Goal: Task Accomplishment & Management: Manage account settings

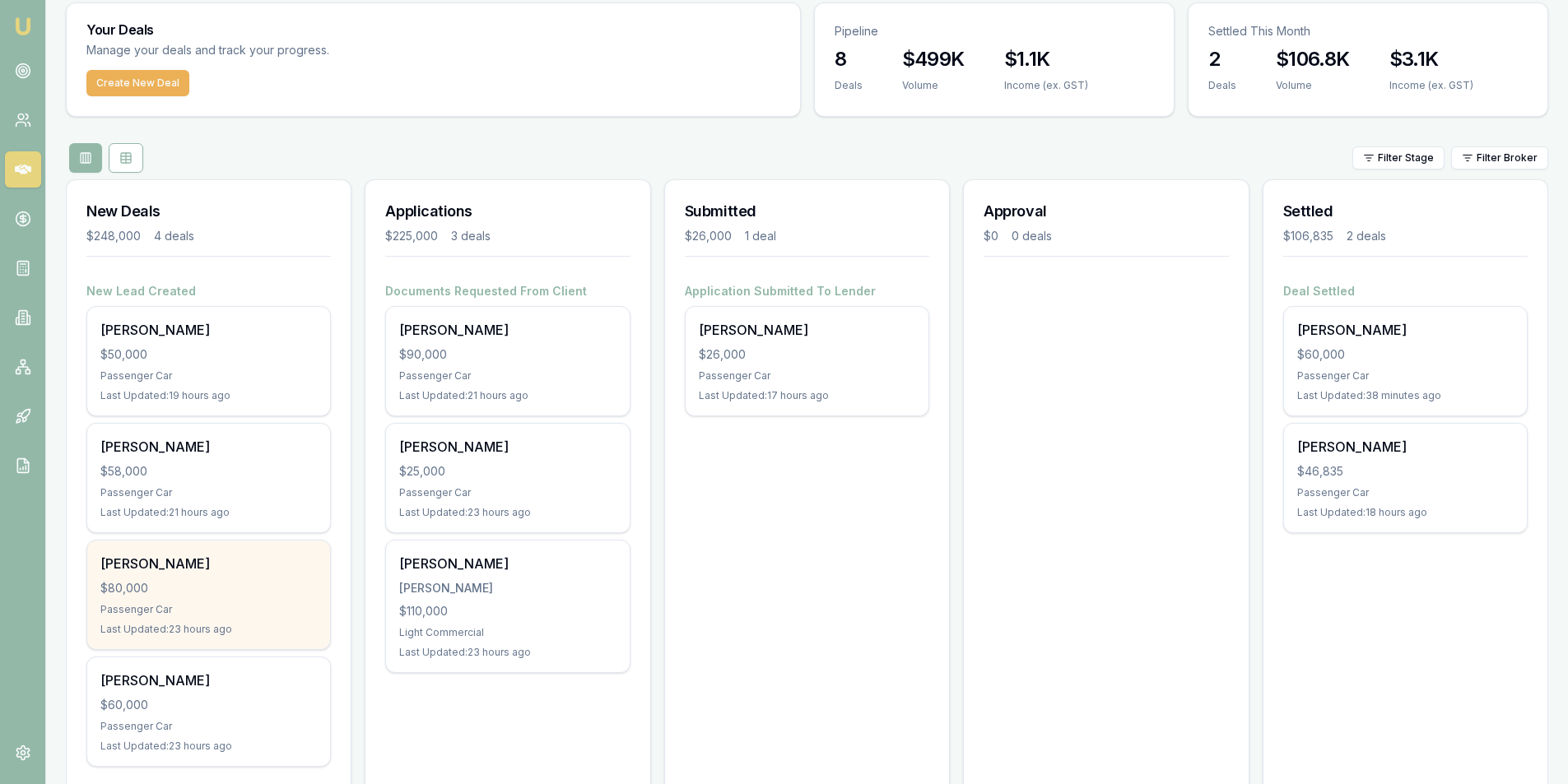
scroll to position [96, 0]
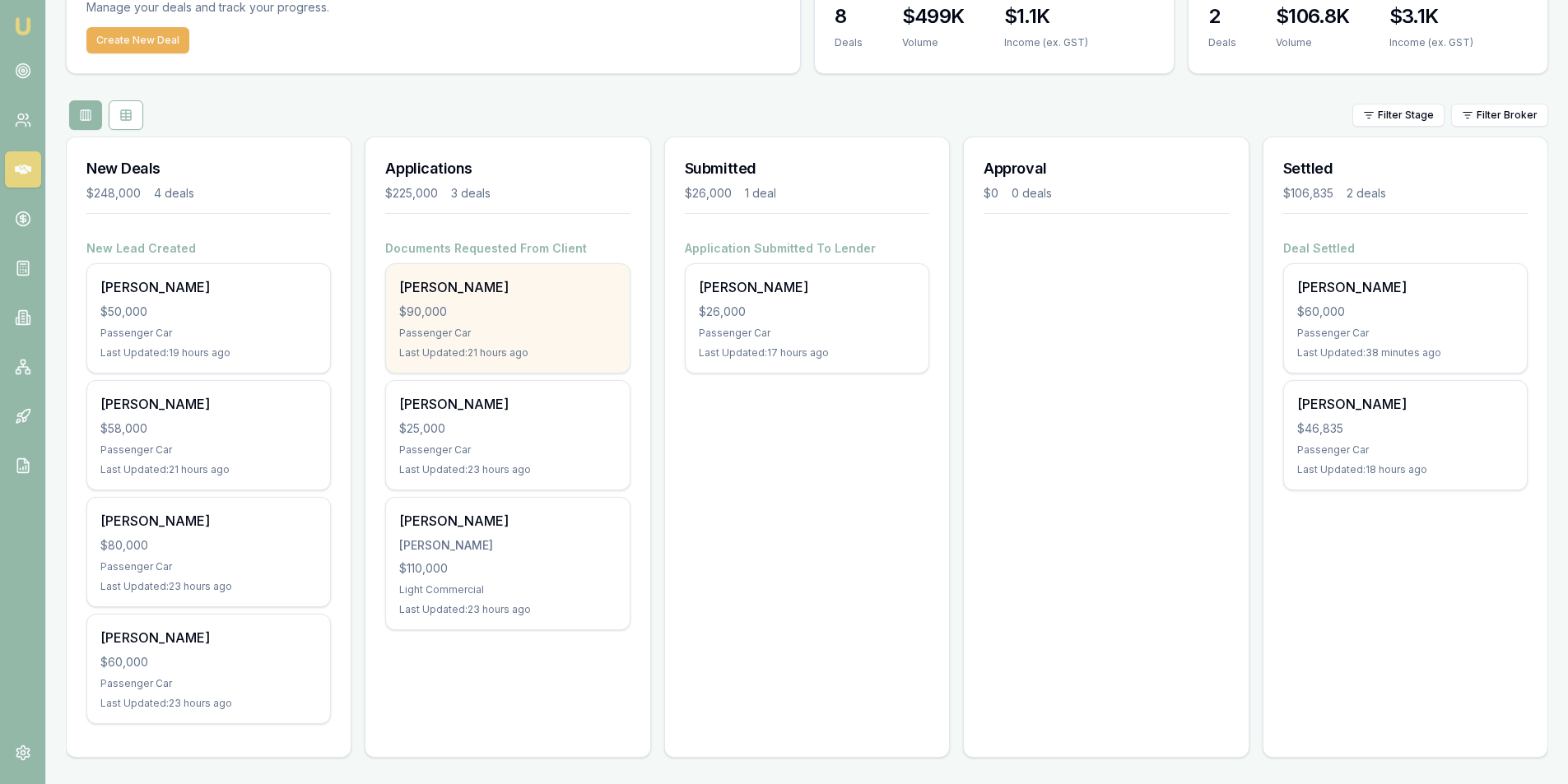
click at [526, 328] on div "Passenger Car" at bounding box center [508, 334] width 217 height 13
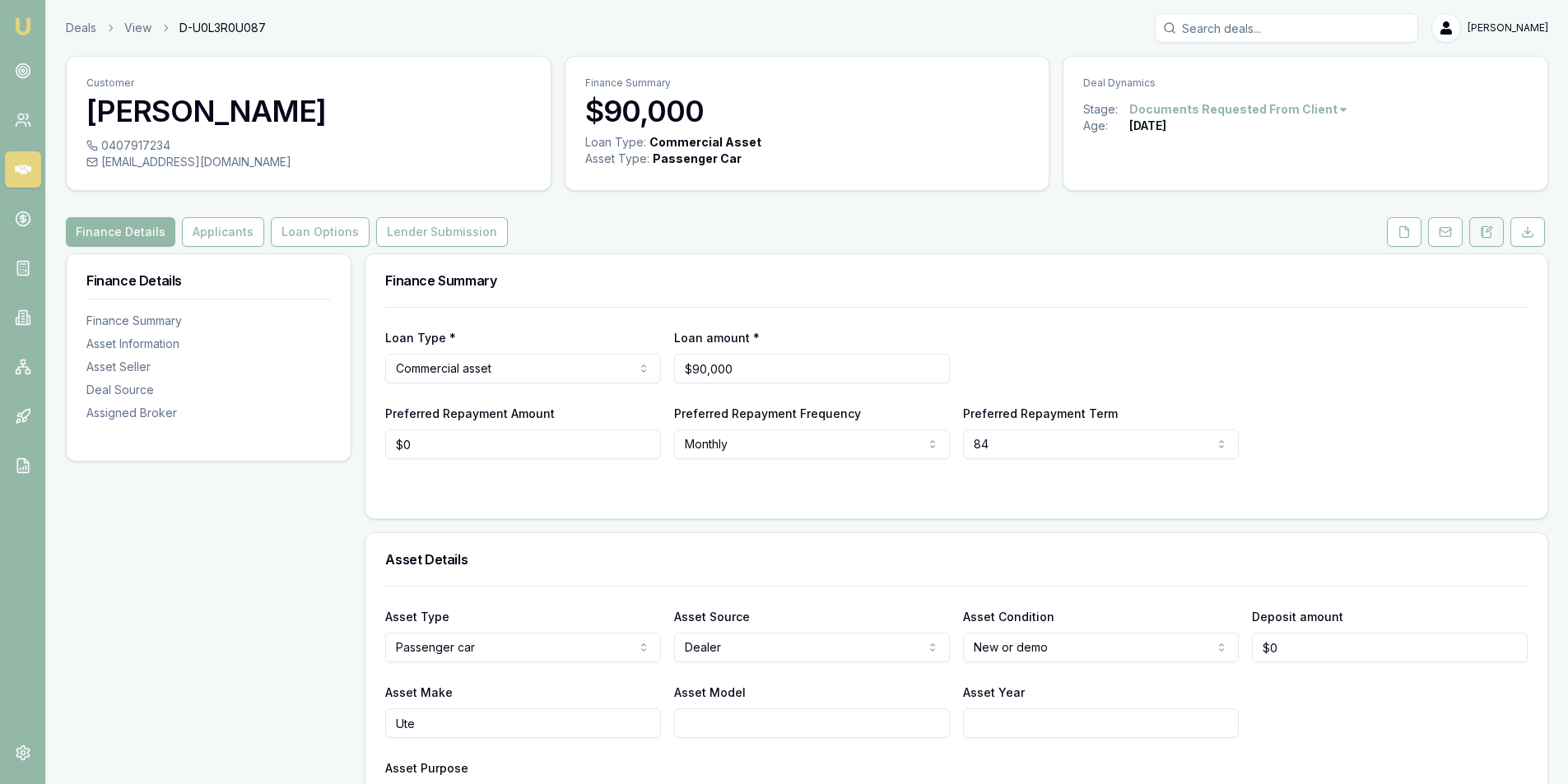
click at [1485, 239] on button at bounding box center [1486, 231] width 34 height 29
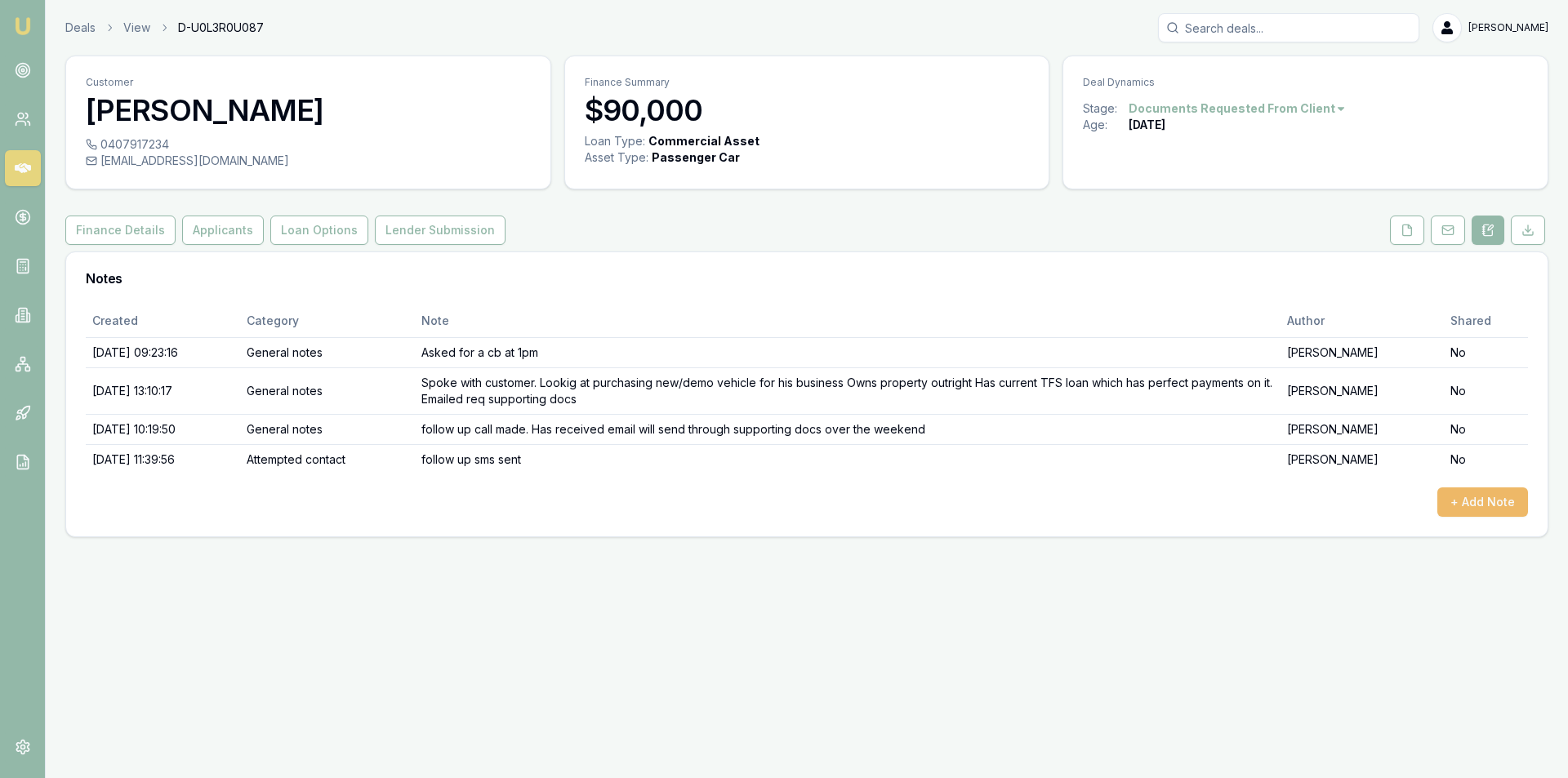
click at [1497, 510] on button "+ Add Note" at bounding box center [1482, 502] width 91 height 29
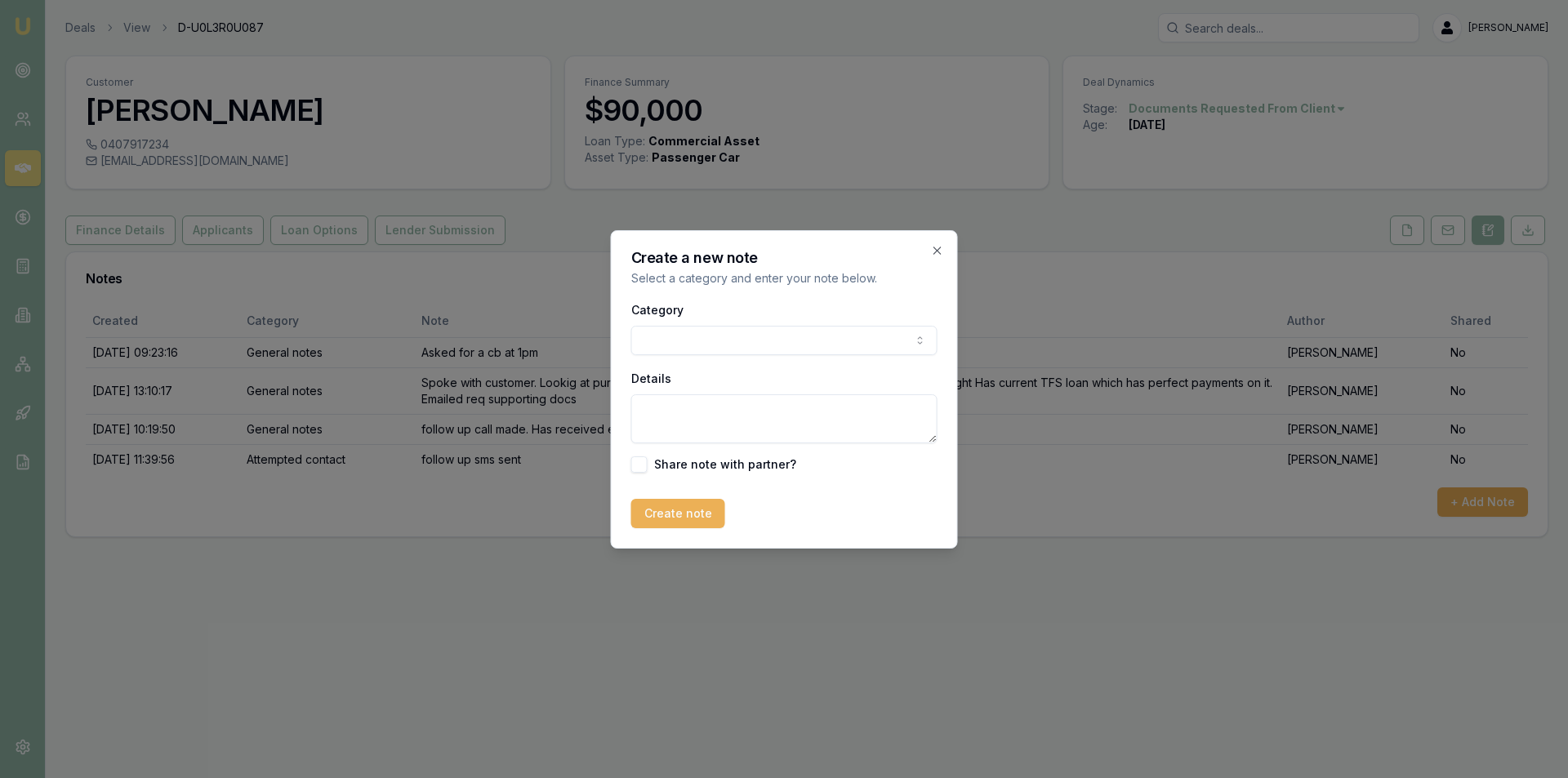
click at [686, 336] on body "Emu Broker Deals View D-U0L3R0U087 Peter Sarris Toggle Menu Customer Gary Thoma…" at bounding box center [784, 389] width 1568 height 778
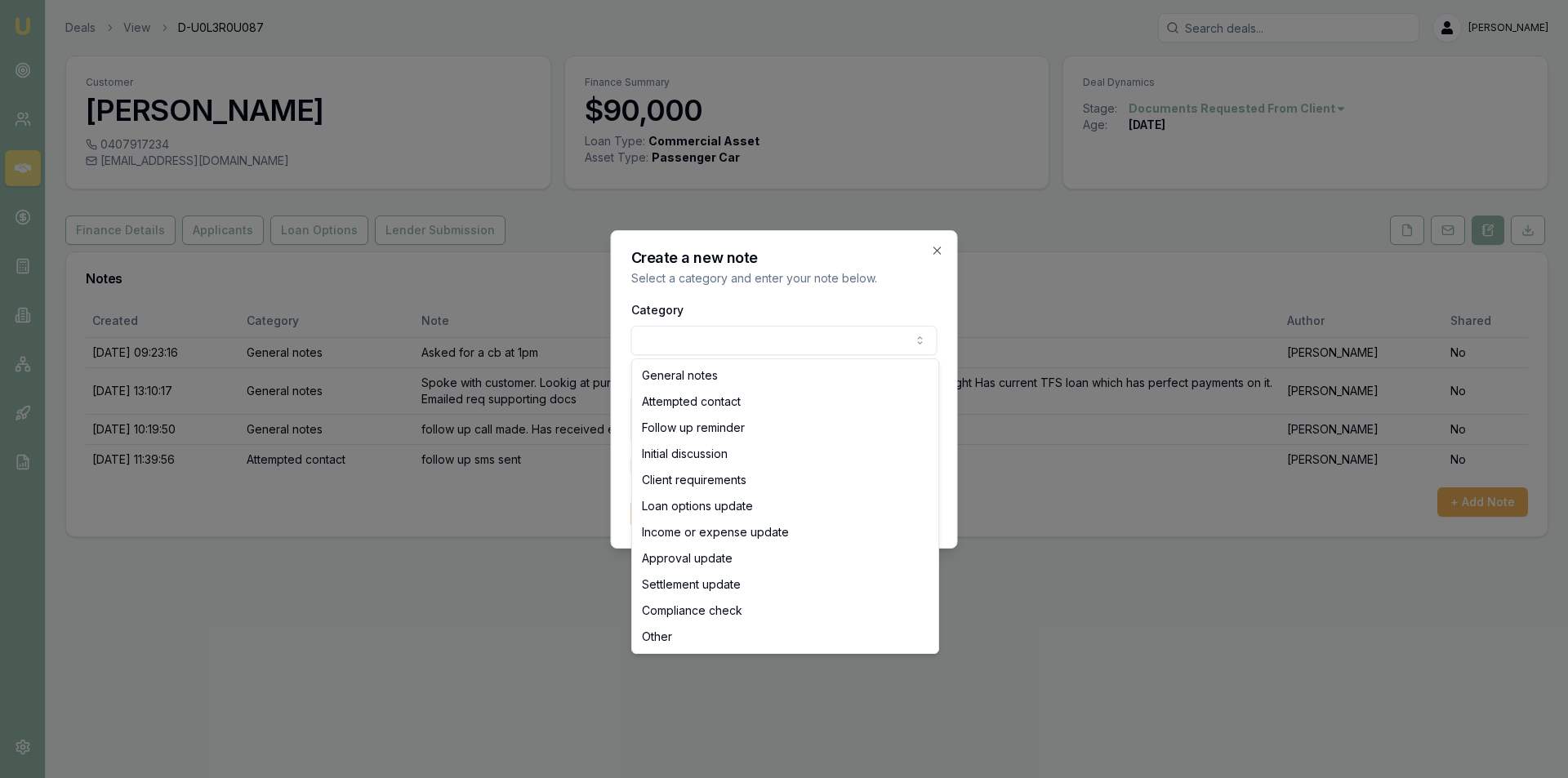
select select "FOLLOW_UP_REMINDER"
drag, startPoint x: 700, startPoint y: 422, endPoint x: 716, endPoint y: 453, distance: 34.9
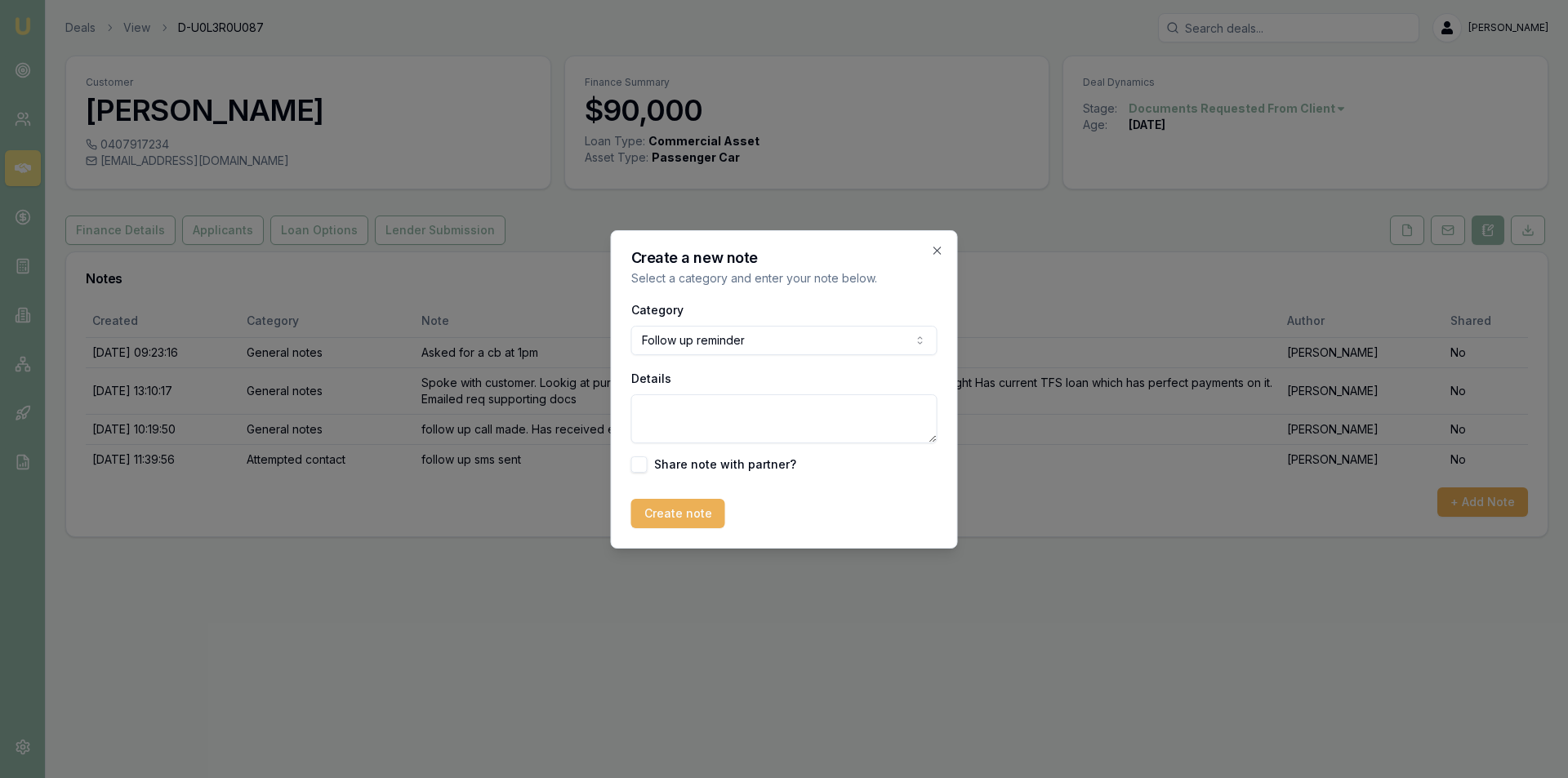
click at [700, 422] on textarea "Details" at bounding box center [784, 419] width 307 height 49
type textarea "customer decided to put it on hold for now. Will be in contact when his ready t…"
click at [703, 510] on button "Create note" at bounding box center [678, 513] width 94 height 29
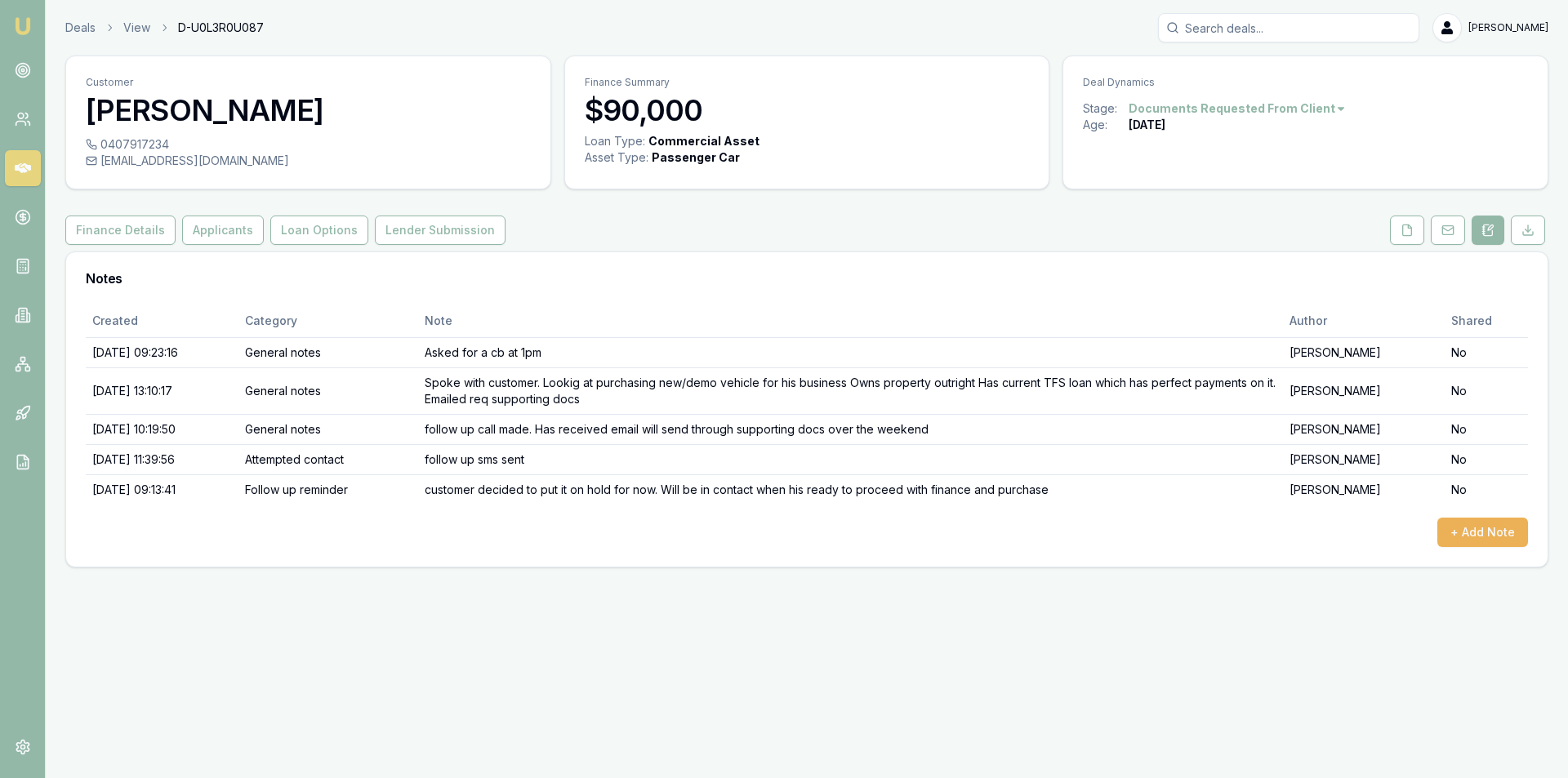
click at [1276, 92] on div "Deal Dynamics" at bounding box center [1305, 78] width 484 height 44
click at [1283, 102] on html "Emu Broker Deals View D-U0L3R0U087 Peter Sarris Toggle Menu Customer Gary Thoma…" at bounding box center [784, 389] width 1568 height 778
click at [1226, 240] on div "- Not Interested" at bounding box center [1229, 242] width 96 height 26
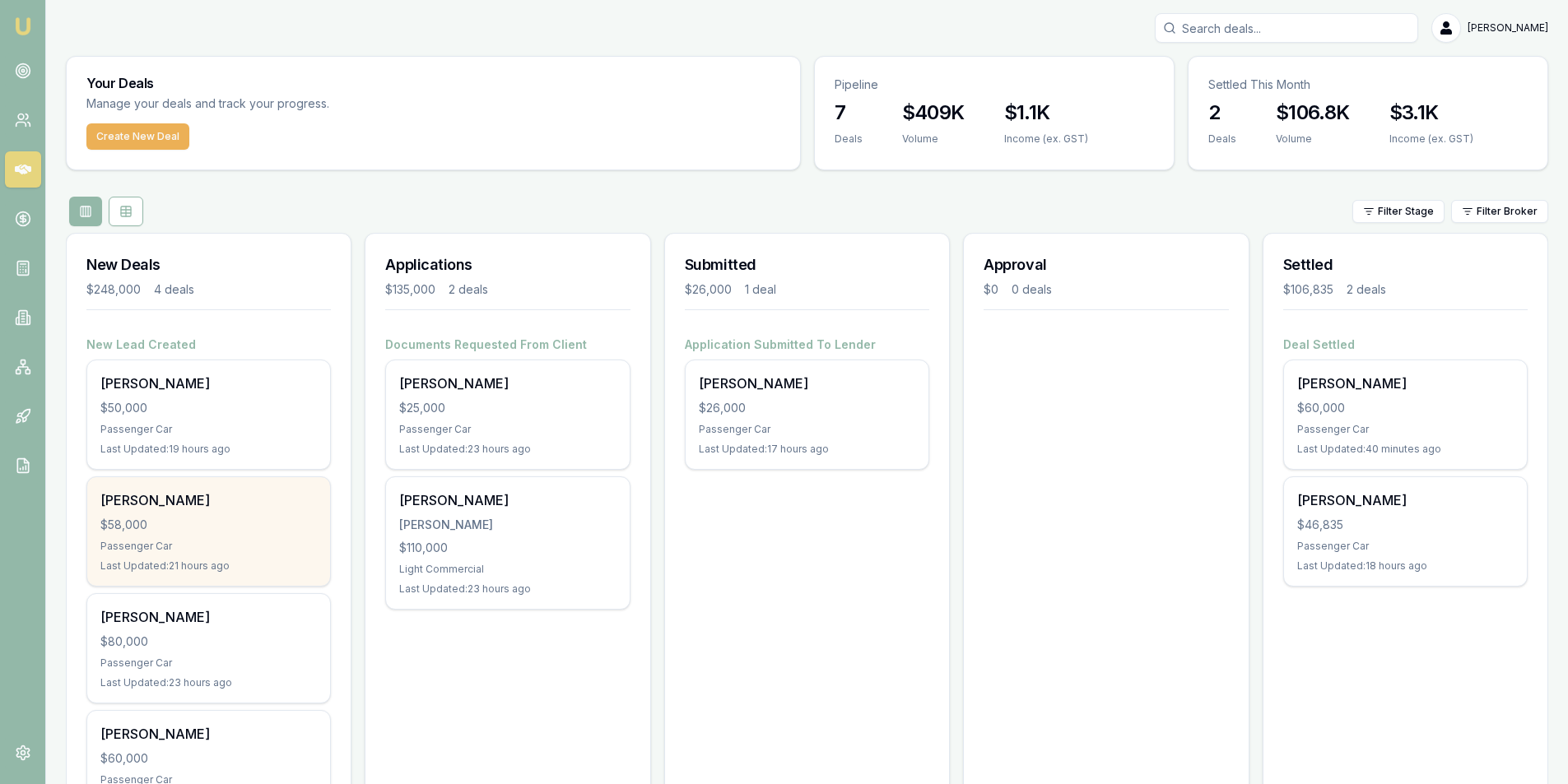
scroll to position [96, 0]
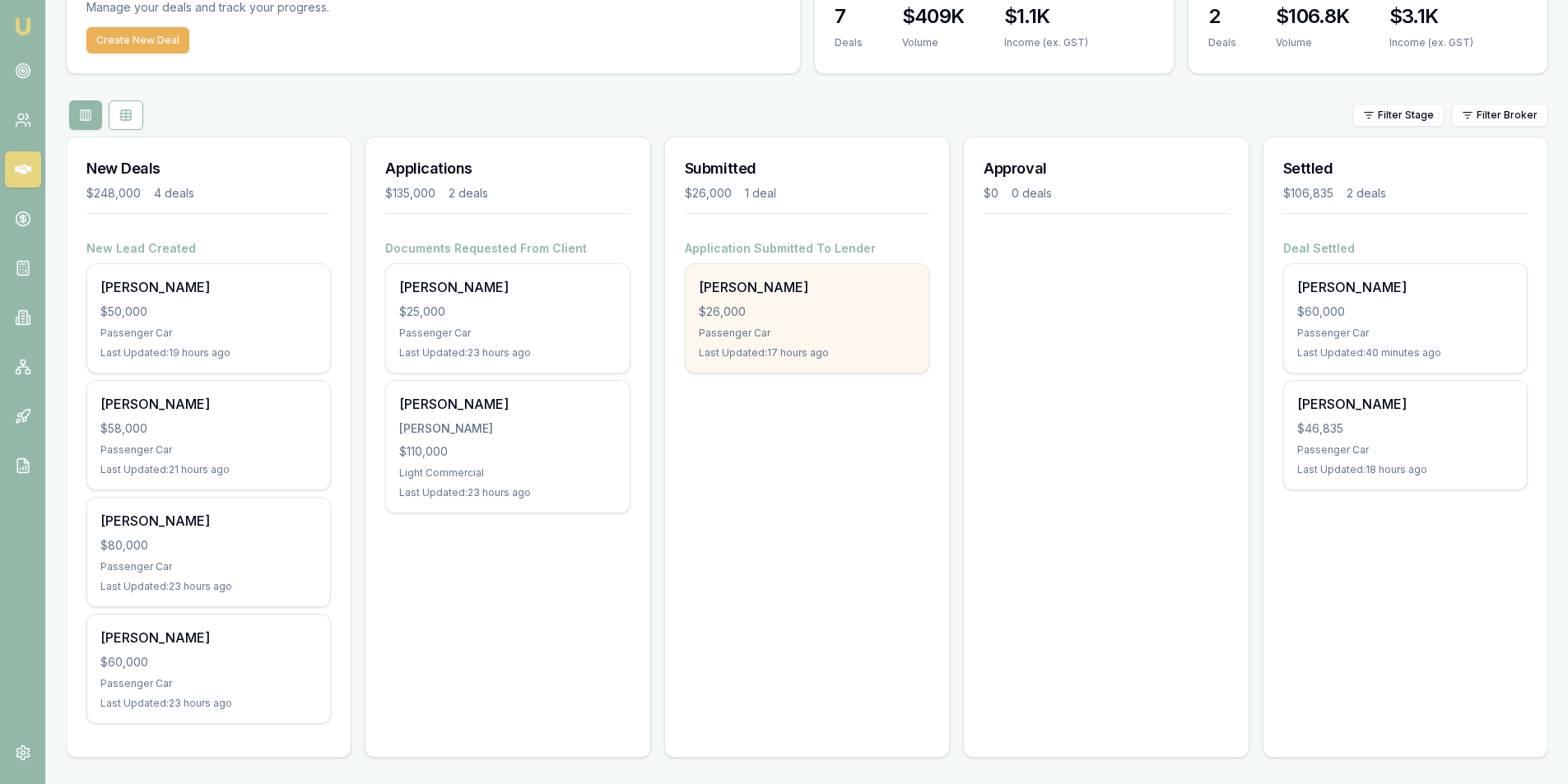
click at [860, 291] on div "Savannah Tupper" at bounding box center [807, 287] width 217 height 20
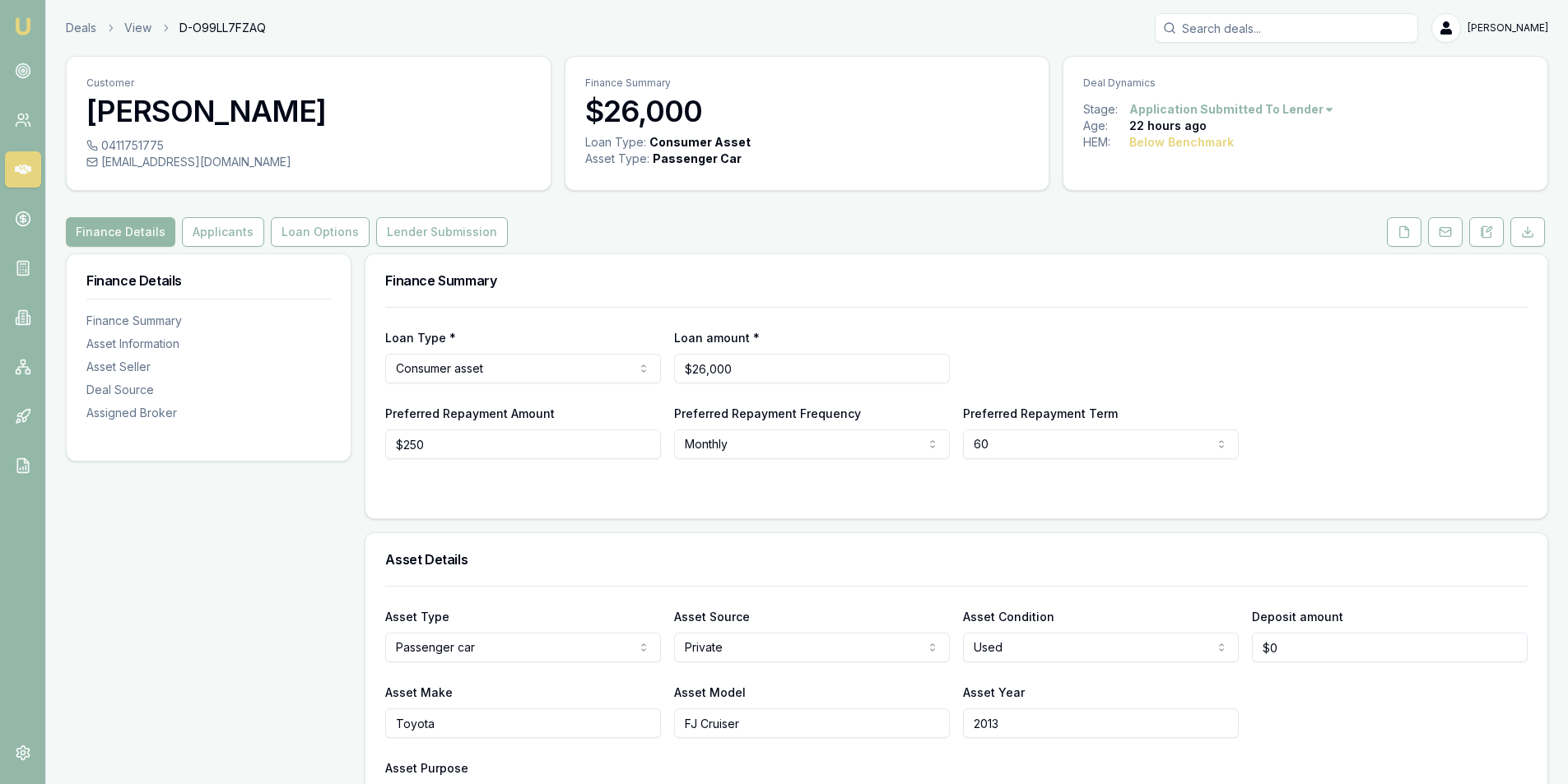
click at [487, 229] on button "Lender Submission" at bounding box center [441, 231] width 131 height 29
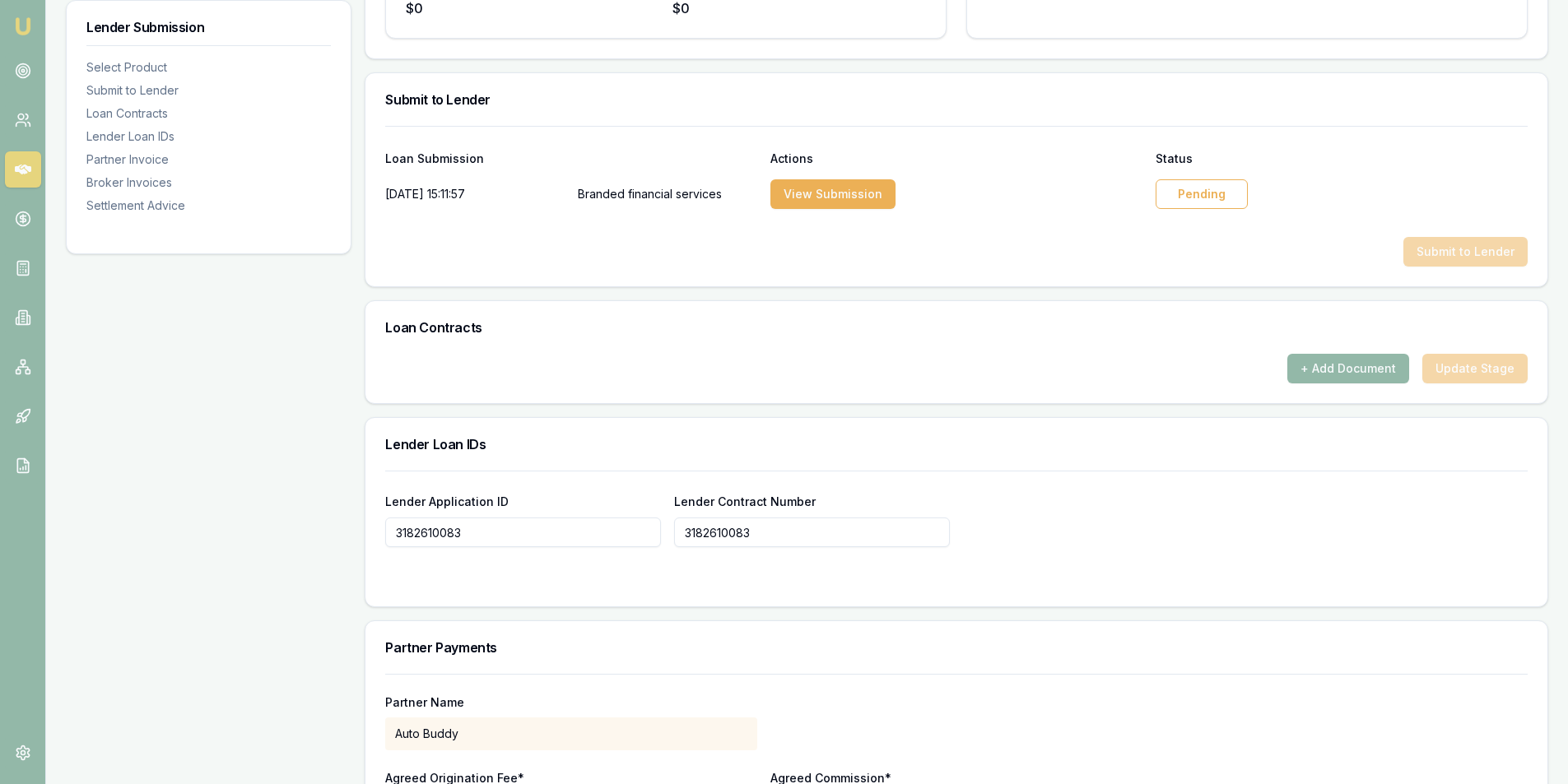
scroll to position [740, 0]
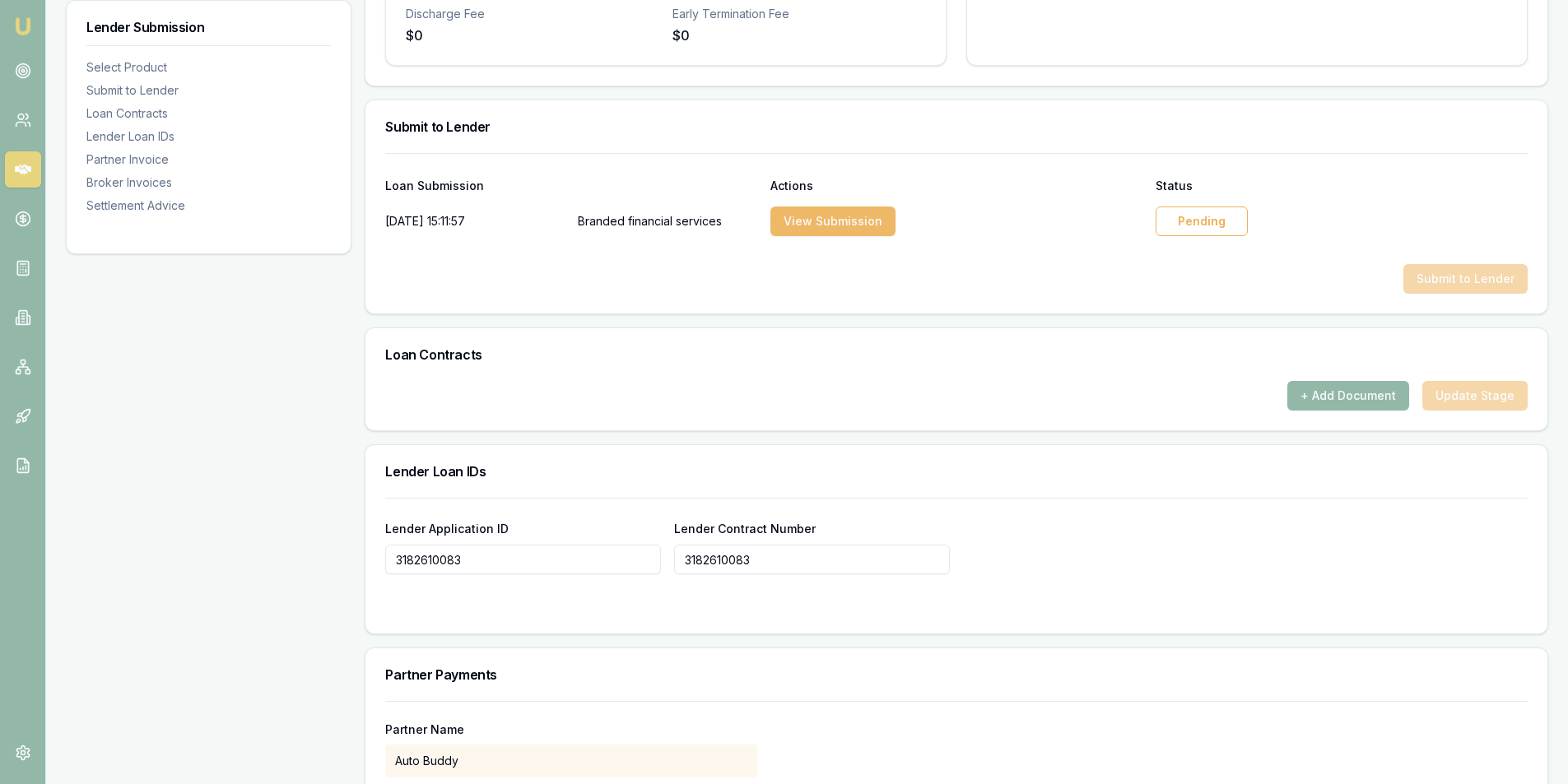
click at [791, 225] on button "View Submission" at bounding box center [833, 220] width 126 height 29
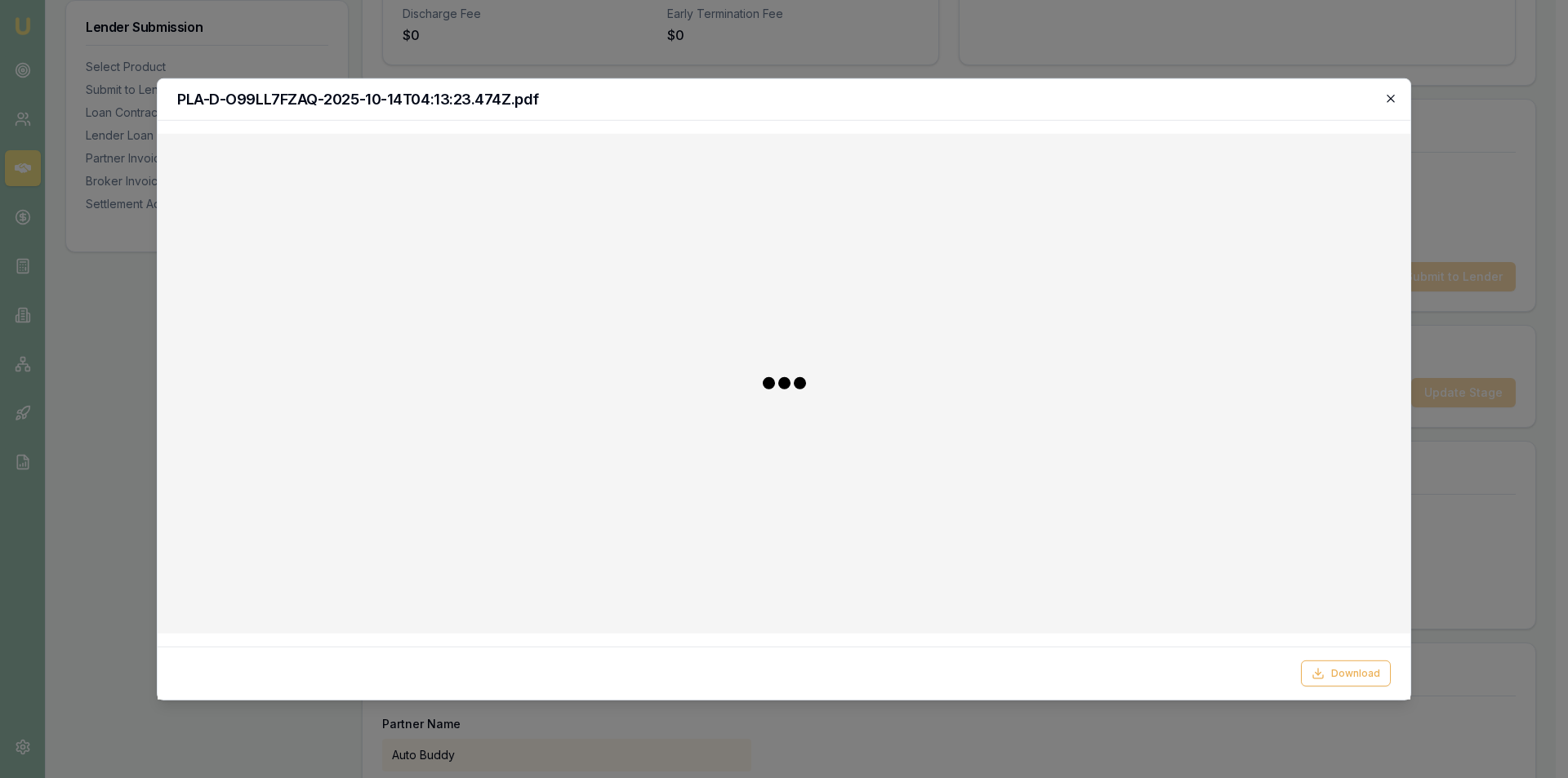
click at [1386, 98] on icon "button" at bounding box center [1391, 98] width 13 height 13
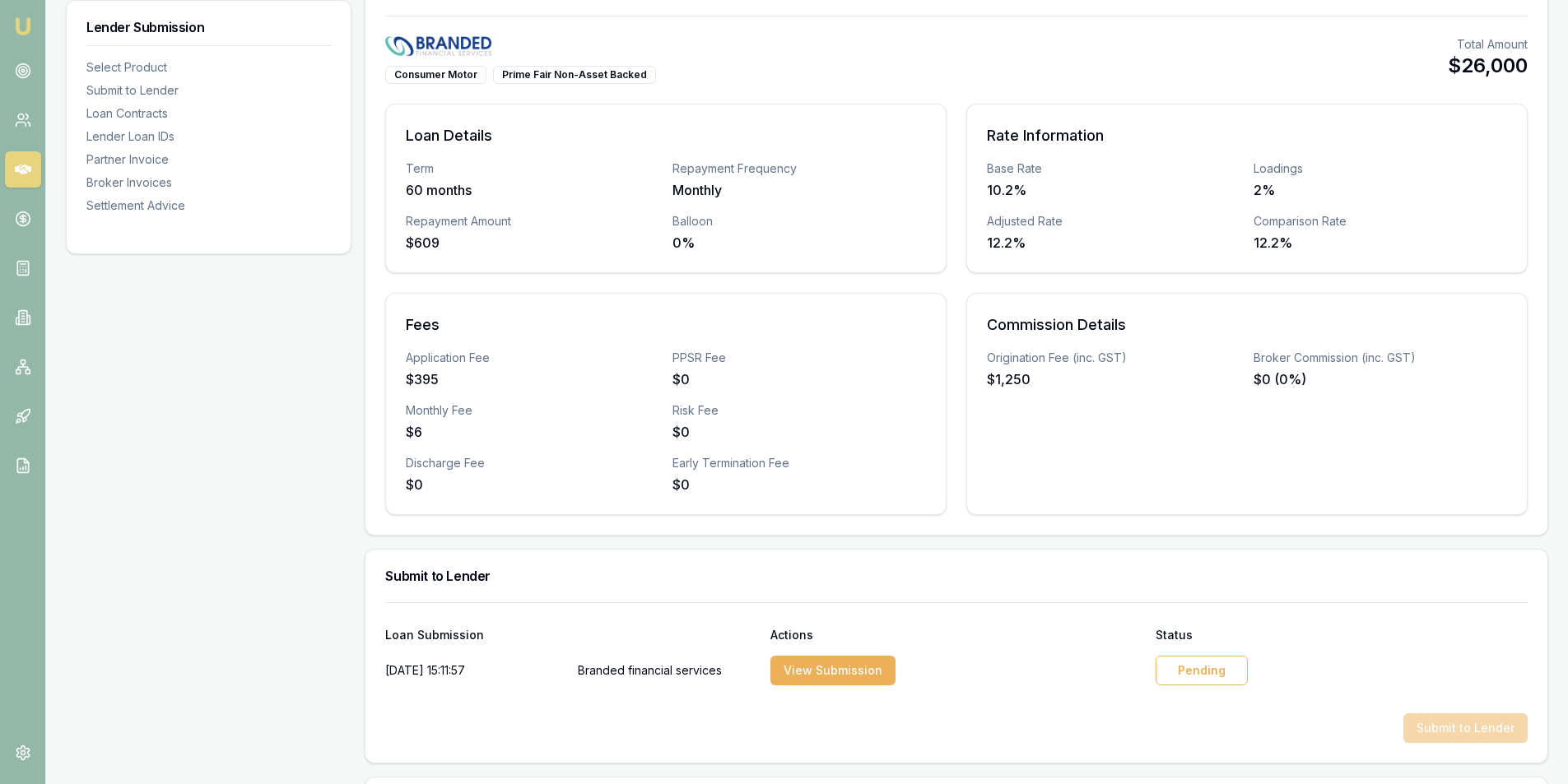
scroll to position [0, 0]
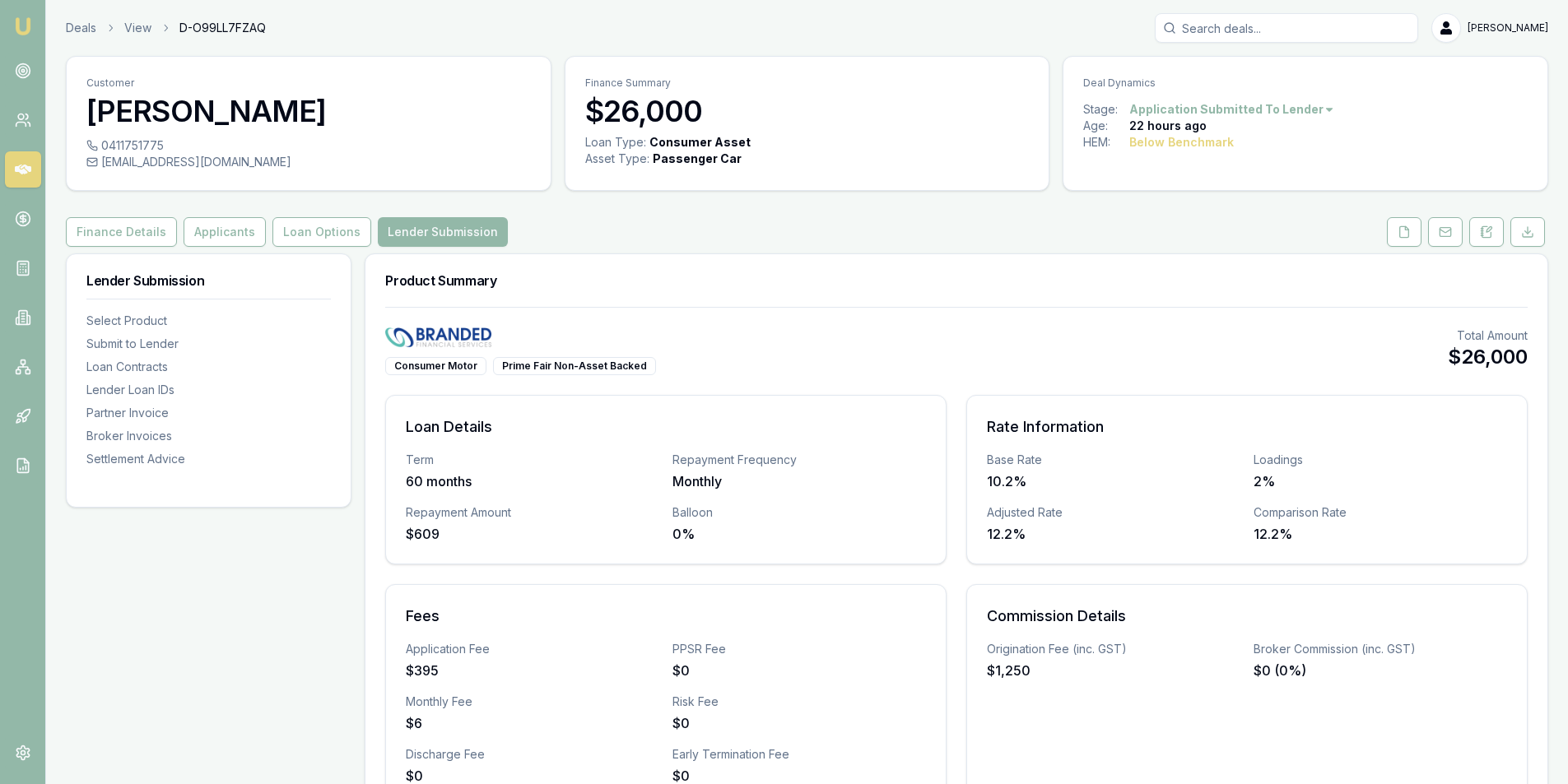
click at [1301, 109] on html "Emu Broker Deals View D-O99LL7FZAQ Peter Sarris Toggle Menu Customer Savannah T…" at bounding box center [784, 392] width 1568 height 784
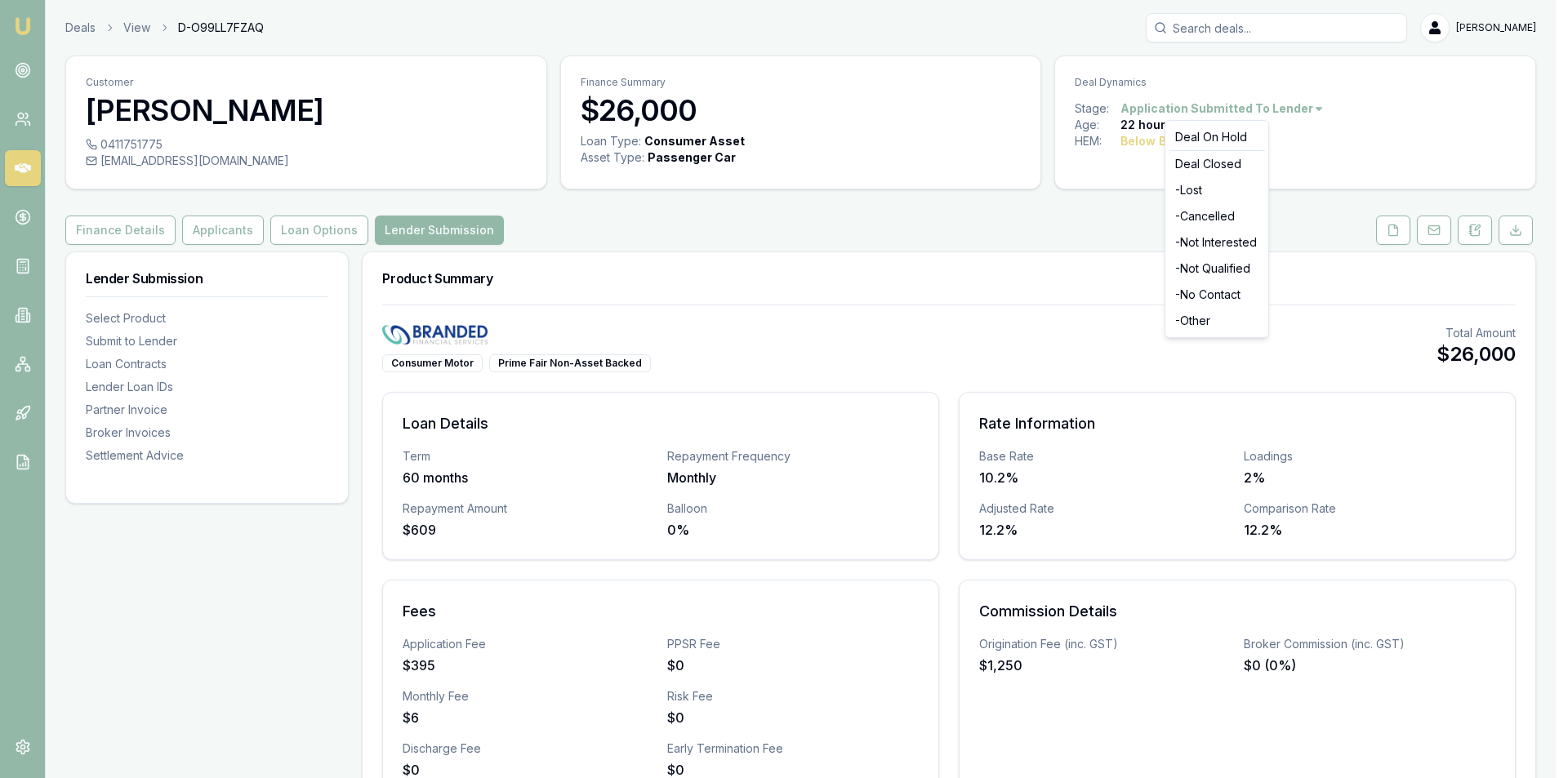
click at [1291, 108] on html "Emu Broker Deals View D-O99LL7FZAQ Peter Sarris Toggle Menu Customer Savannah T…" at bounding box center [784, 389] width 1568 height 778
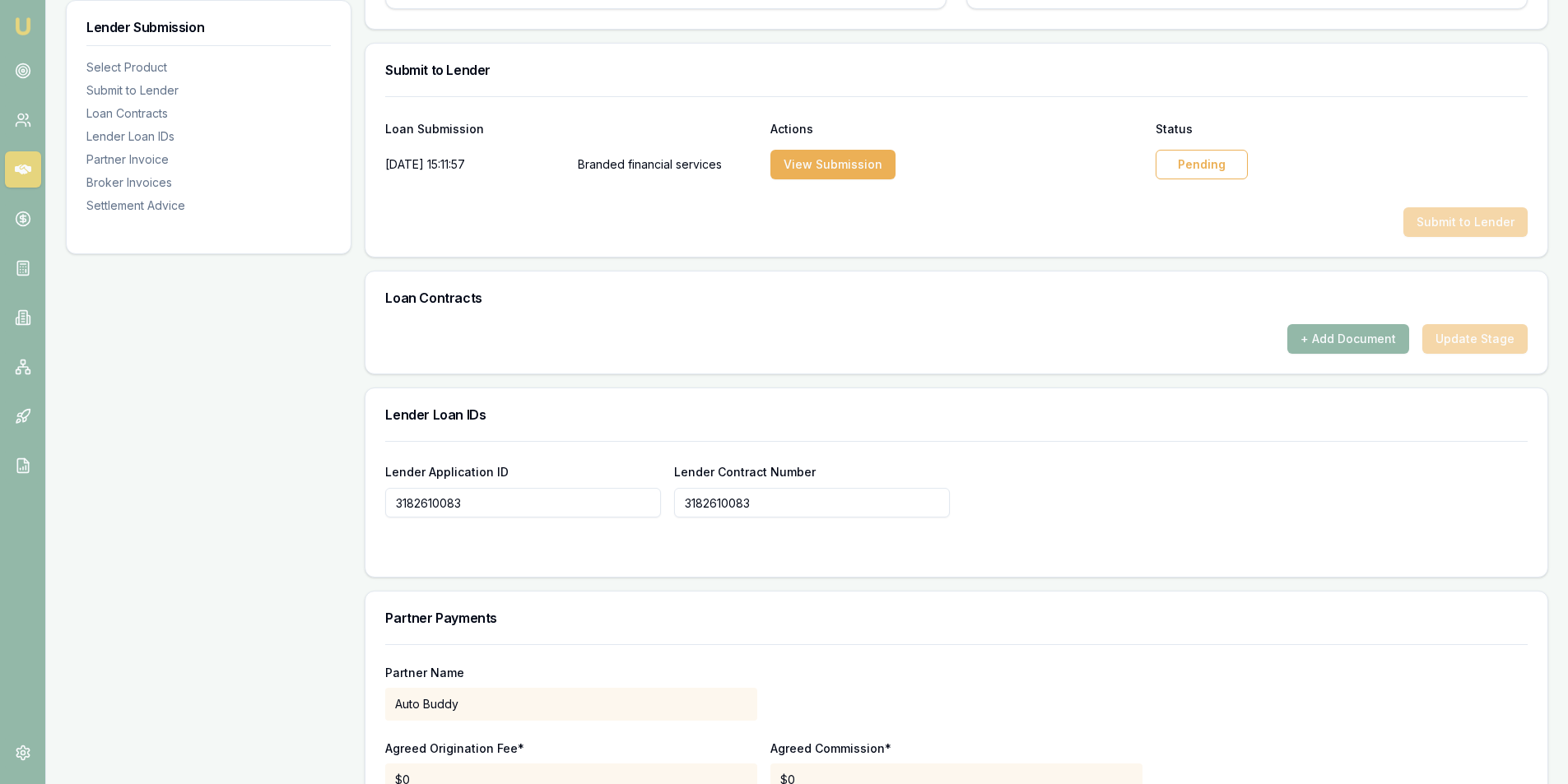
scroll to position [779, 0]
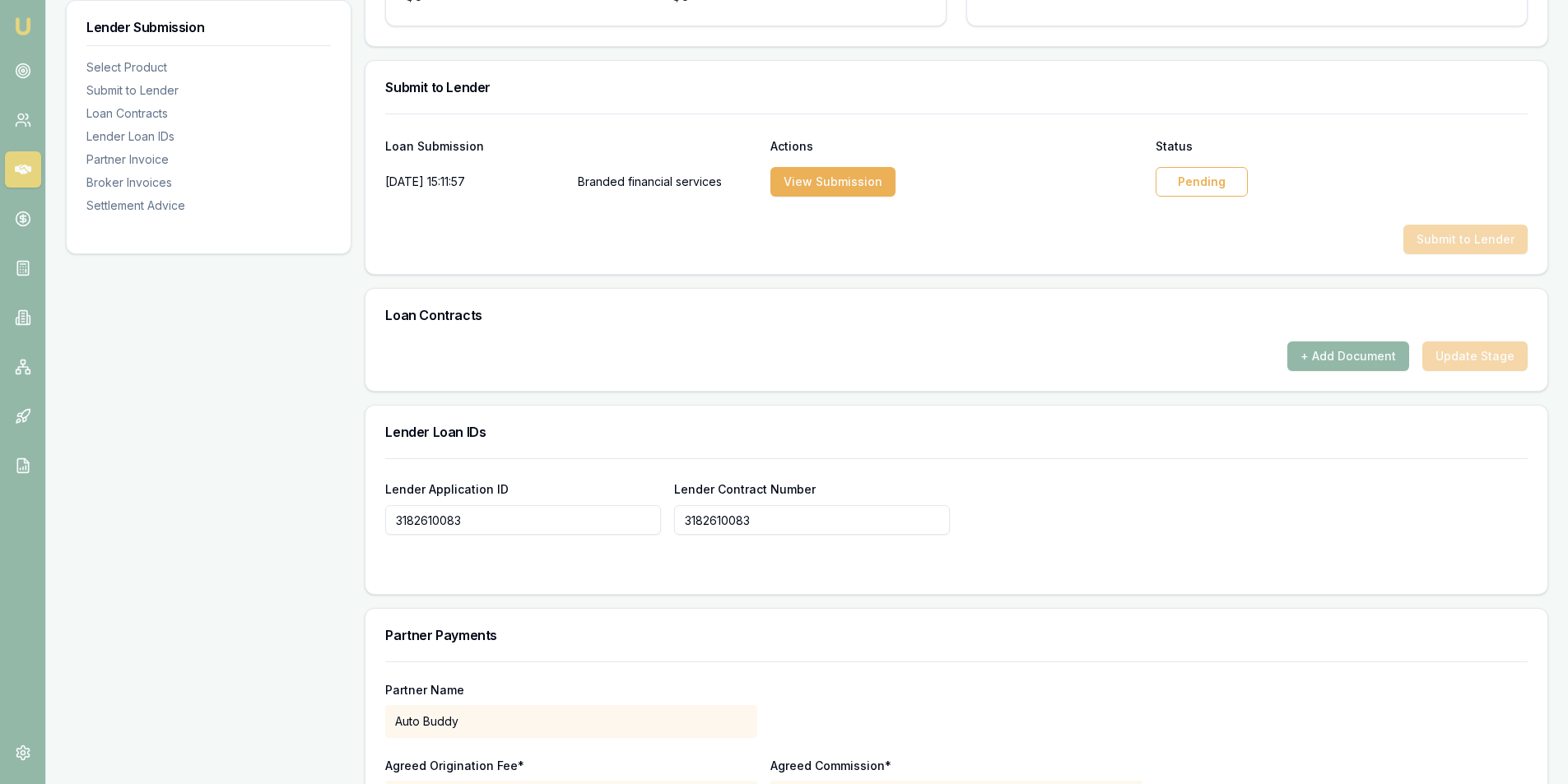
click at [1210, 180] on div "Pending" at bounding box center [1201, 182] width 92 height 29
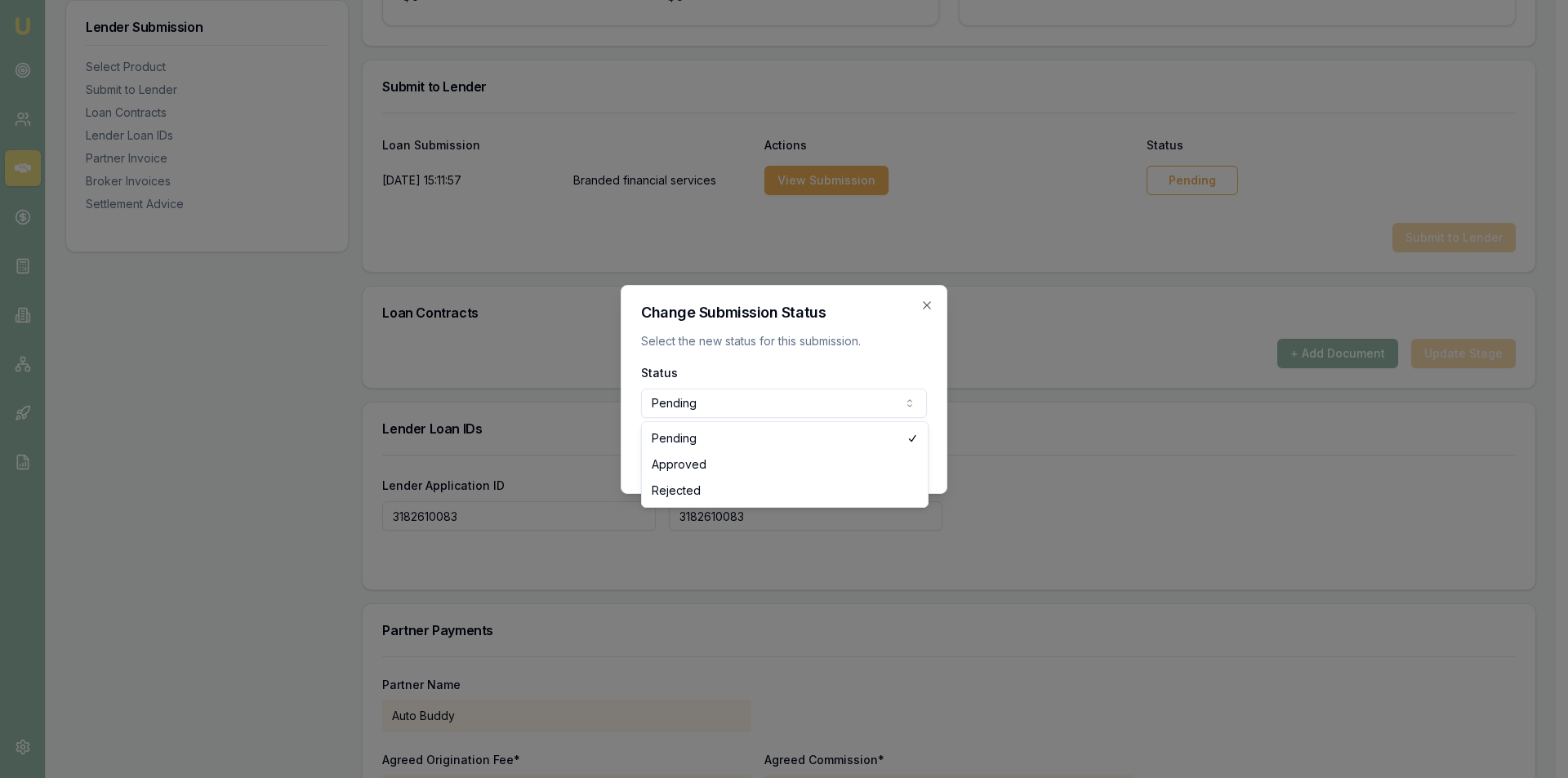
select select "APPROVED"
drag, startPoint x: 694, startPoint y: 464, endPoint x: 863, endPoint y: 469, distance: 169.1
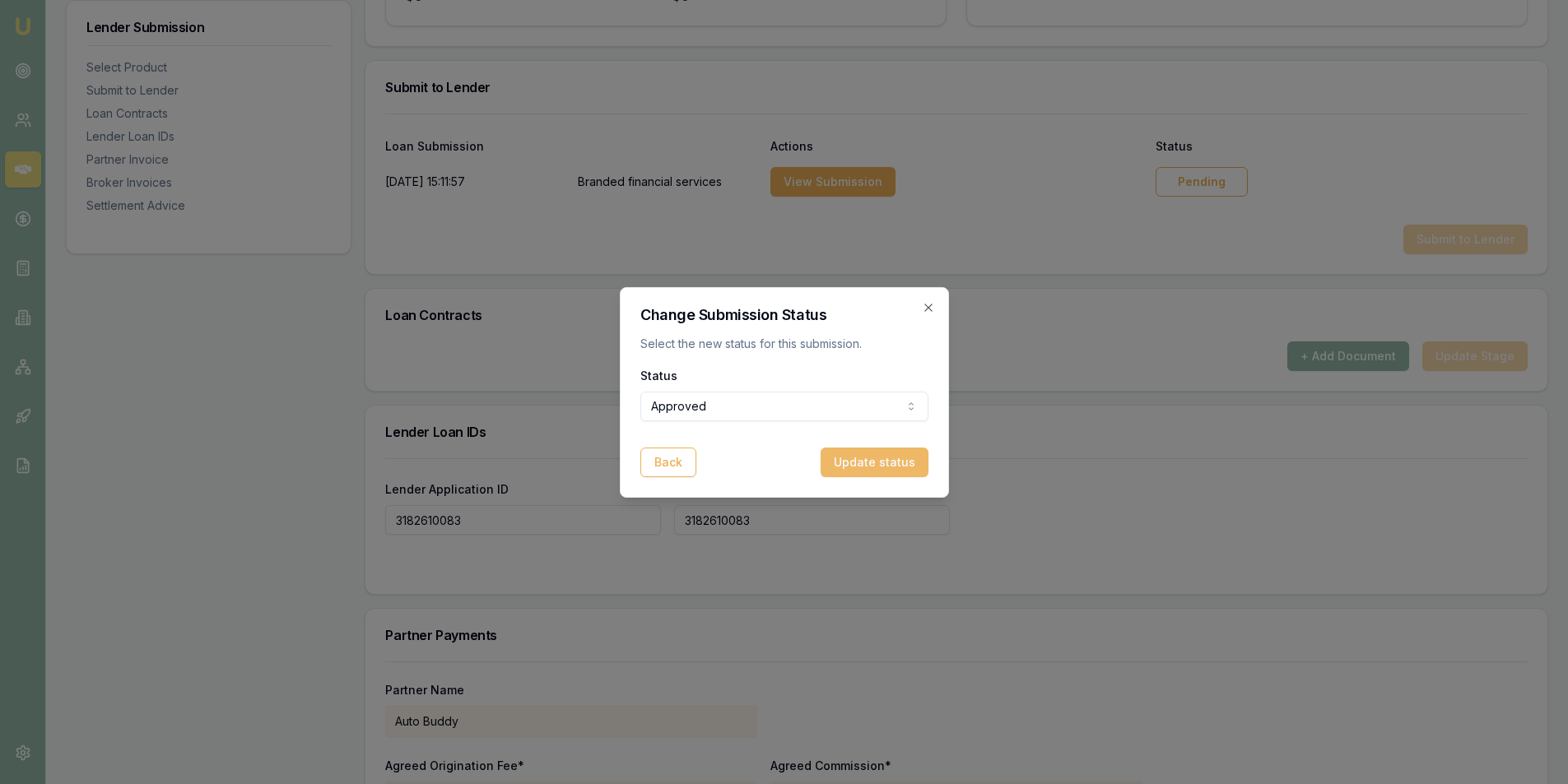
click at [876, 458] on button "Update status" at bounding box center [874, 462] width 107 height 29
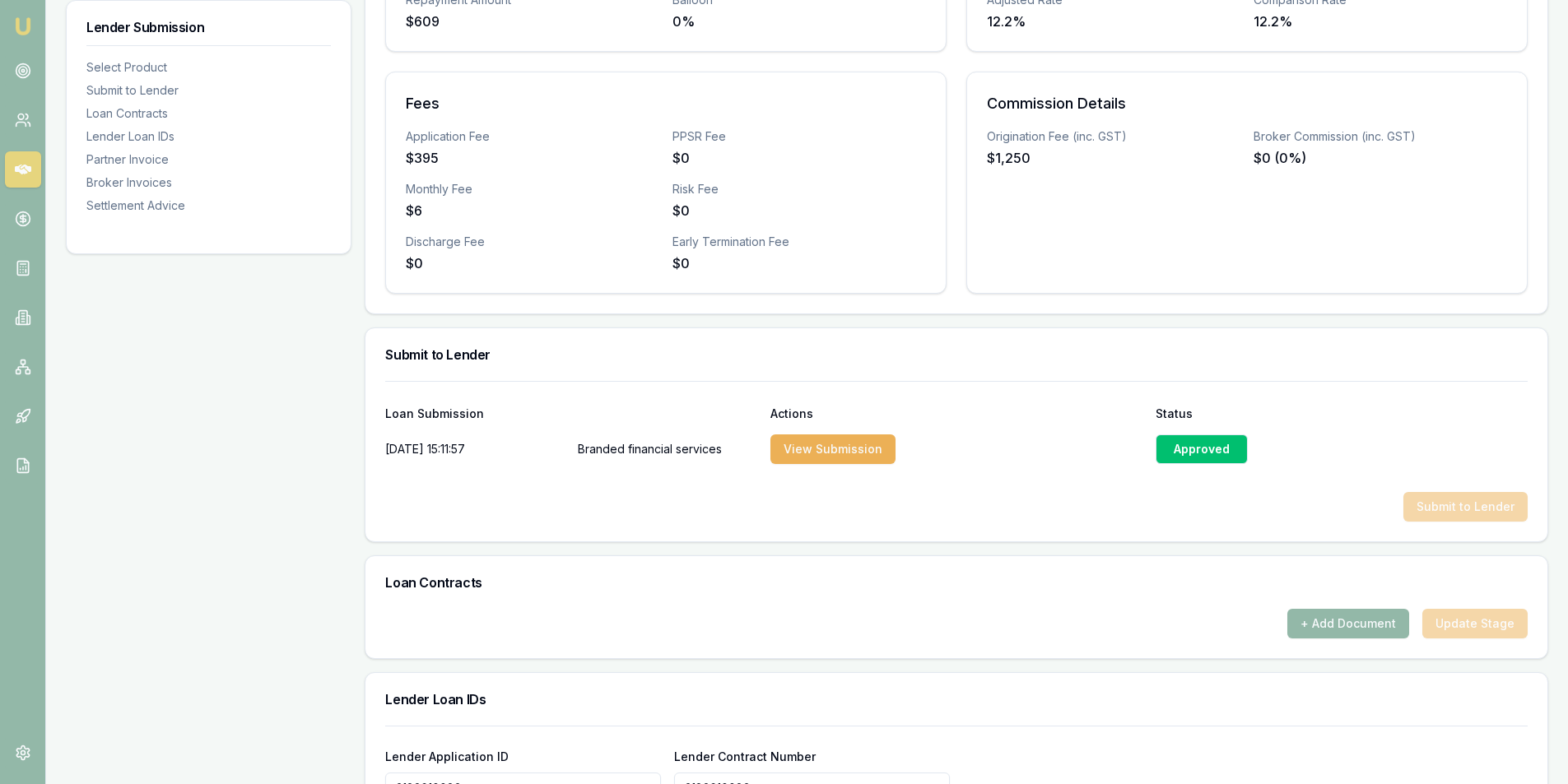
scroll to position [286, 0]
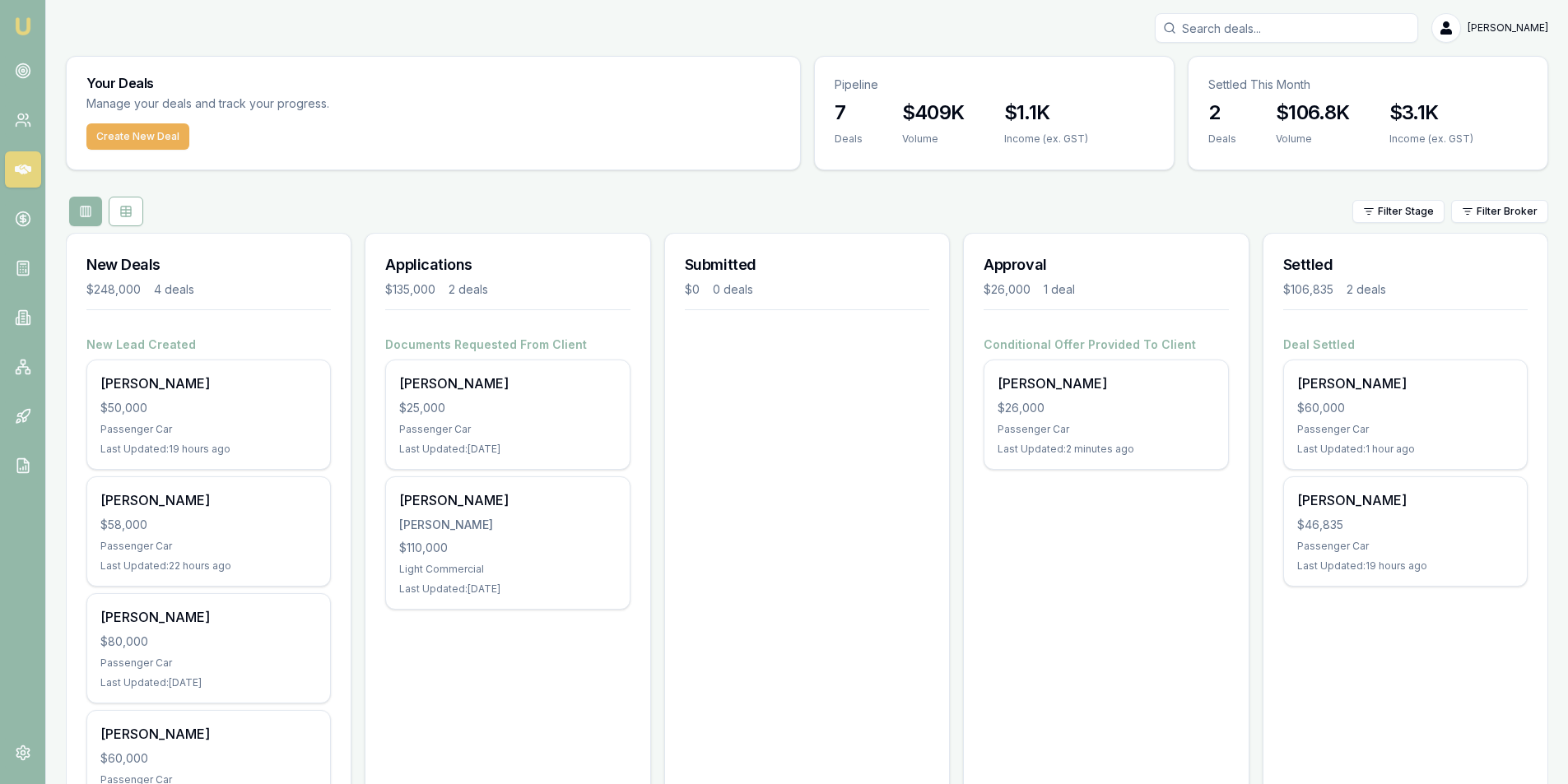
scroll to position [33, 0]
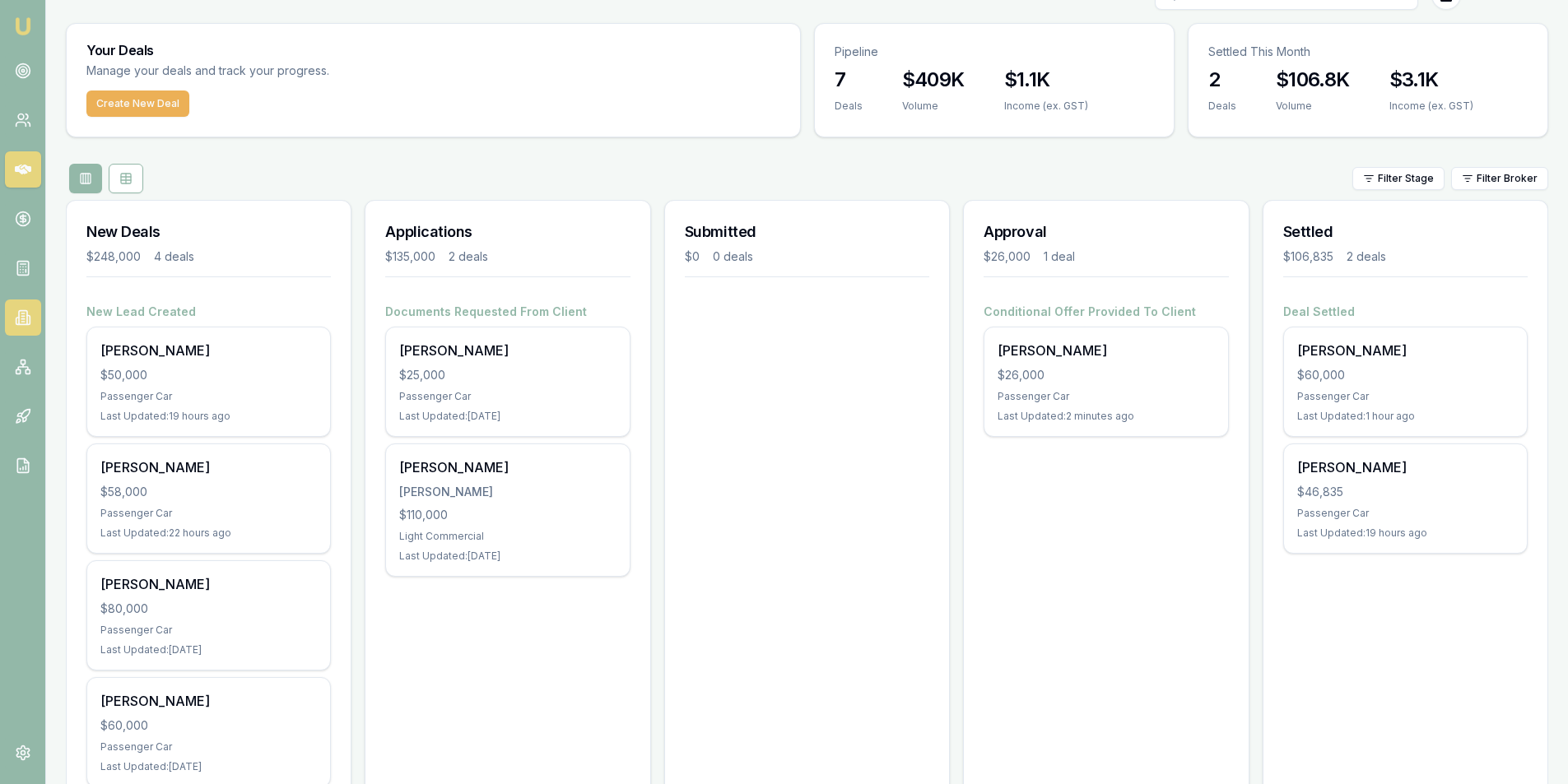
click at [29, 315] on icon at bounding box center [23, 316] width 16 height 16
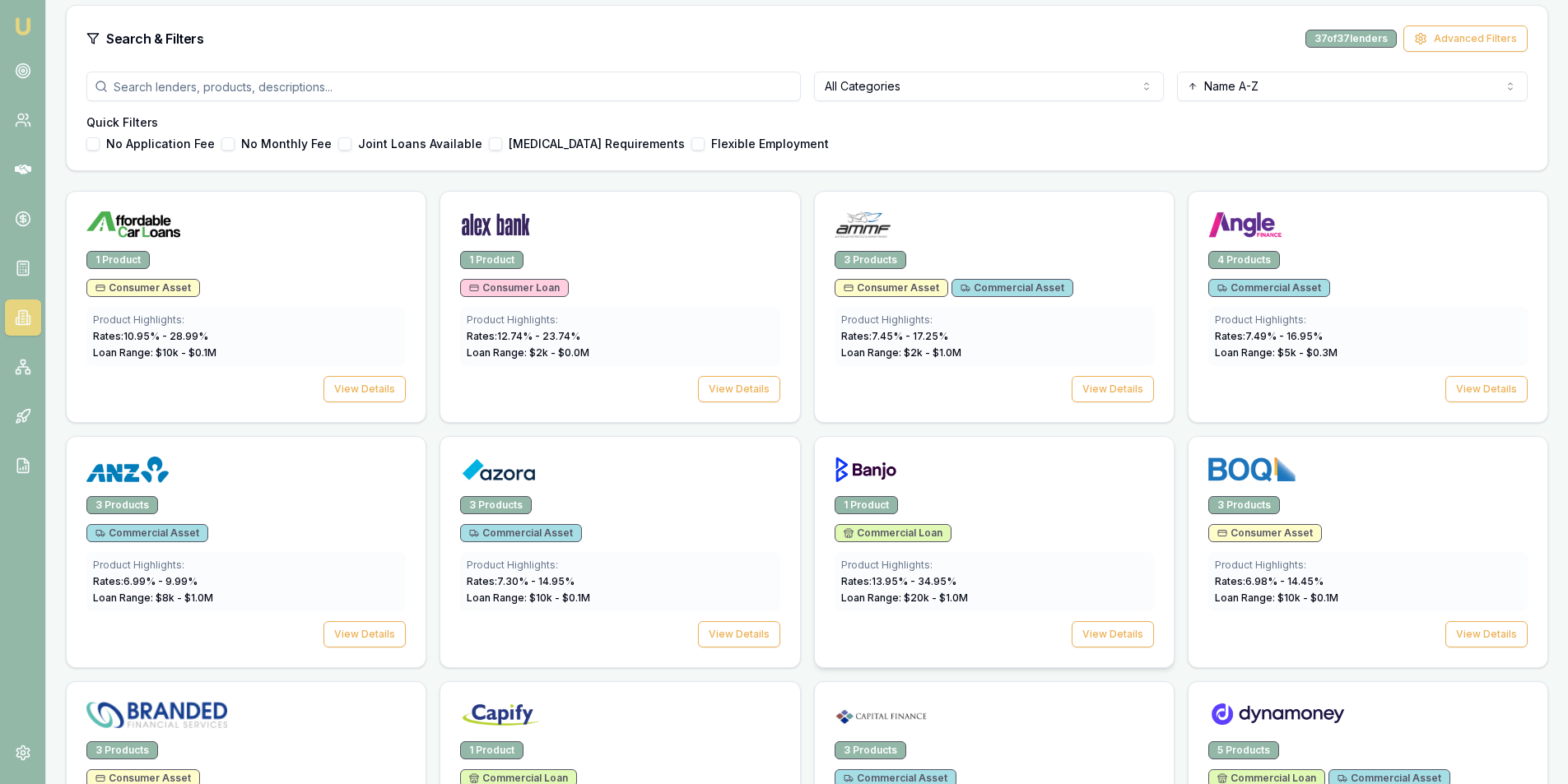
scroll to position [576, 0]
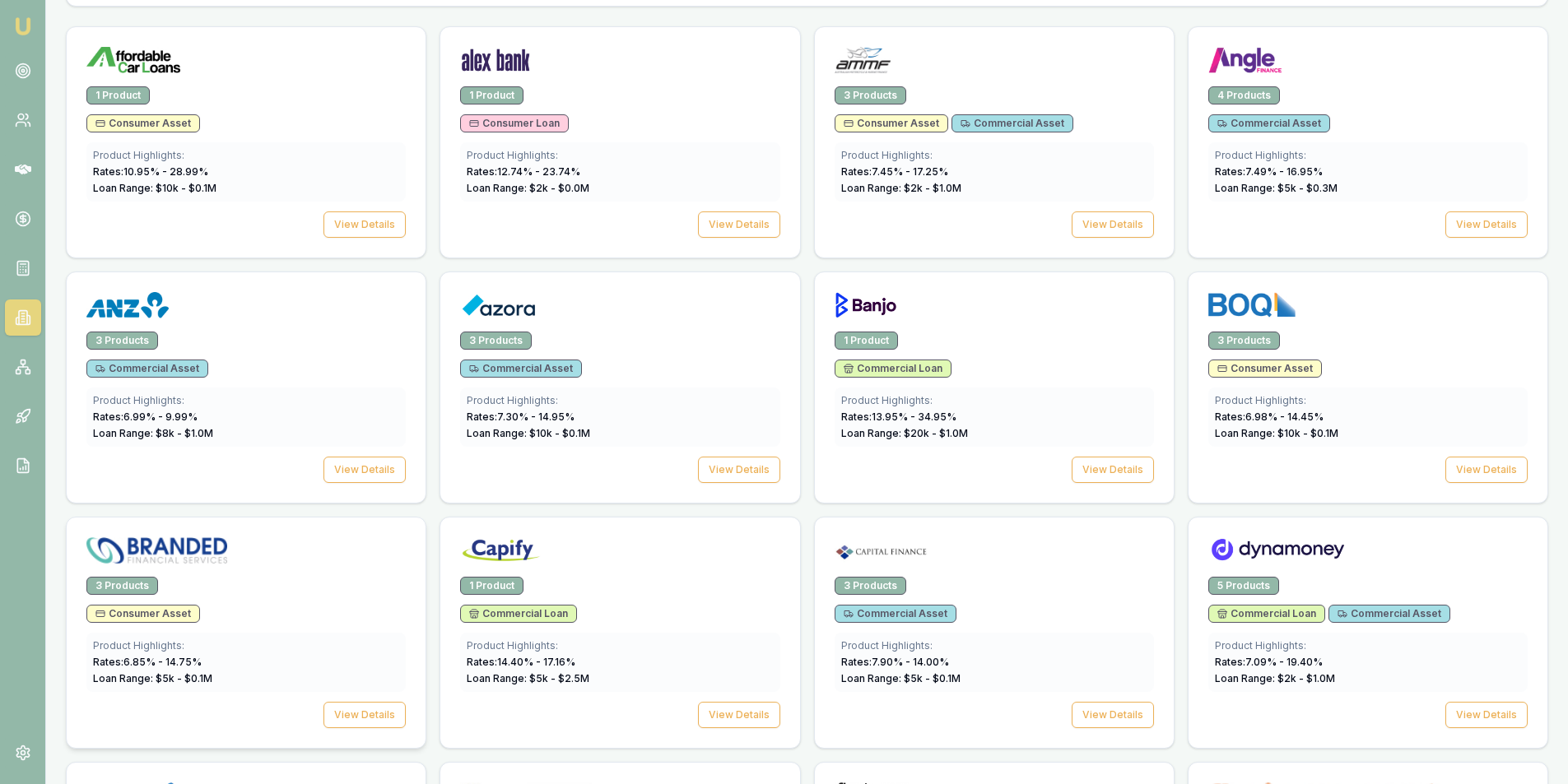
click at [282, 565] on div at bounding box center [246, 553] width 319 height 33
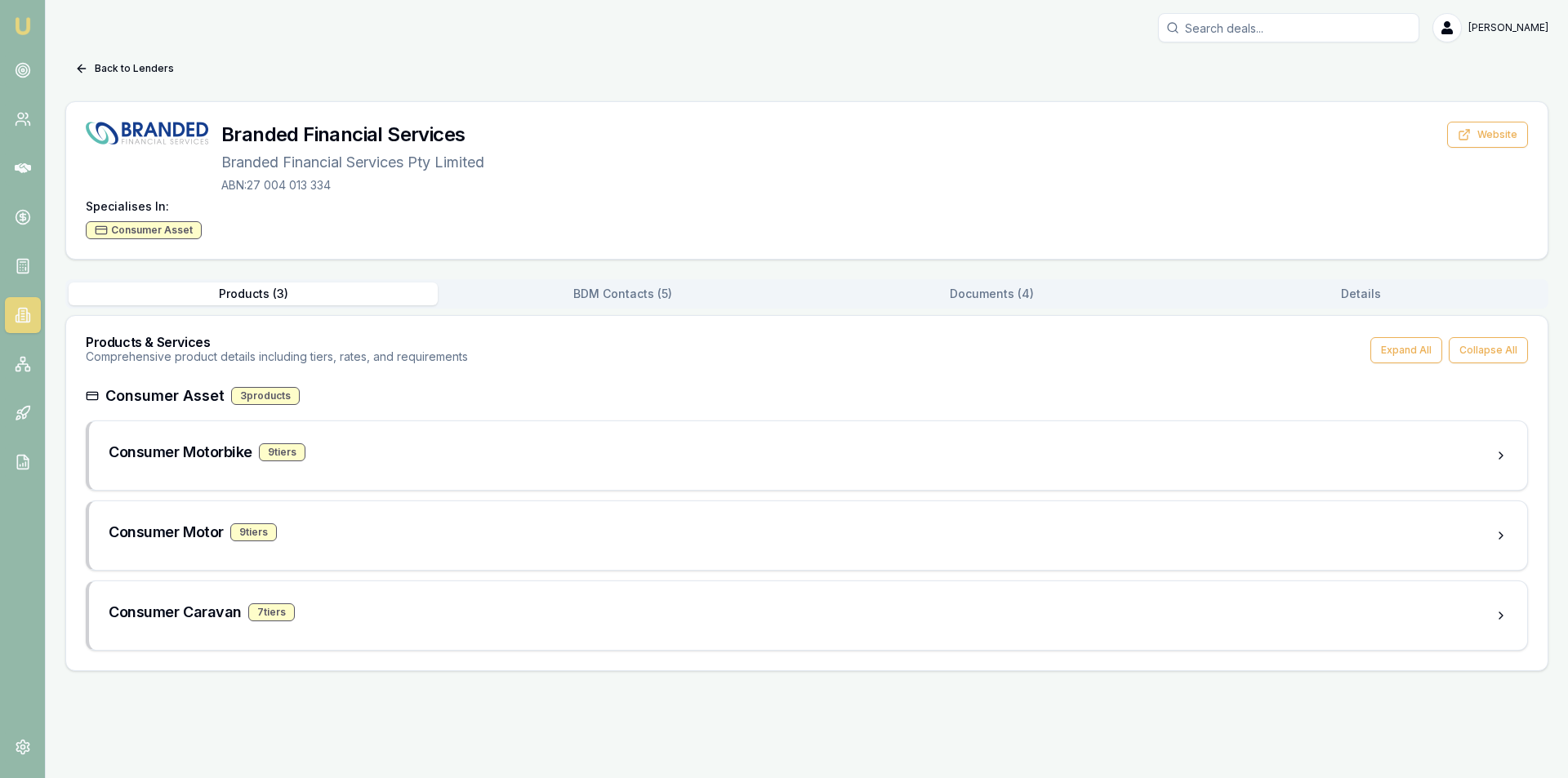
click at [711, 299] on button "BDM Contacts ( 5 )" at bounding box center [622, 293] width 369 height 23
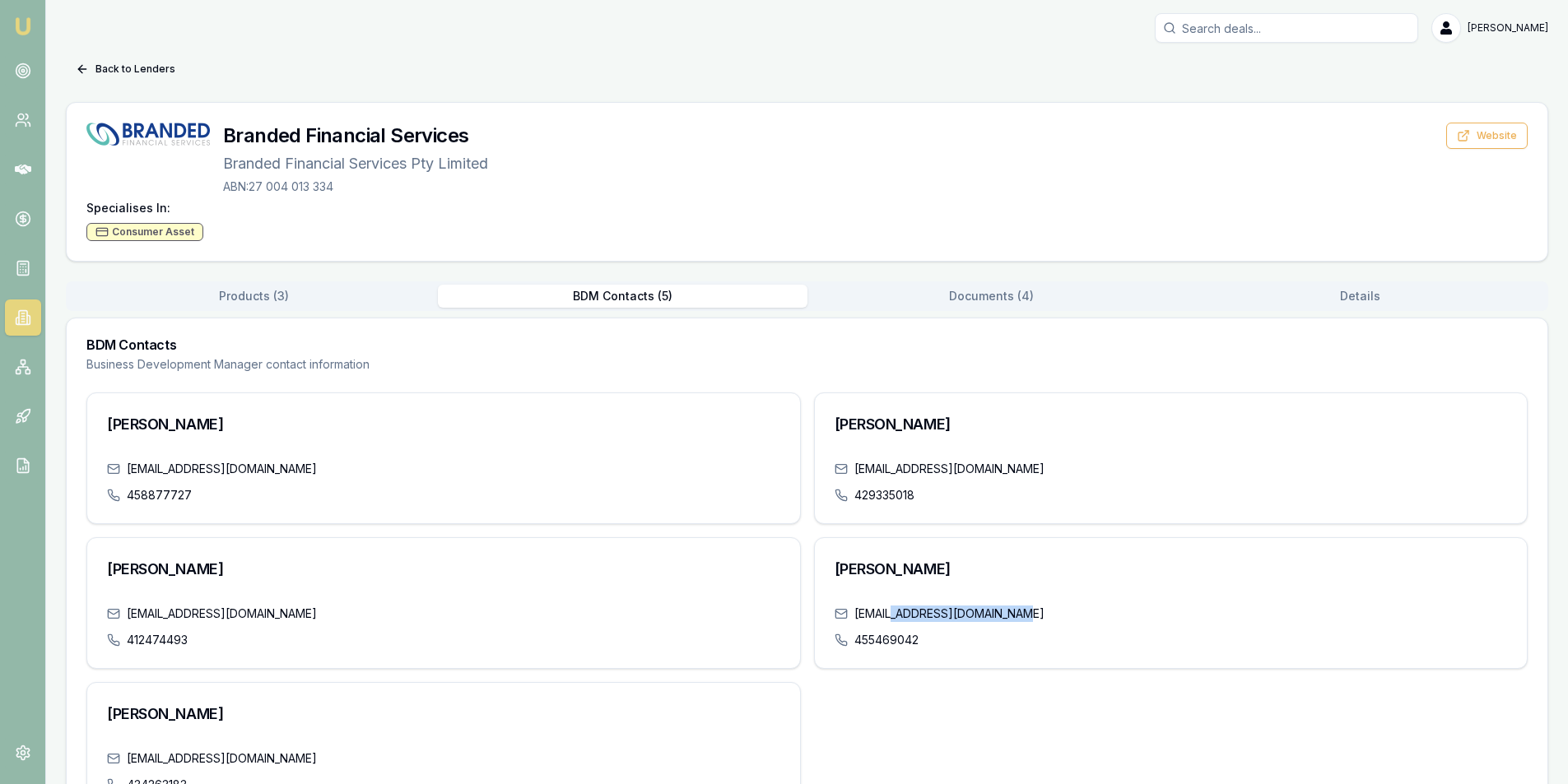
drag, startPoint x: 1022, startPoint y: 616, endPoint x: 969, endPoint y: 628, distance: 54.3
click at [908, 616] on div "cgrib@brandedfinancial.com" at bounding box center [1171, 613] width 673 height 16
click at [1067, 712] on div "Tony Farnell tfarnell@brandedfinancial.com 458877727 Mark Dyer mdyer@brandedfin…" at bounding box center [806, 602] width 1441 height 421
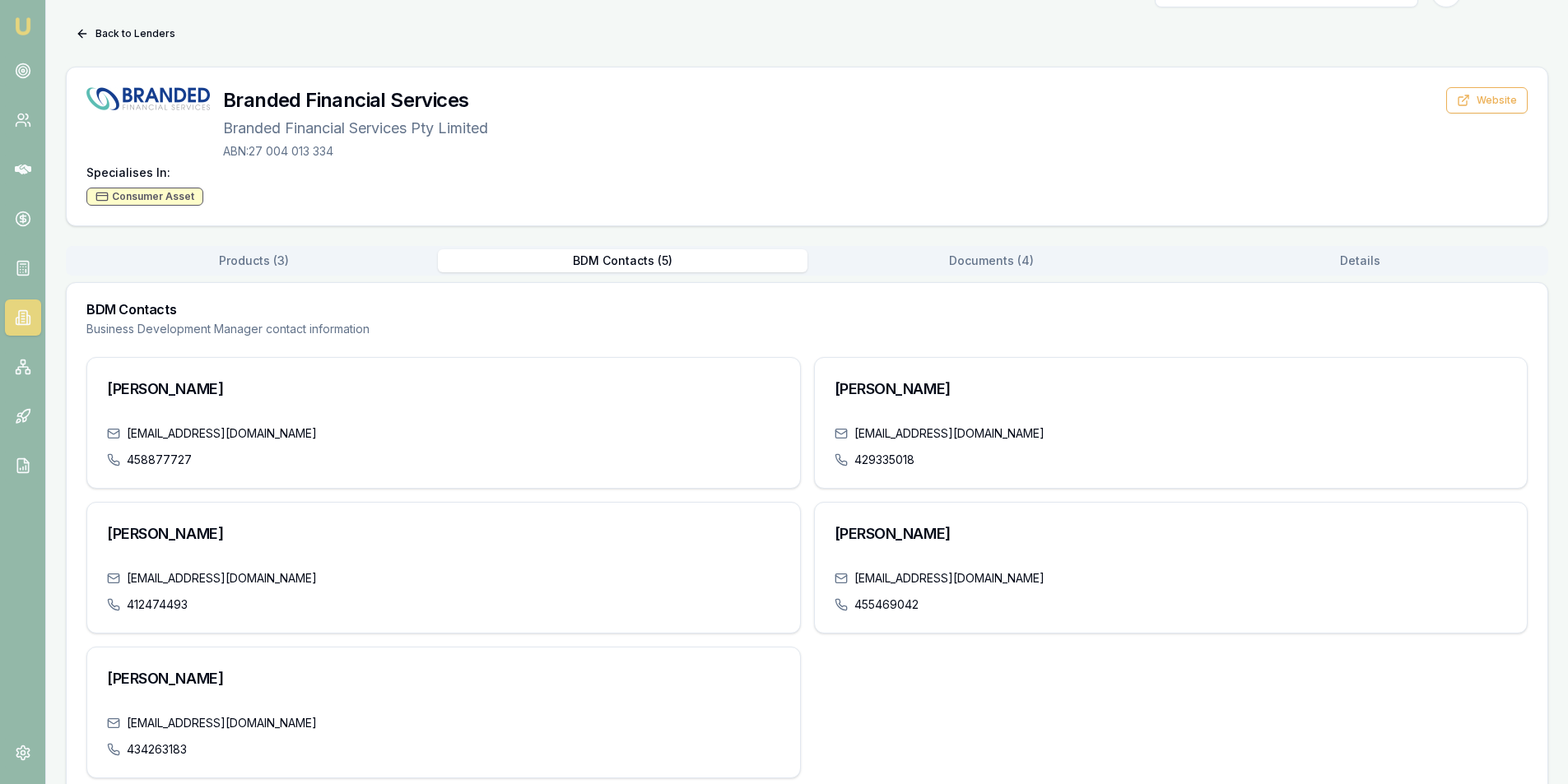
scroll to position [64, 0]
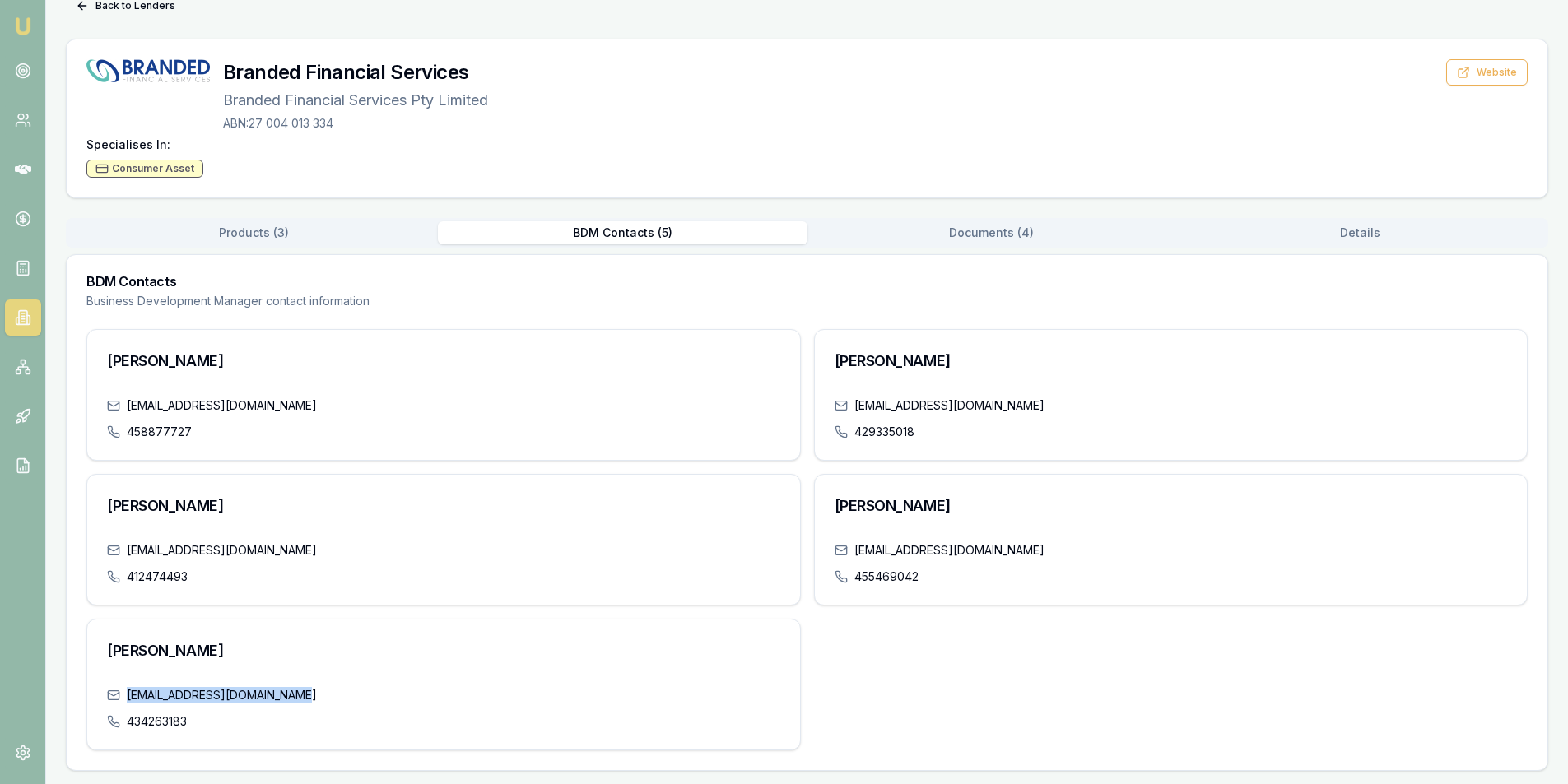
drag, startPoint x: 295, startPoint y: 697, endPoint x: 124, endPoint y: 698, distance: 171.0
click at [124, 698] on div "cplatt@brandedfinancial.com" at bounding box center [443, 695] width 673 height 16
copy link "cplatt@brandedfinancial.com"
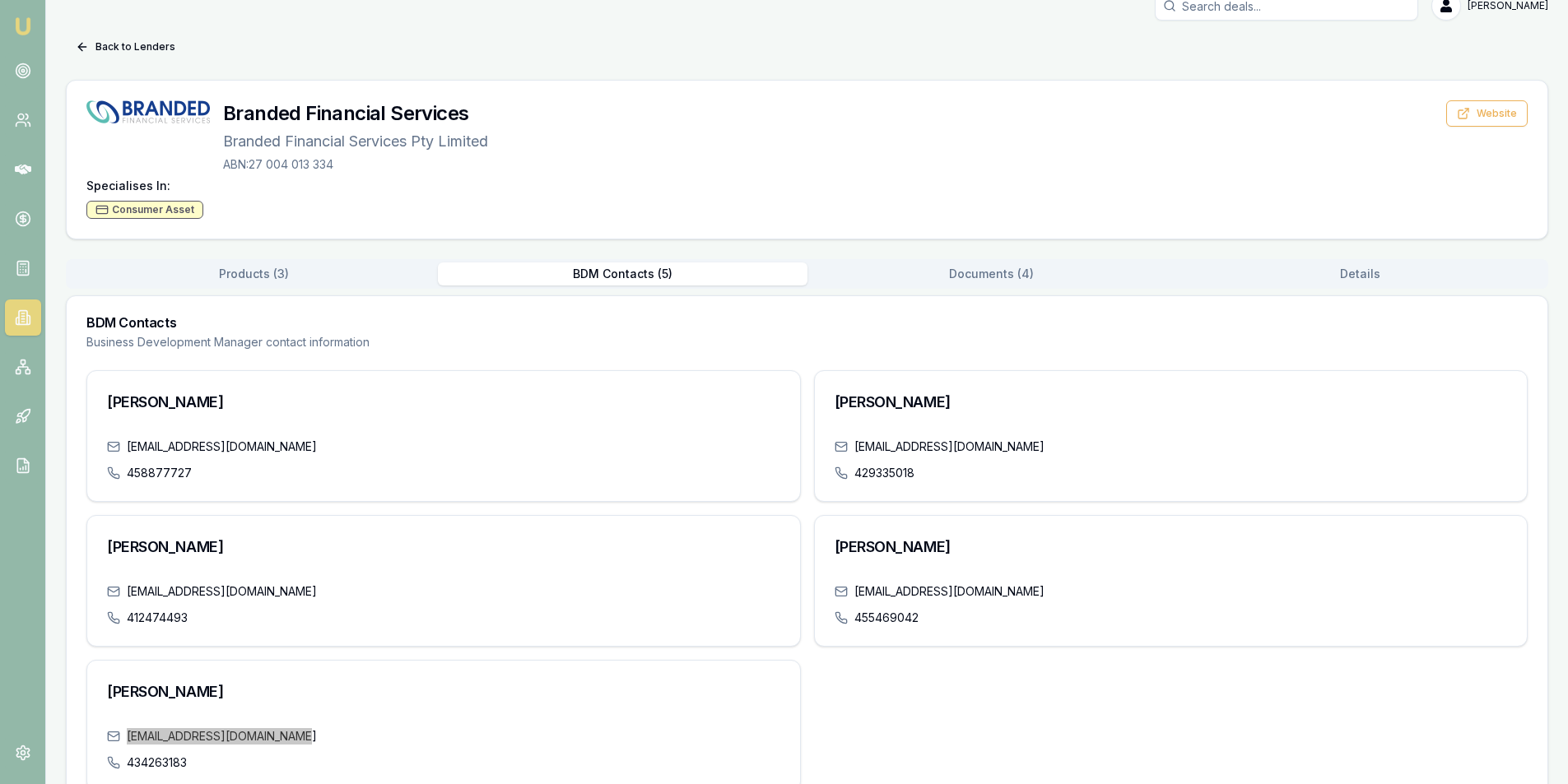
scroll to position [0, 0]
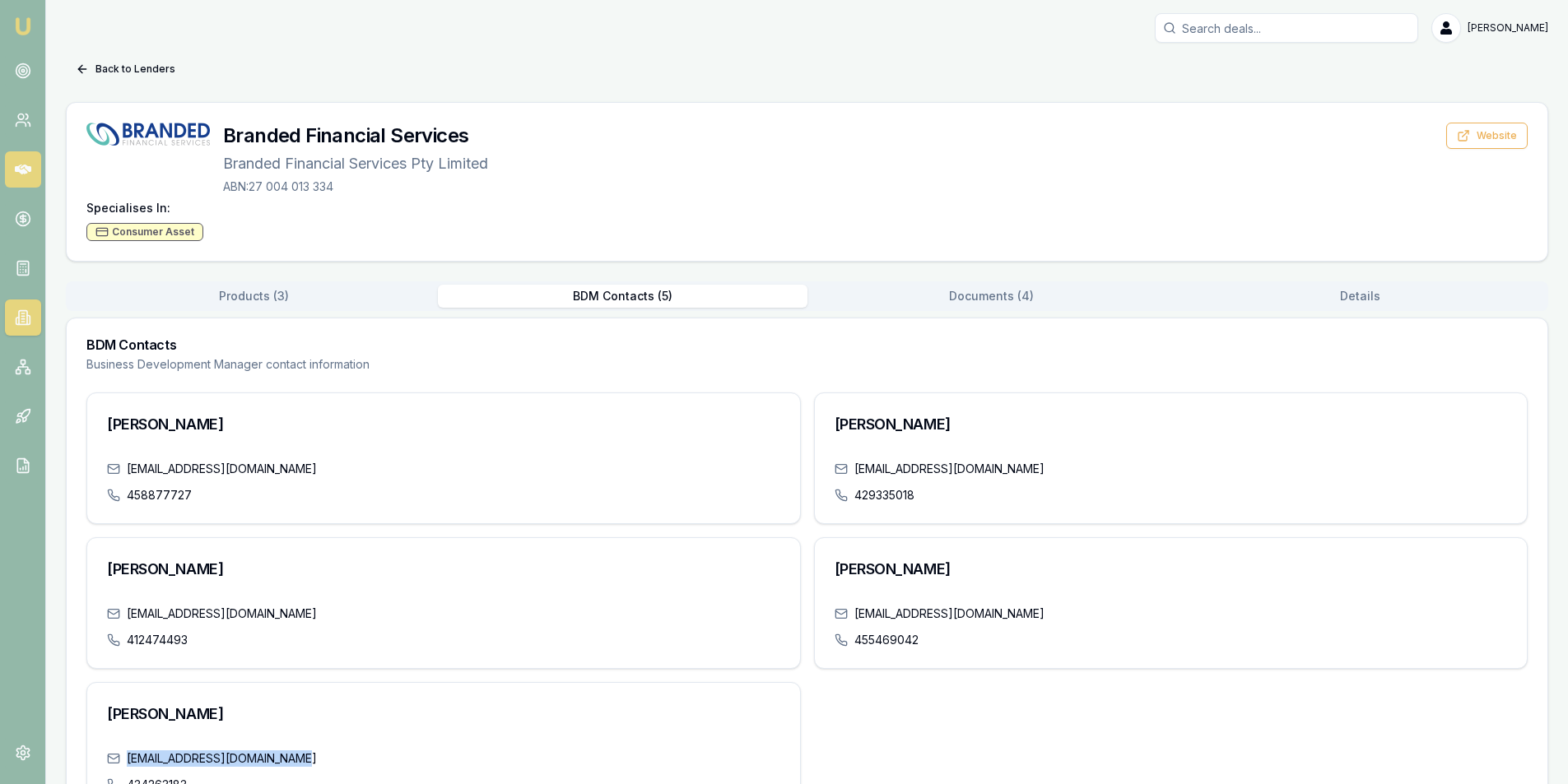
click at [8, 163] on link at bounding box center [23, 169] width 36 height 36
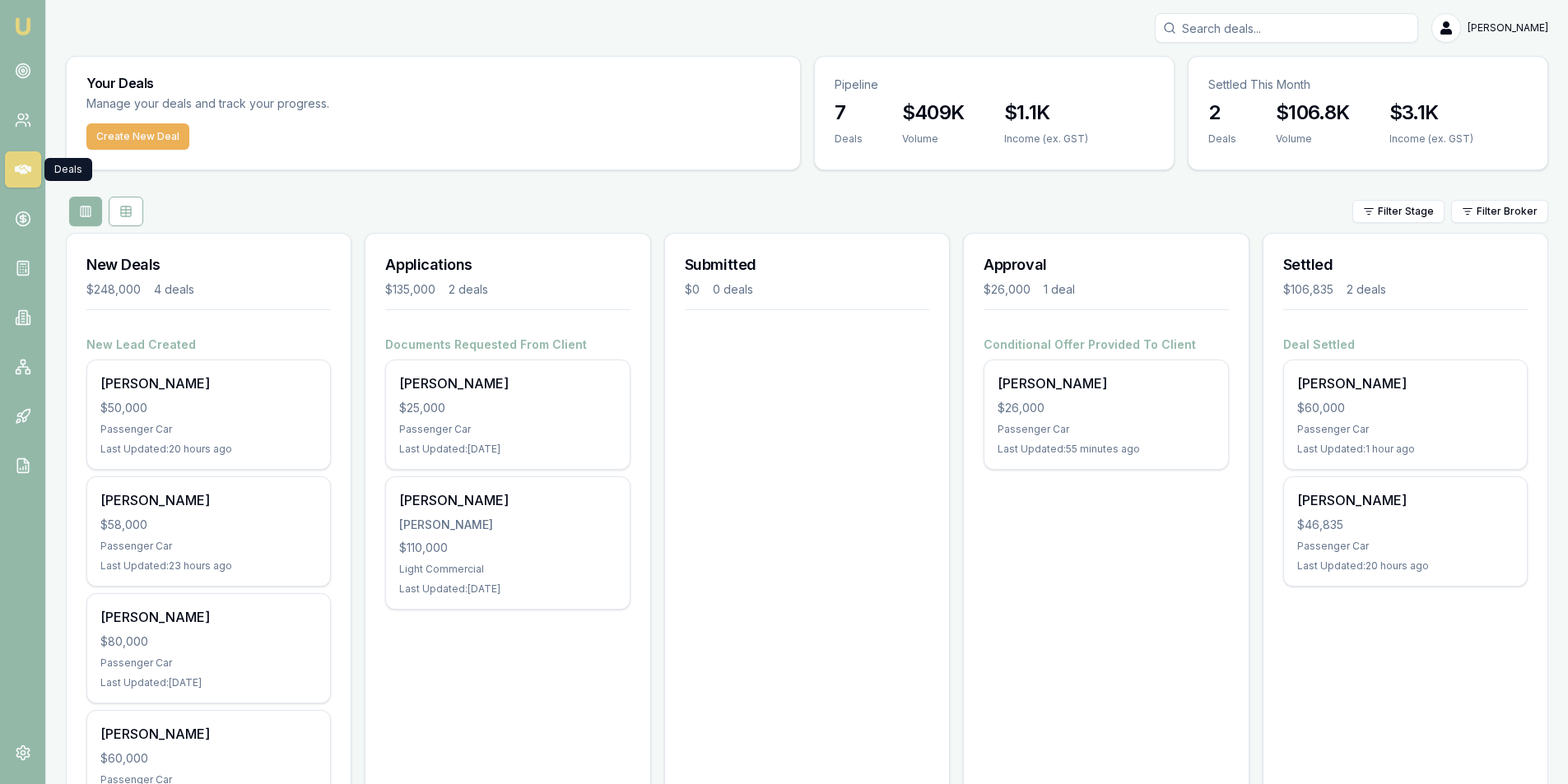
click at [1405, 116] on h3 "$3.1K" at bounding box center [1431, 113] width 84 height 27
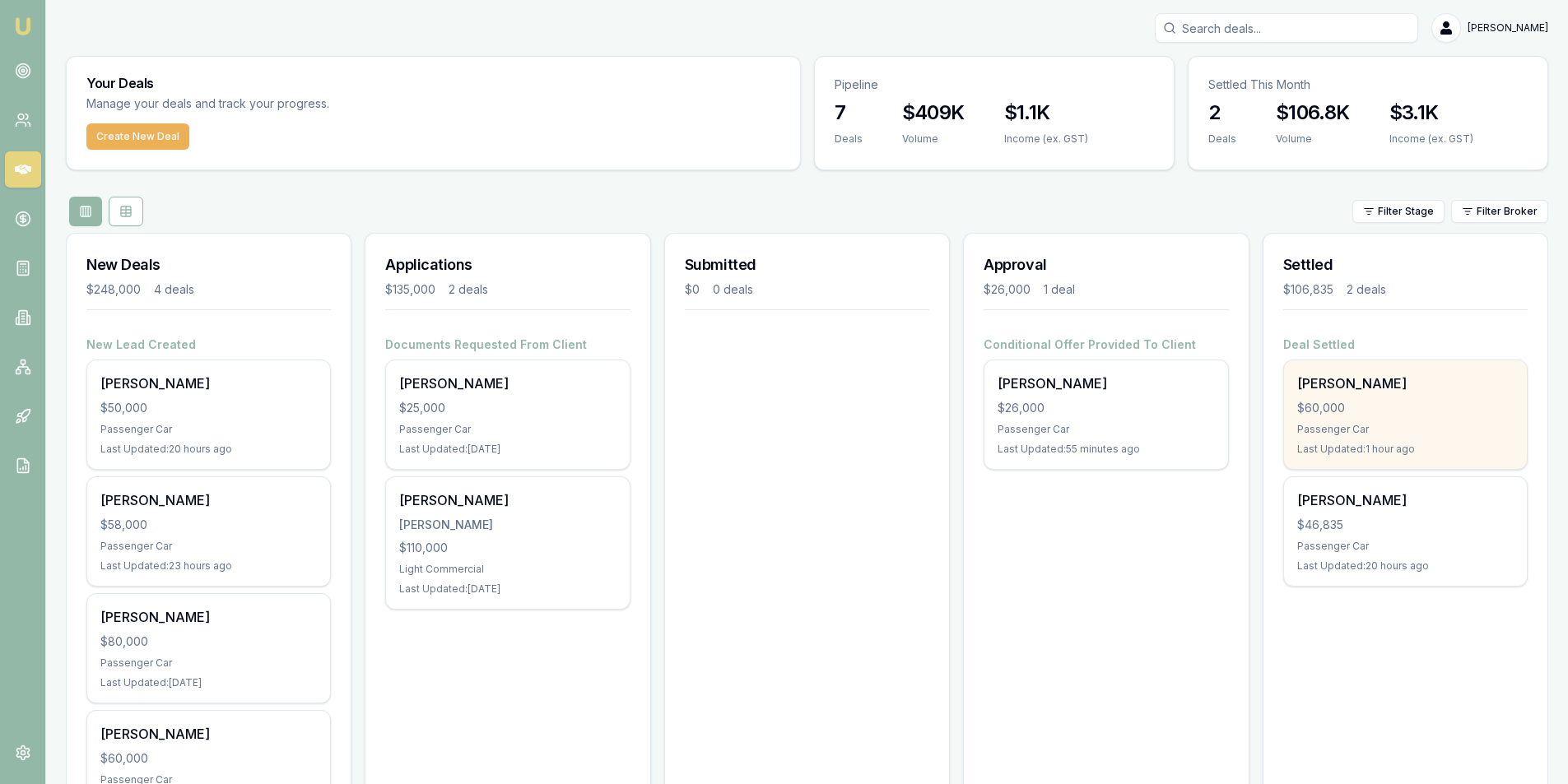
click at [1361, 424] on div "Passenger Car" at bounding box center [1405, 430] width 217 height 13
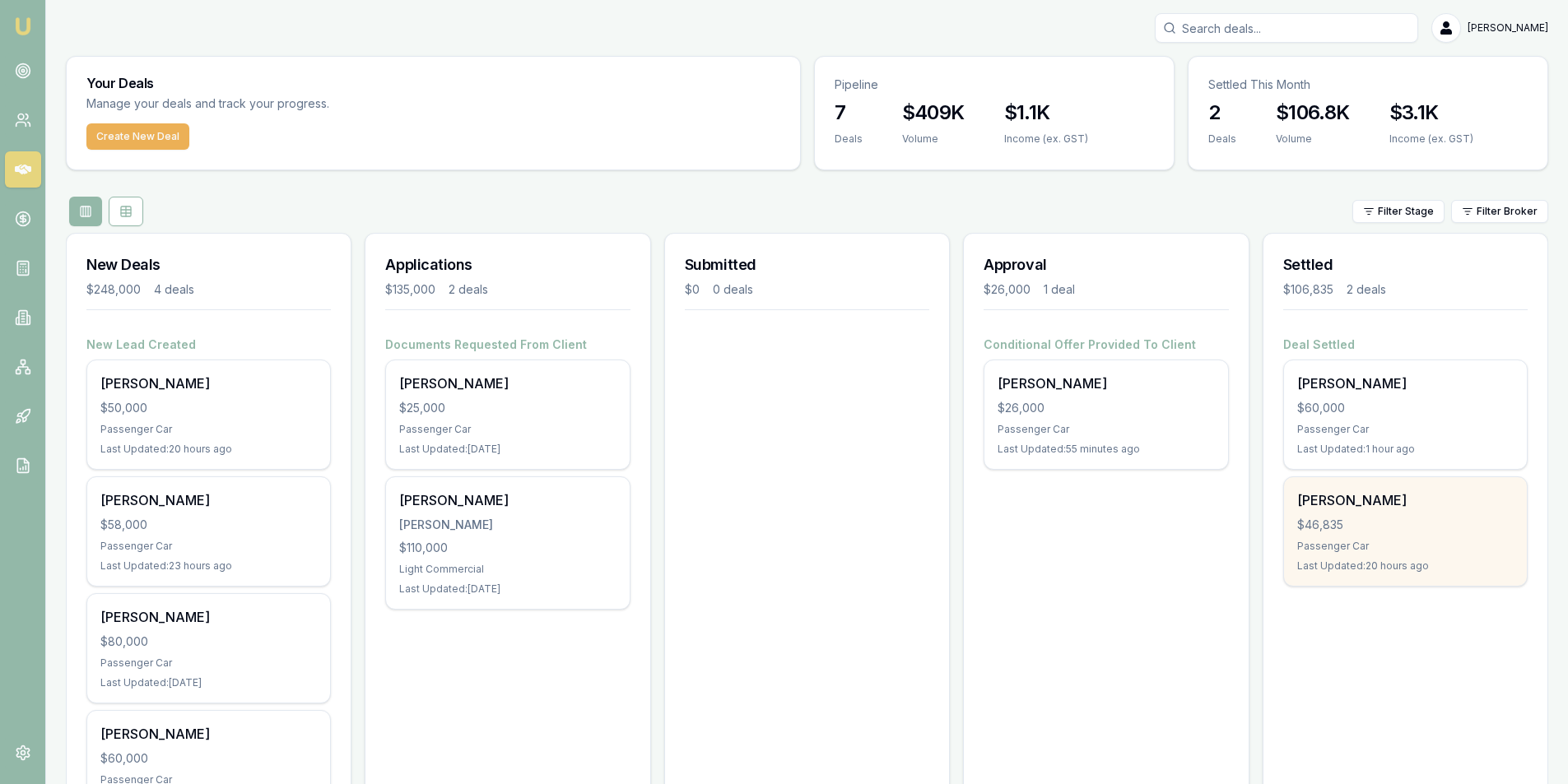
click at [1390, 518] on div "$46,835" at bounding box center [1405, 524] width 217 height 16
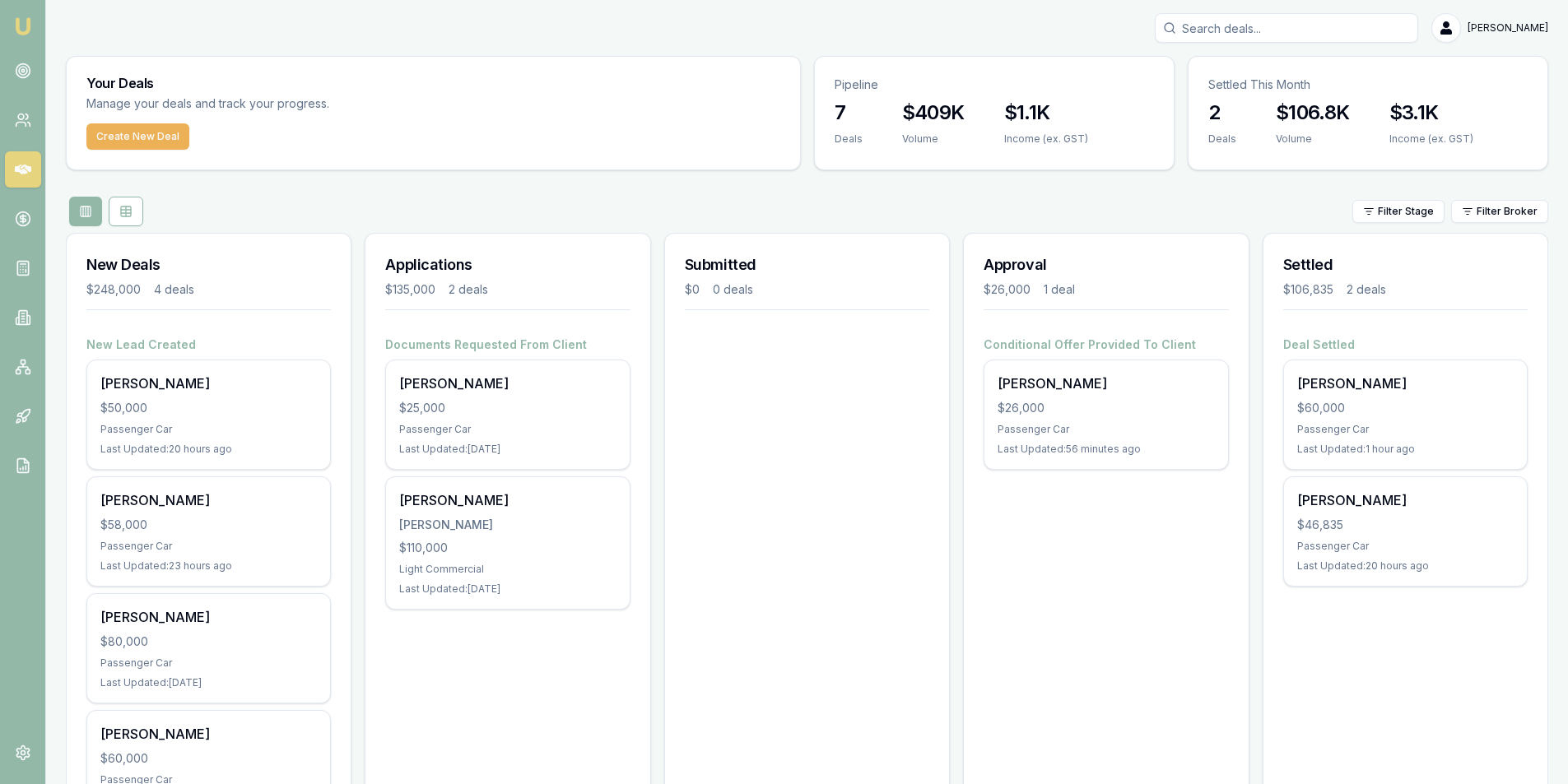
click at [1064, 547] on div "Approval $26,000 1 deal Conditional Offer Provided To Client Savannah Tupper $2…" at bounding box center [1105, 543] width 285 height 621
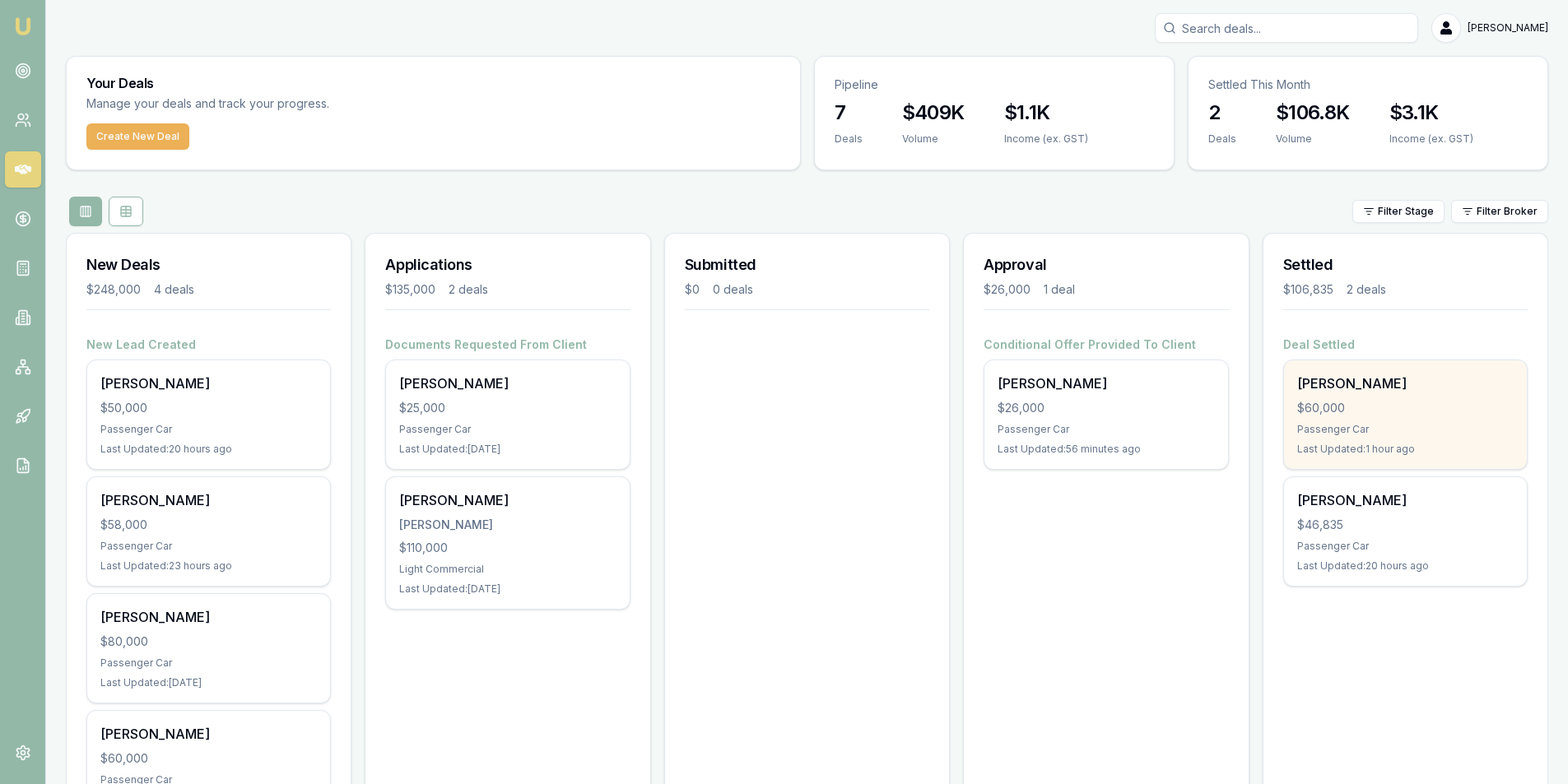
click at [1370, 414] on div "$60,000" at bounding box center [1405, 408] width 217 height 16
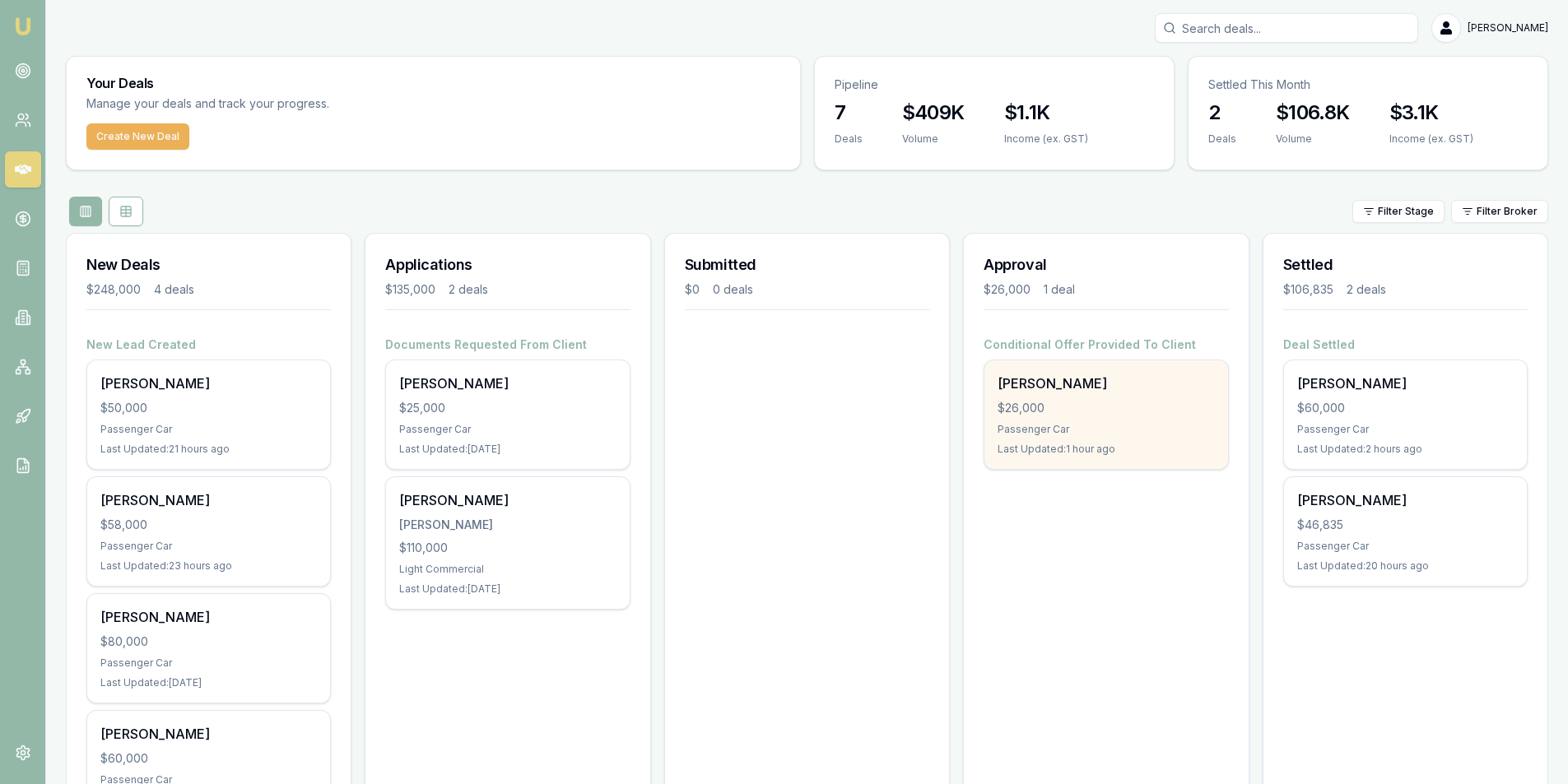
click at [1097, 390] on div "[PERSON_NAME]" at bounding box center [1106, 383] width 217 height 20
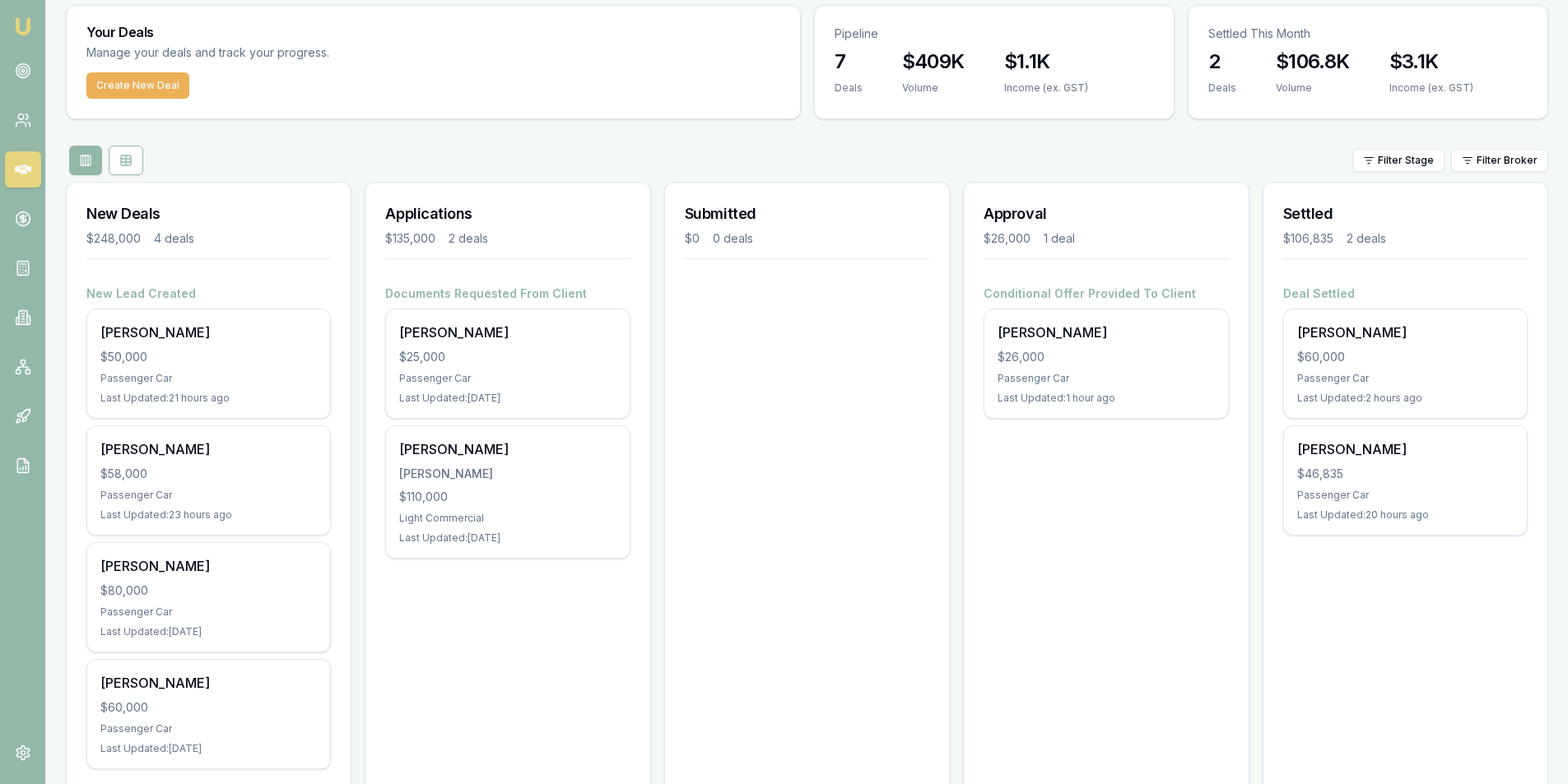
scroll to position [96, 0]
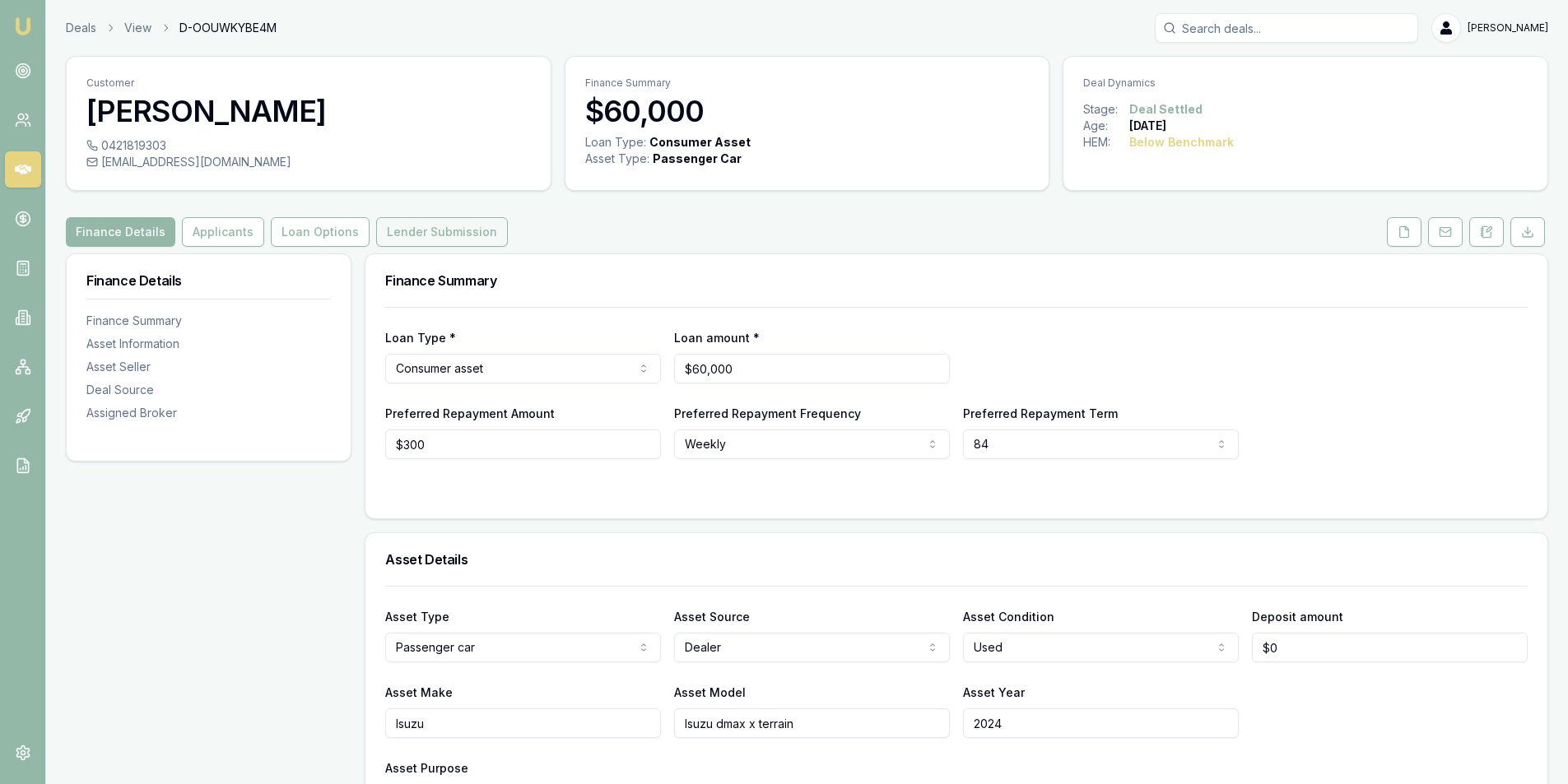
click at [405, 229] on button "Lender Submission" at bounding box center [441, 231] width 131 height 29
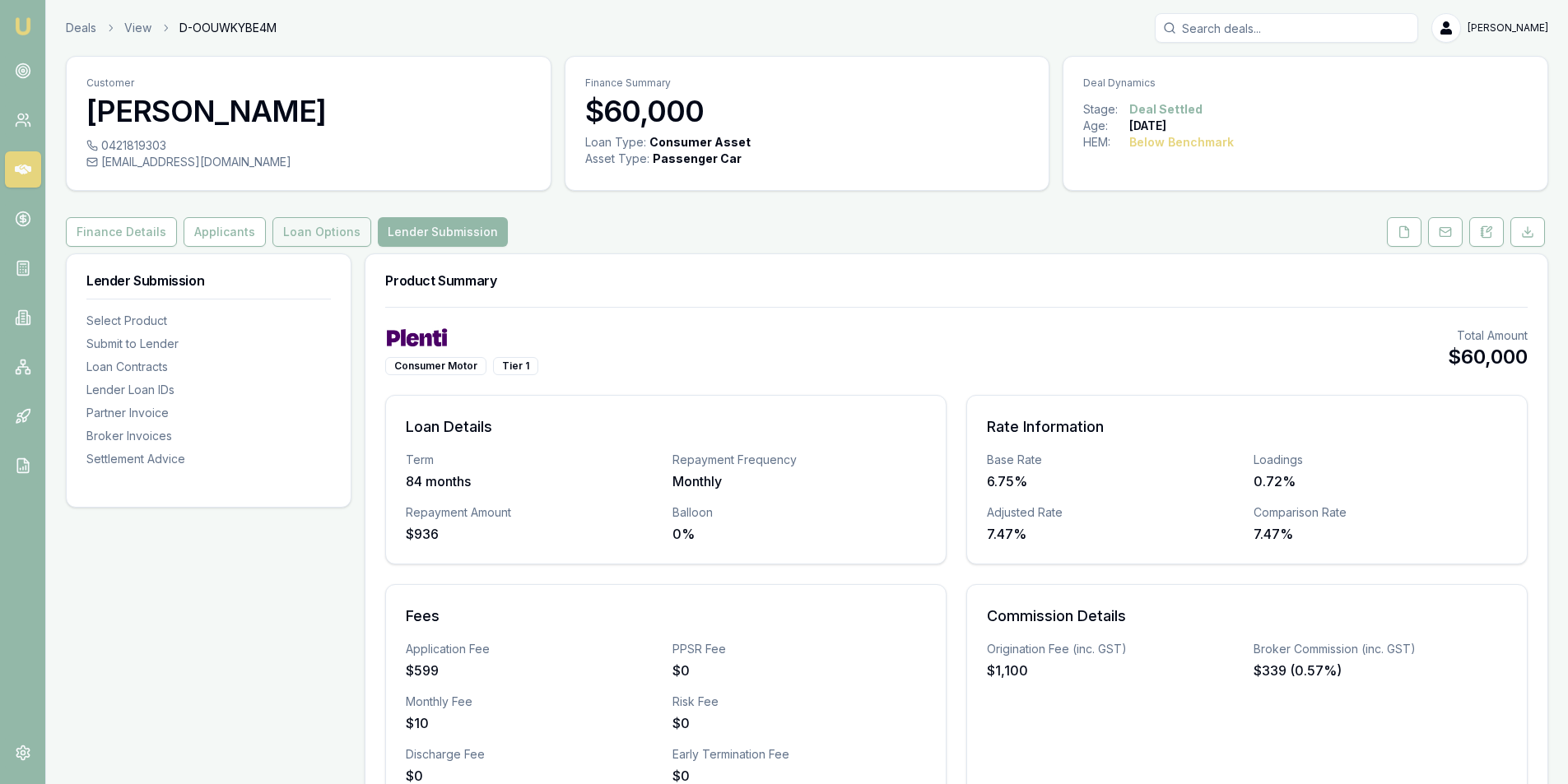
click at [275, 237] on button "Loan Options" at bounding box center [321, 231] width 99 height 29
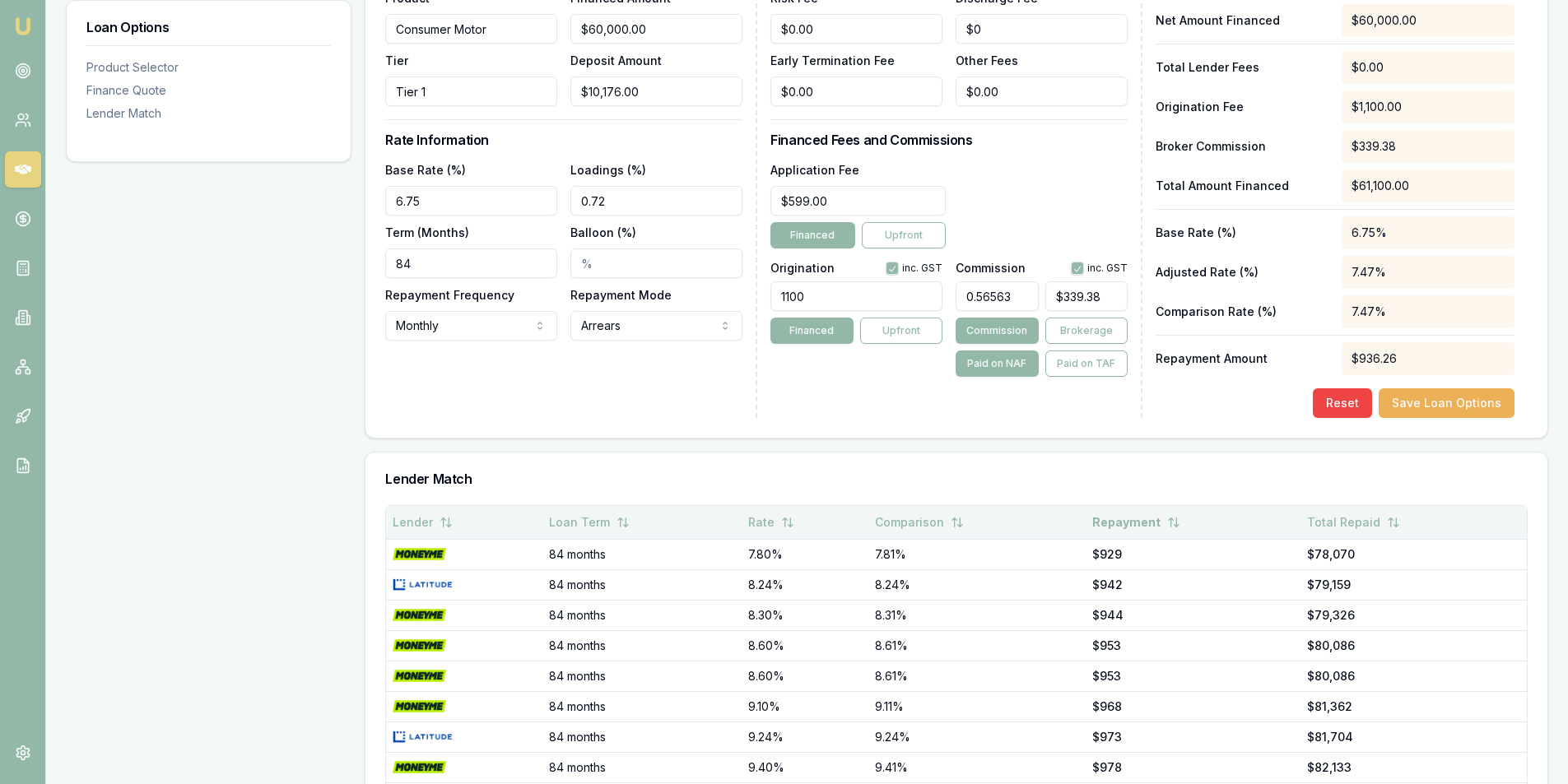
scroll to position [592, 0]
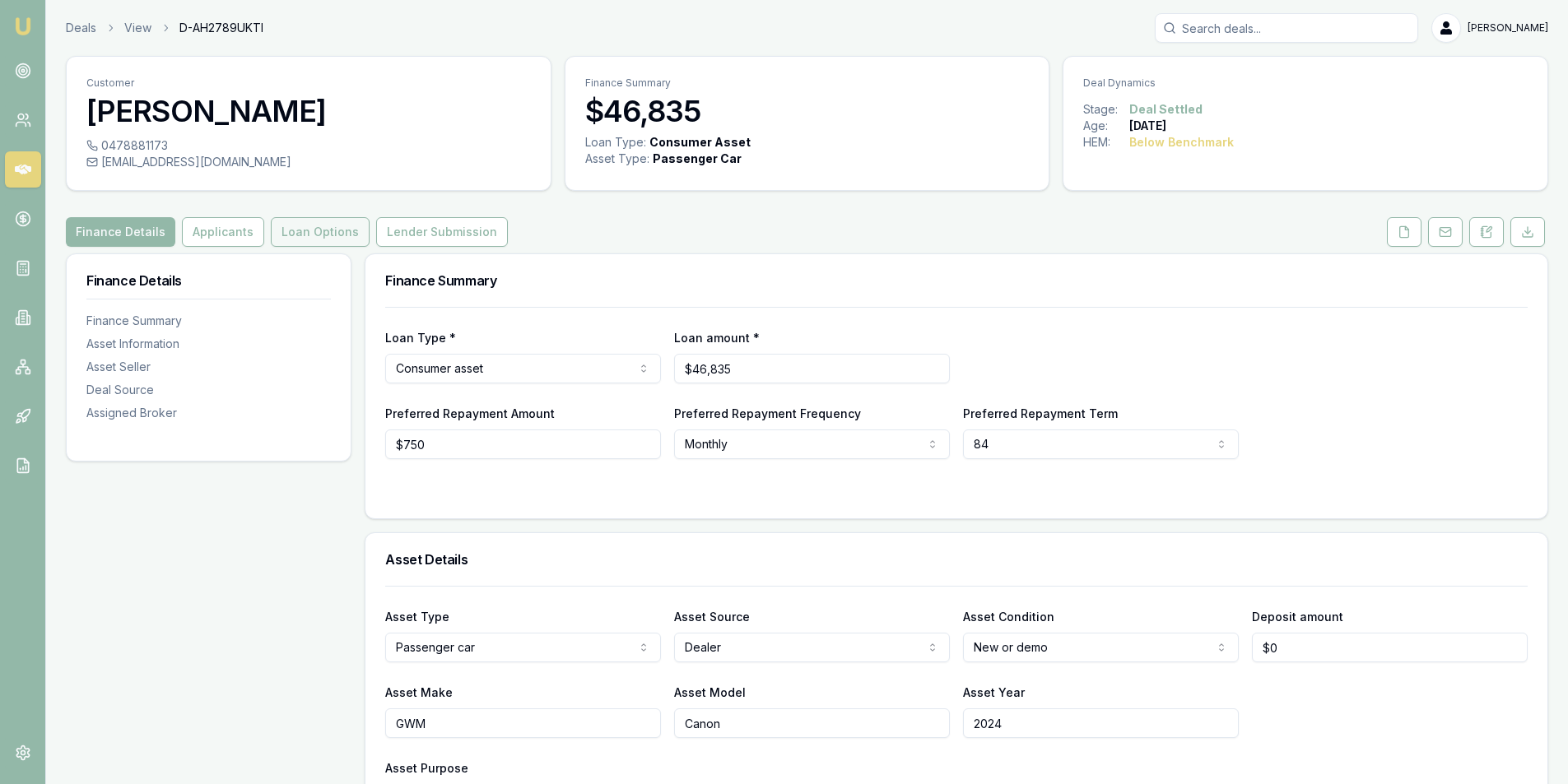
click at [312, 221] on button "Loan Options" at bounding box center [320, 231] width 99 height 29
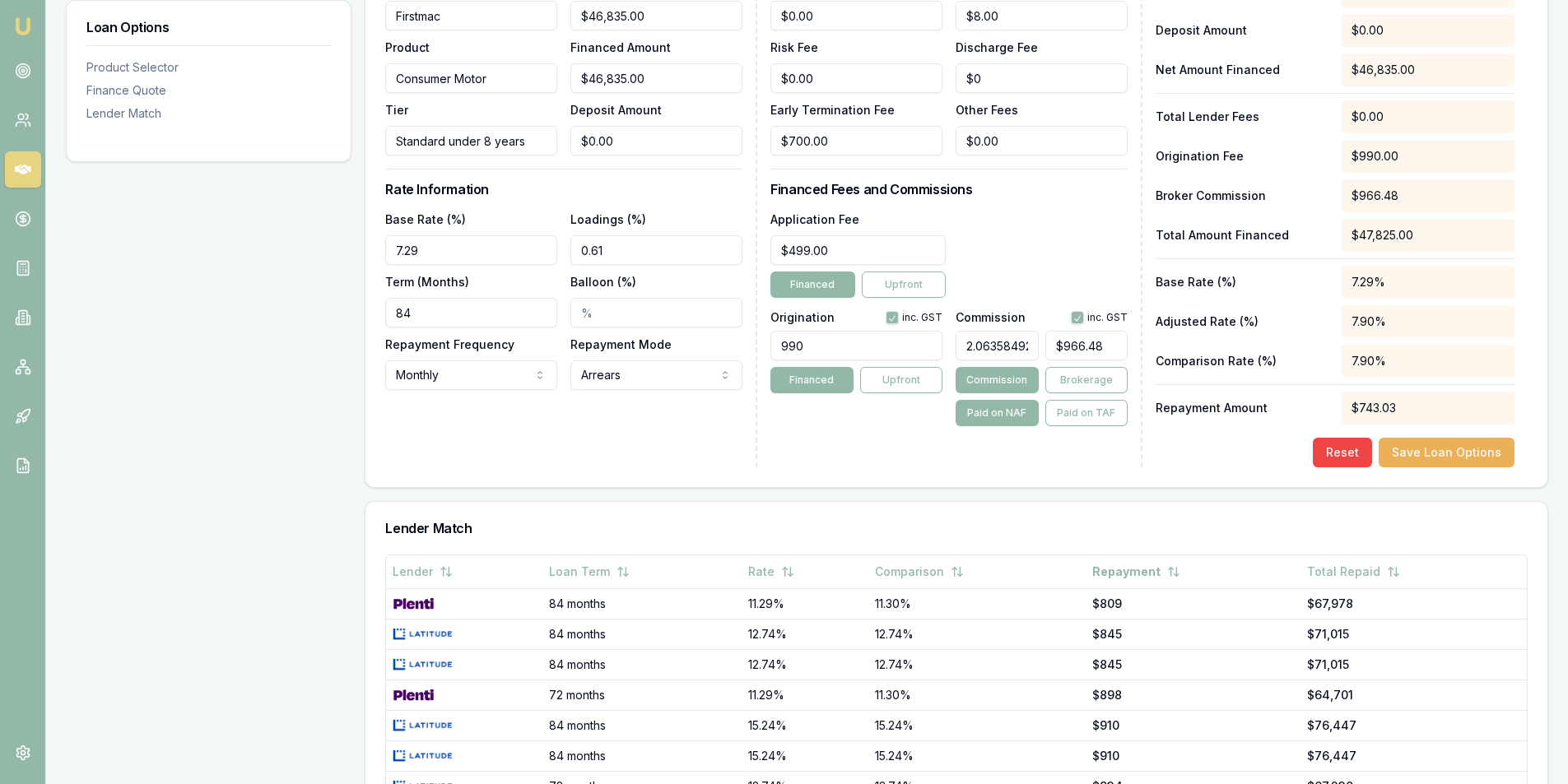
scroll to position [488, 0]
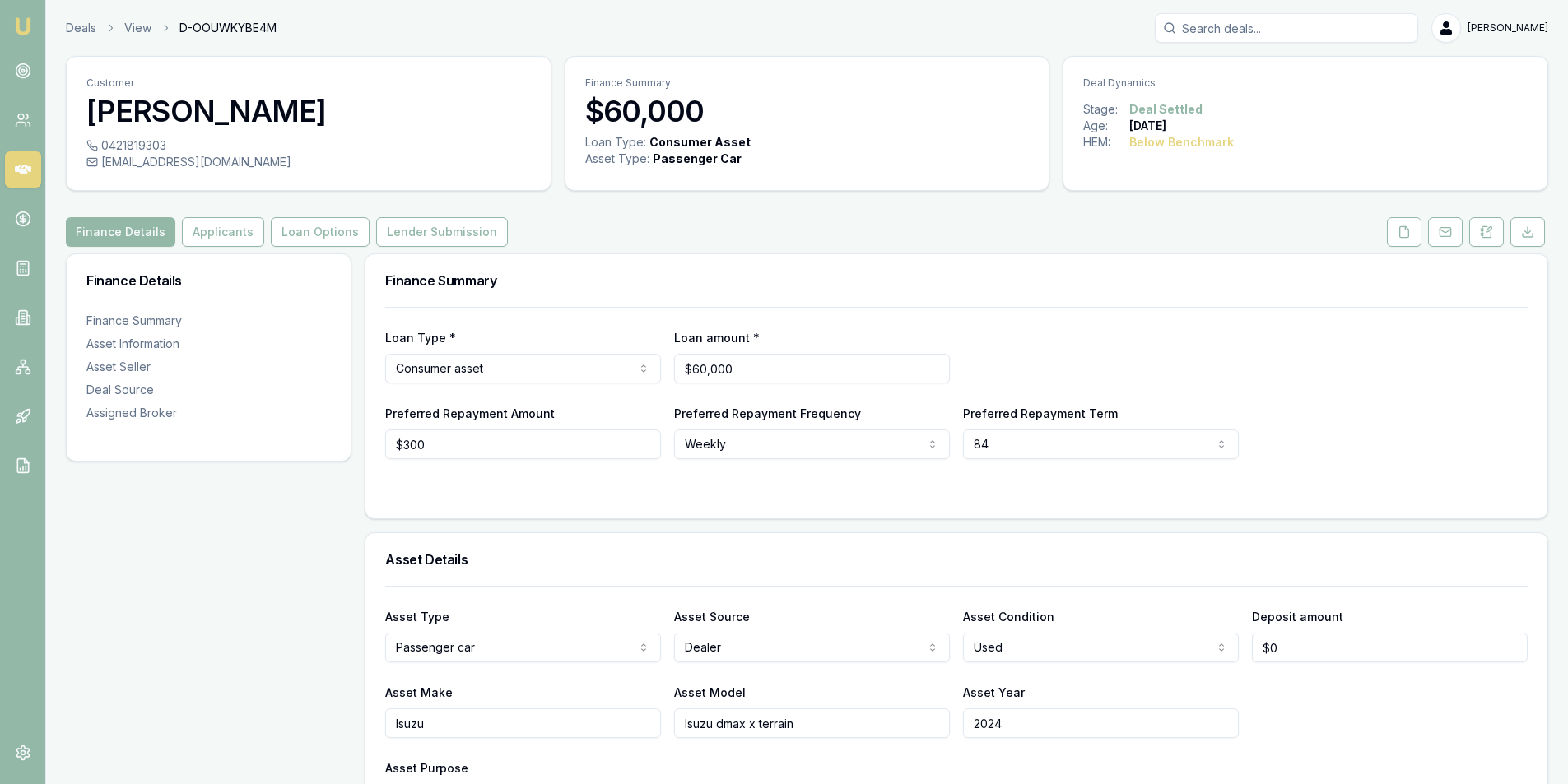
click at [166, 162] on div "[EMAIL_ADDRESS][DOMAIN_NAME]" at bounding box center [308, 162] width 444 height 16
click at [166, 162] on div "ste10.1974@gmail.com" at bounding box center [308, 162] width 444 height 16
copy div "ste10.1974@gmail.com"
click at [288, 225] on button "Loan Options" at bounding box center [320, 231] width 99 height 29
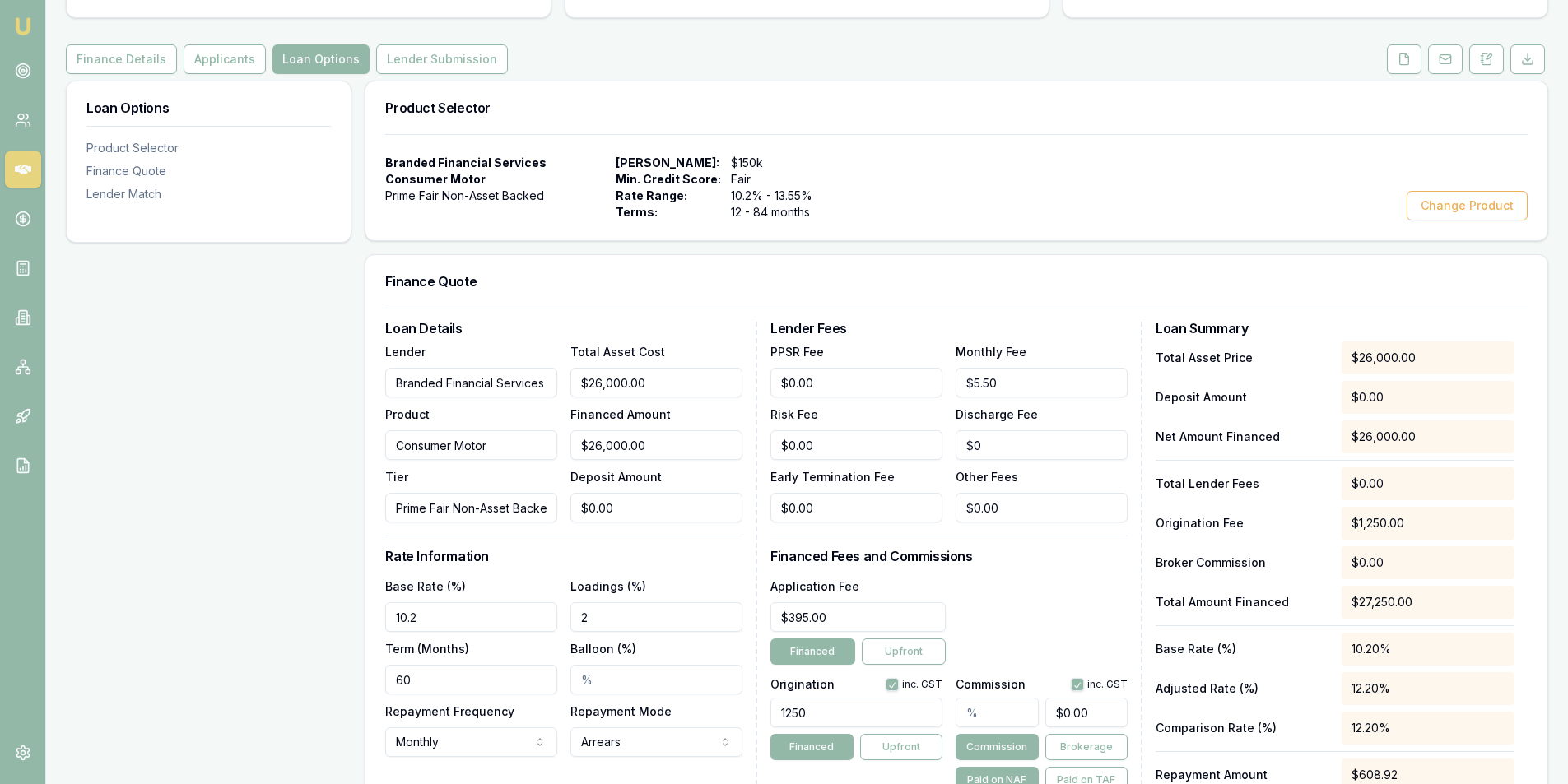
scroll to position [411, 0]
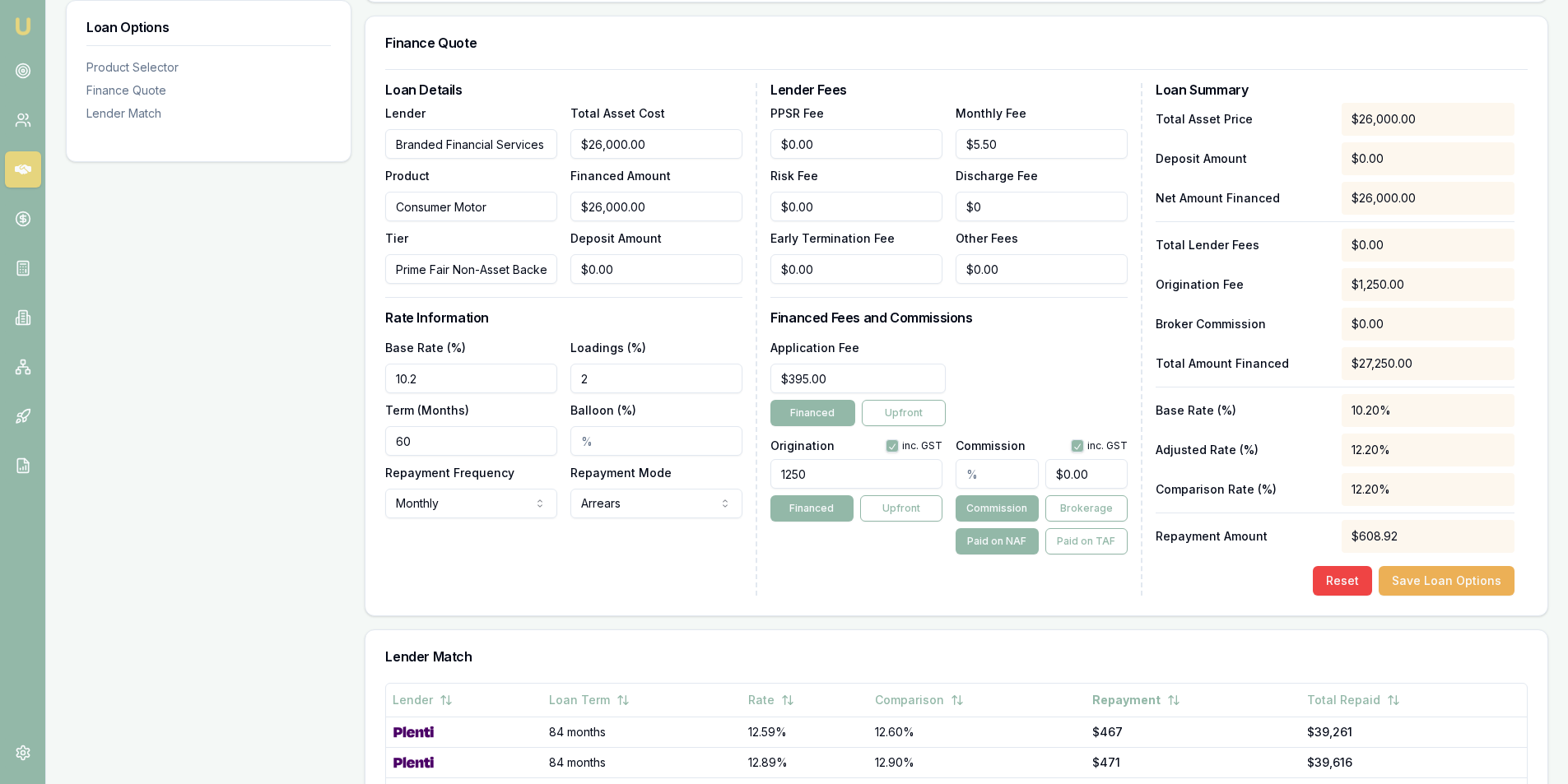
type input "0"
click at [1094, 461] on input "0" at bounding box center [1086, 473] width 83 height 29
type input "0.0038461538461538464"
type input "1"
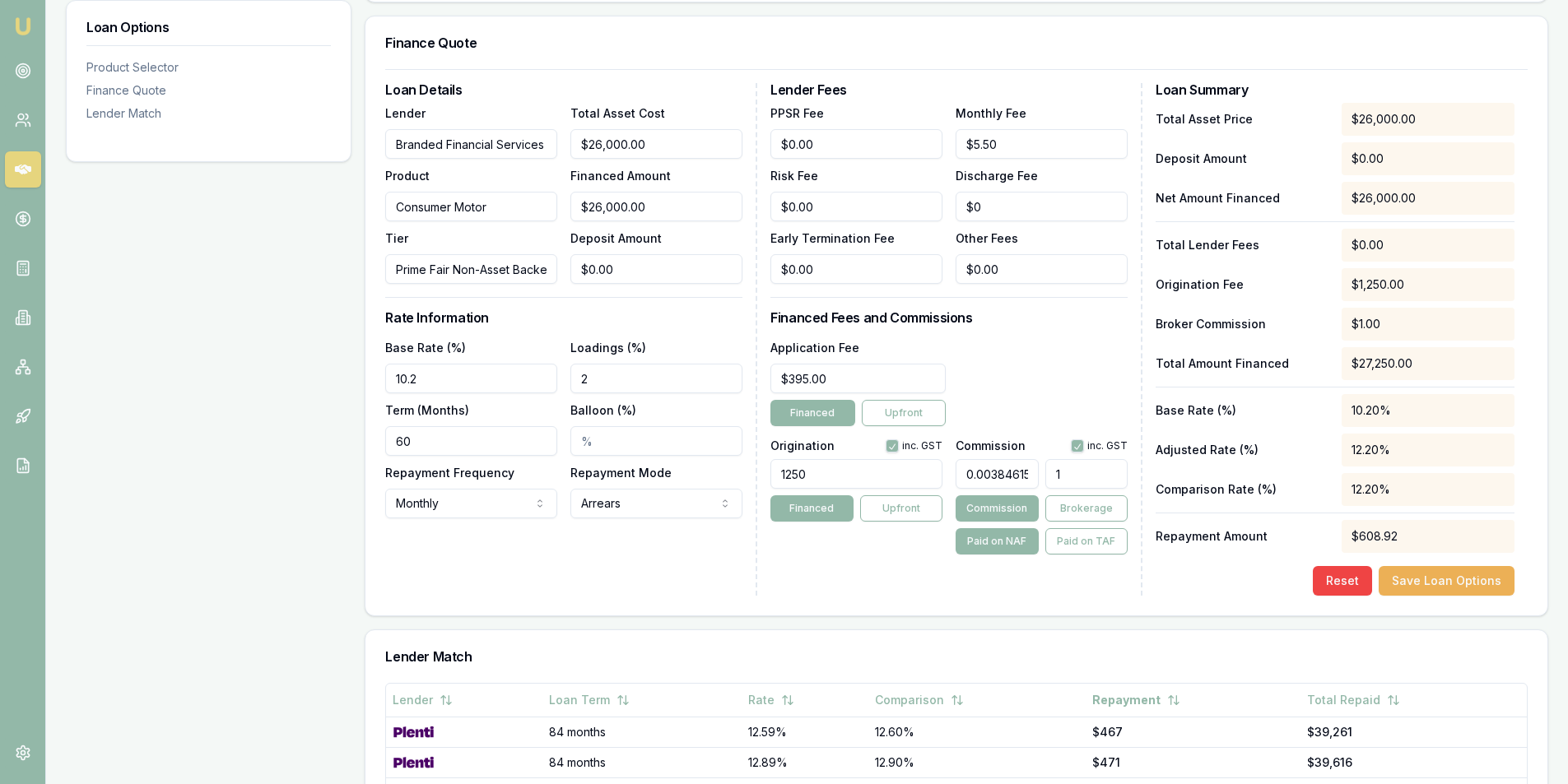
type input "0.05384615384615384"
type input "14"
type input "0.5423076923076923"
type input "141"
type input "5.4230769230769225"
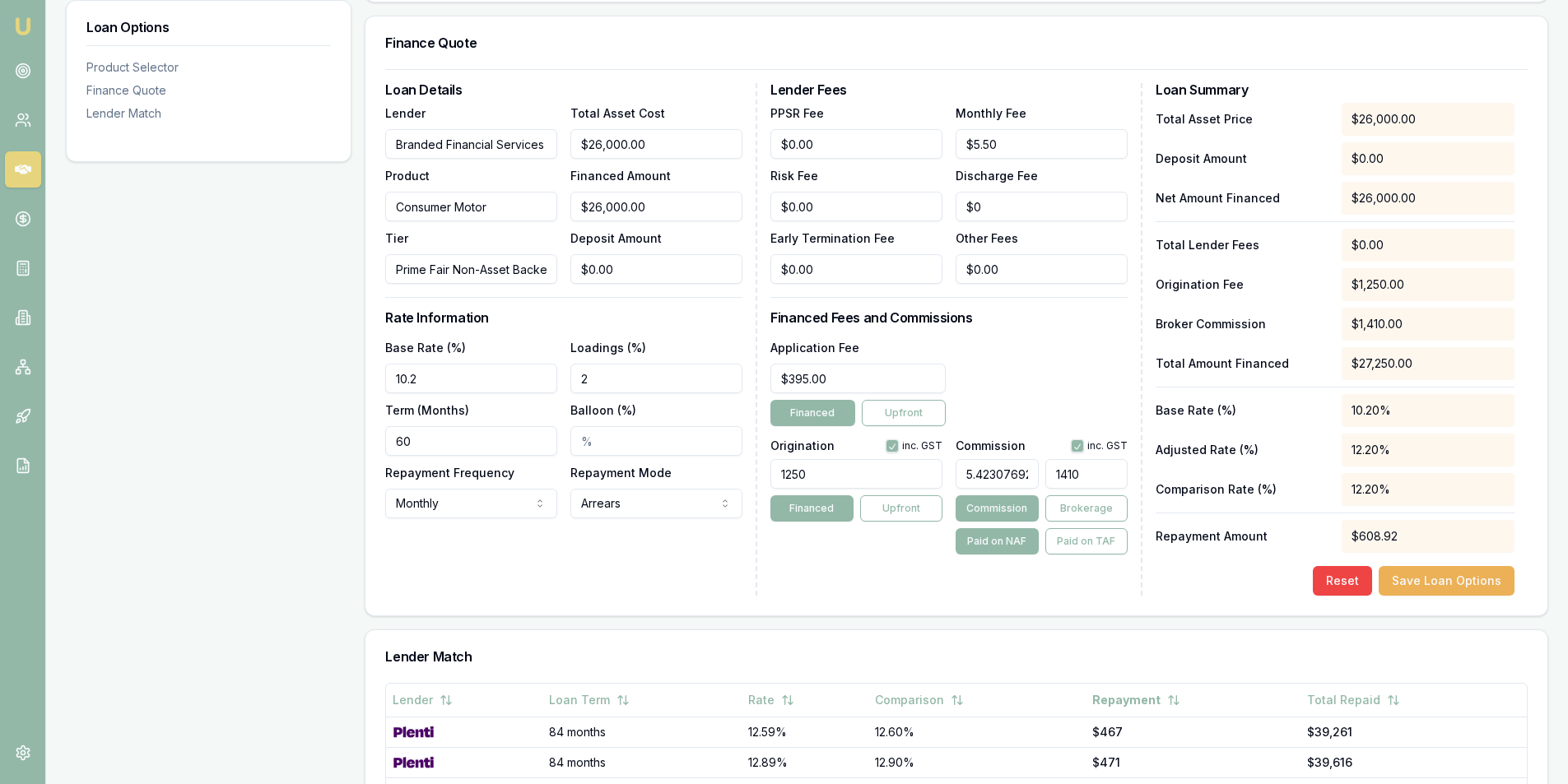
type input "1410."
type input "5.423846153846154"
type input "1410.2"
type input "5.424153846153846"
type input "$1,410.28"
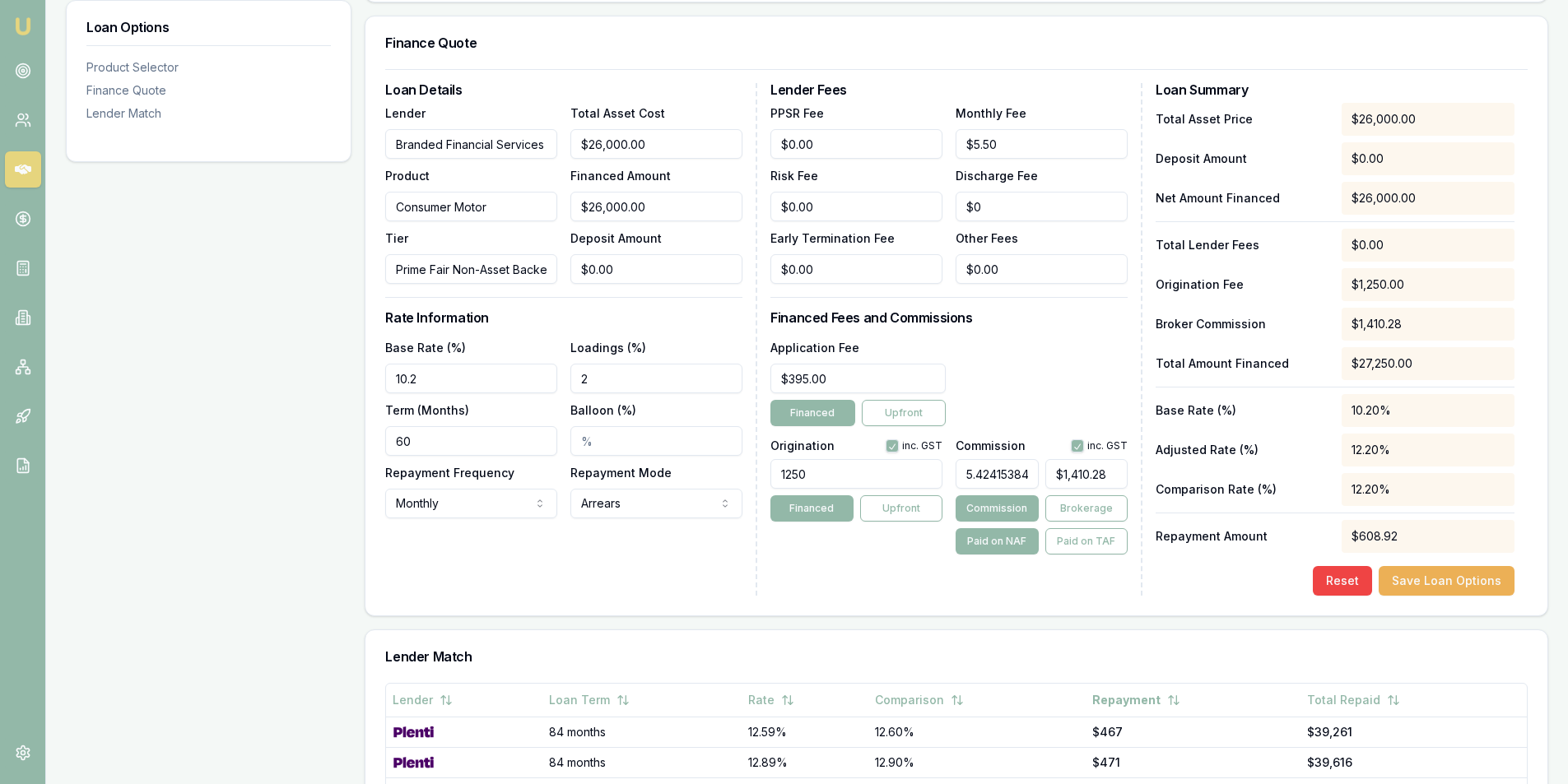
click at [1051, 581] on div "Lender Fees PPSR Fee $0.00 Monthly Fee $5.50 Risk Fee $0.00 Discharge Fee $0 Ea…" at bounding box center [956, 338] width 372 height 512
click at [443, 369] on input "10.2" at bounding box center [471, 377] width 172 height 29
type input "11.90%"
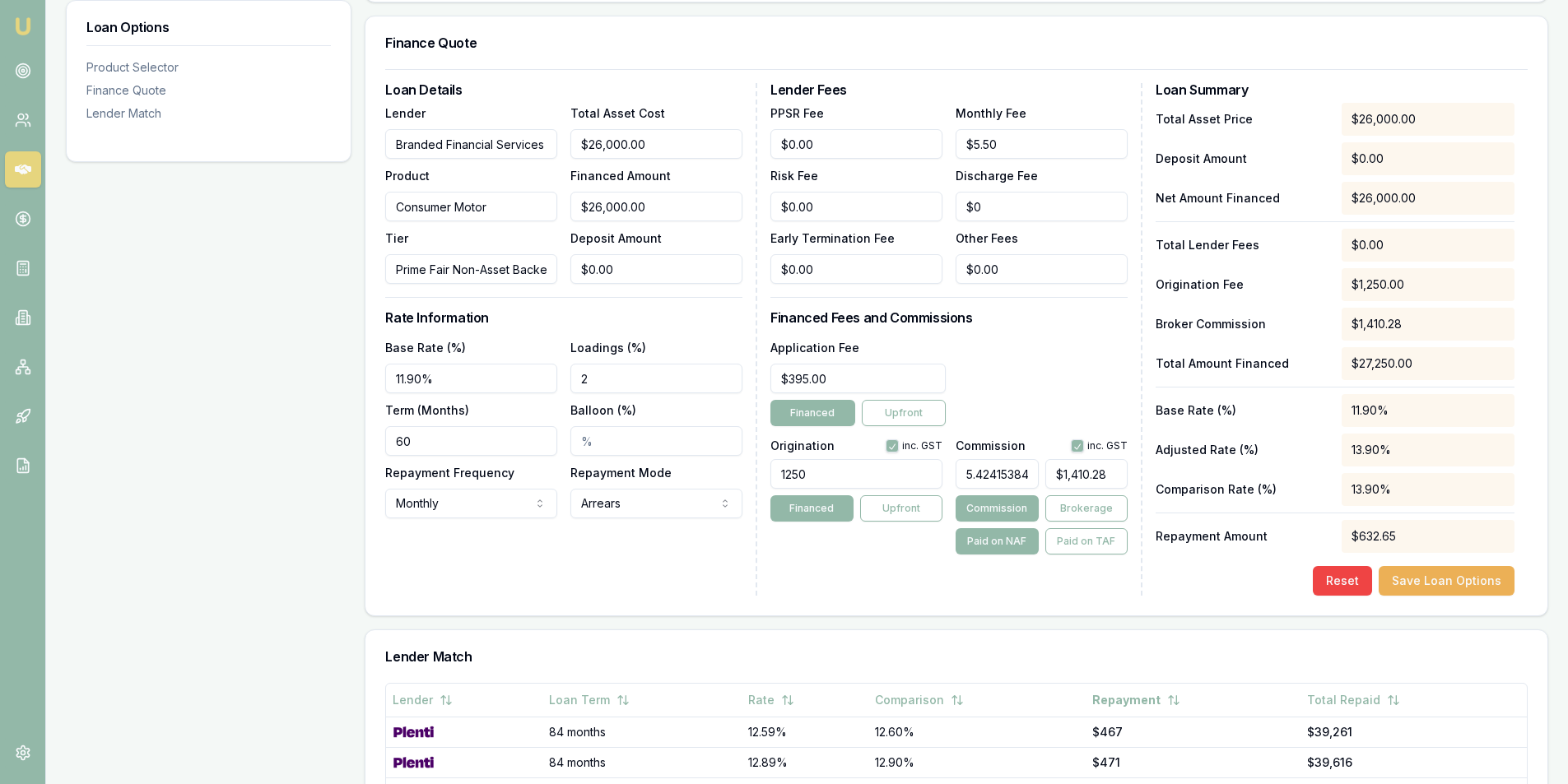
type input "2.00%"
click at [425, 373] on input "11.90%" at bounding box center [471, 377] width 172 height 29
click at [424, 373] on input "11.90%" at bounding box center [471, 377] width 172 height 29
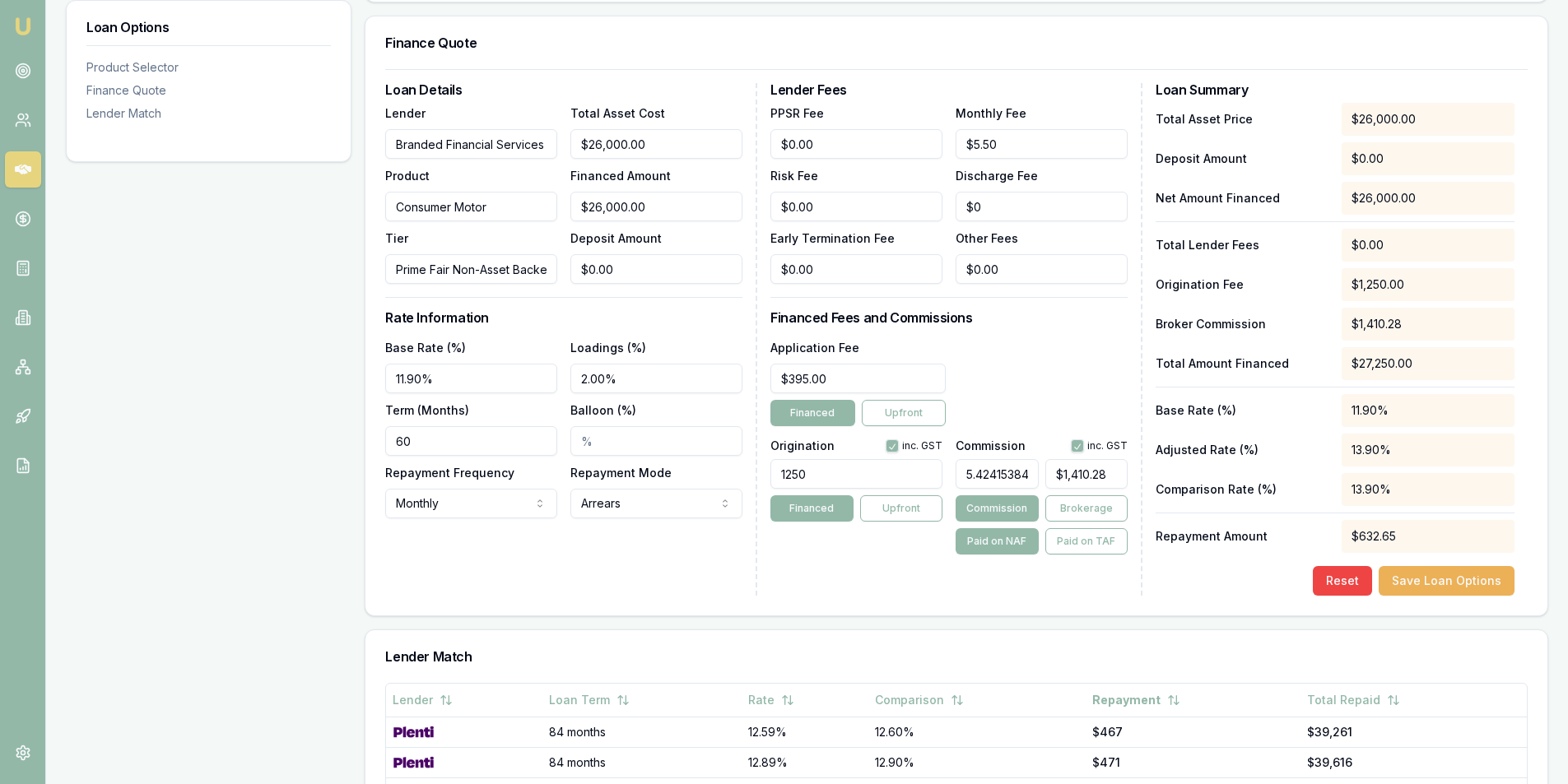
click at [422, 373] on input "11.90%" at bounding box center [471, 377] width 172 height 29
drag, startPoint x: 422, startPoint y: 373, endPoint x: 413, endPoint y: 376, distance: 9.5
click at [419, 374] on input "11.90%" at bounding box center [471, 377] width 172 height 29
click at [413, 376] on input "11.90%" at bounding box center [471, 377] width 172 height 29
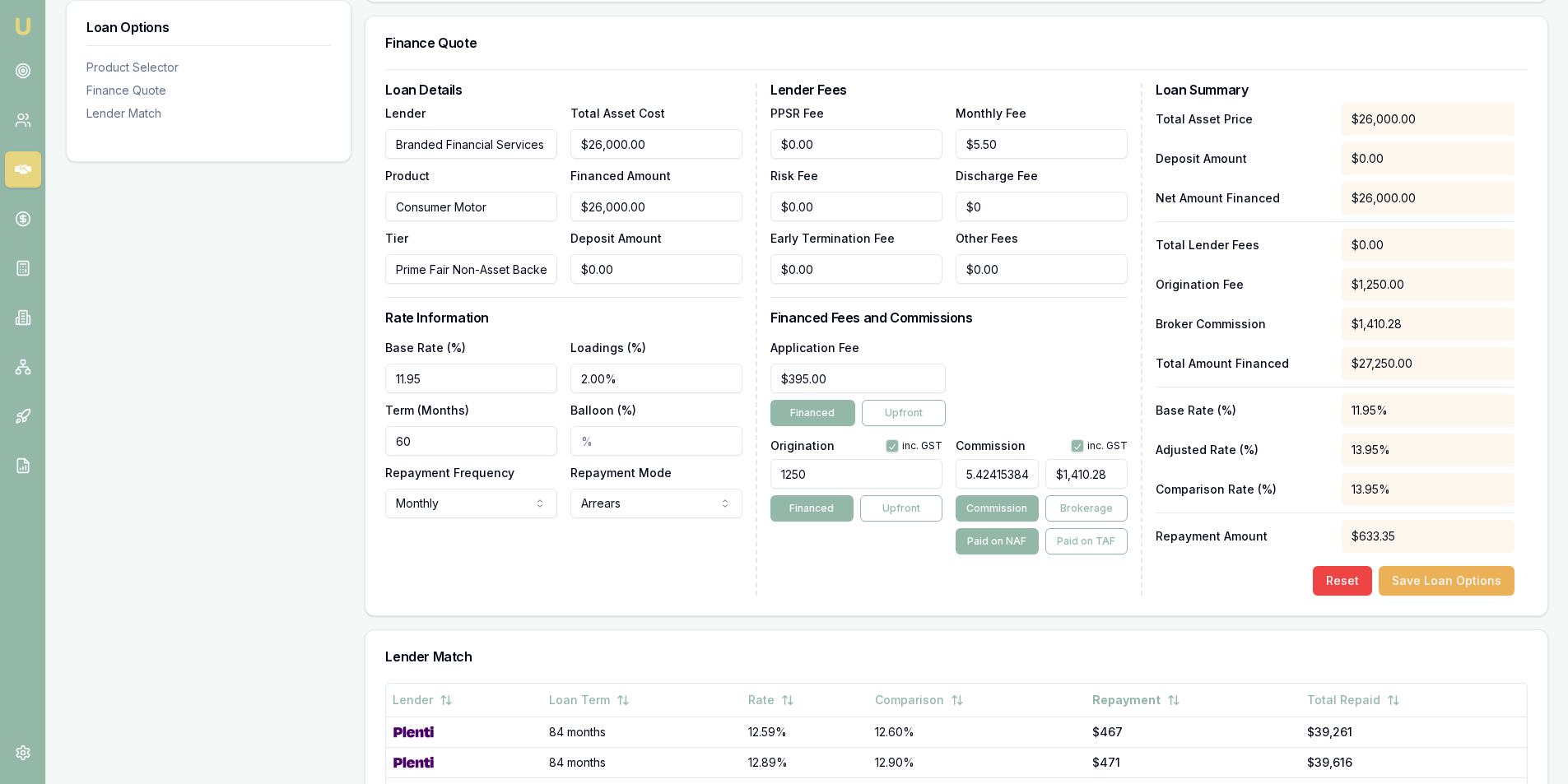
type input "11.95%"
click at [597, 559] on div "Loan Details Lender Branded Financial Services Product Consumer Motor Tier Prim…" at bounding box center [571, 338] width 372 height 512
click at [835, 370] on input "395" at bounding box center [858, 377] width 175 height 29
type input "$590.00"
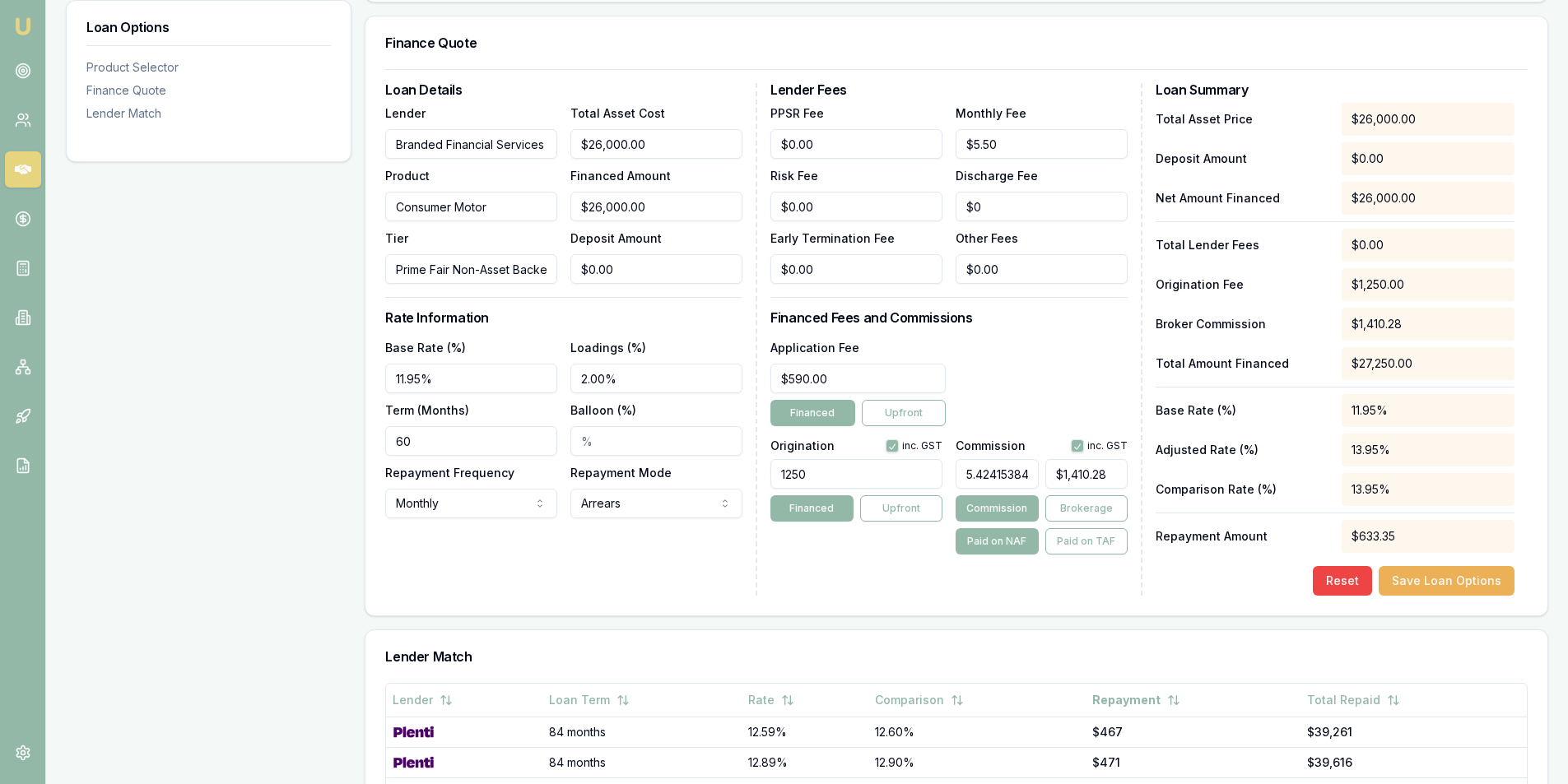
click at [877, 585] on div "Lender Fees PPSR Fee $0.00 Monthly Fee $5.50 Risk Fee $0.00 Discharge Fee $0 Ea…" at bounding box center [956, 338] width 372 height 512
click at [1488, 579] on button "Save Loan Options" at bounding box center [1446, 580] width 136 height 29
click at [637, 211] on input "26000" at bounding box center [656, 206] width 172 height 29
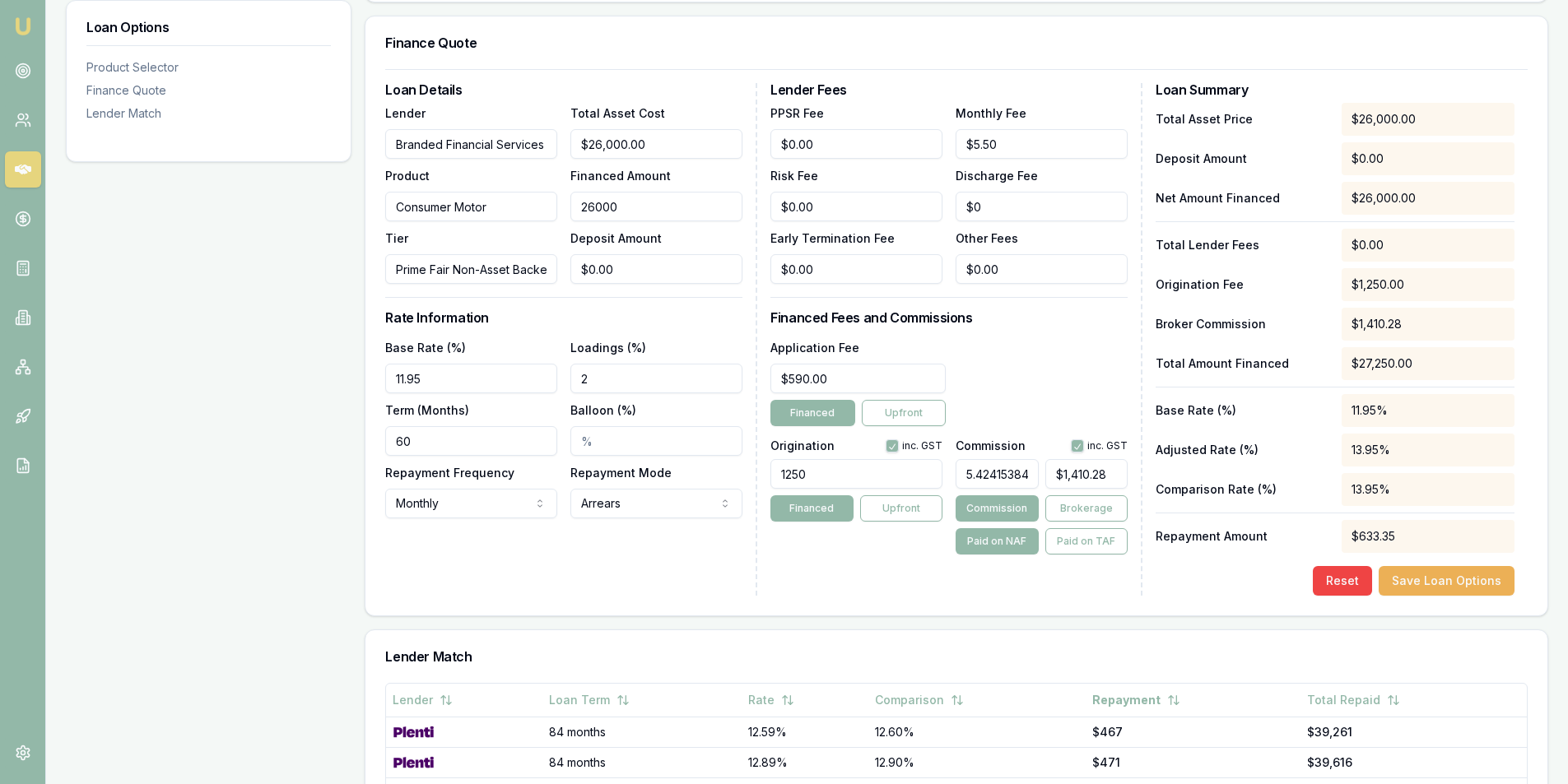
type input "2"
type input "$0.11"
type input "27"
type input "$1.46"
type input "278"
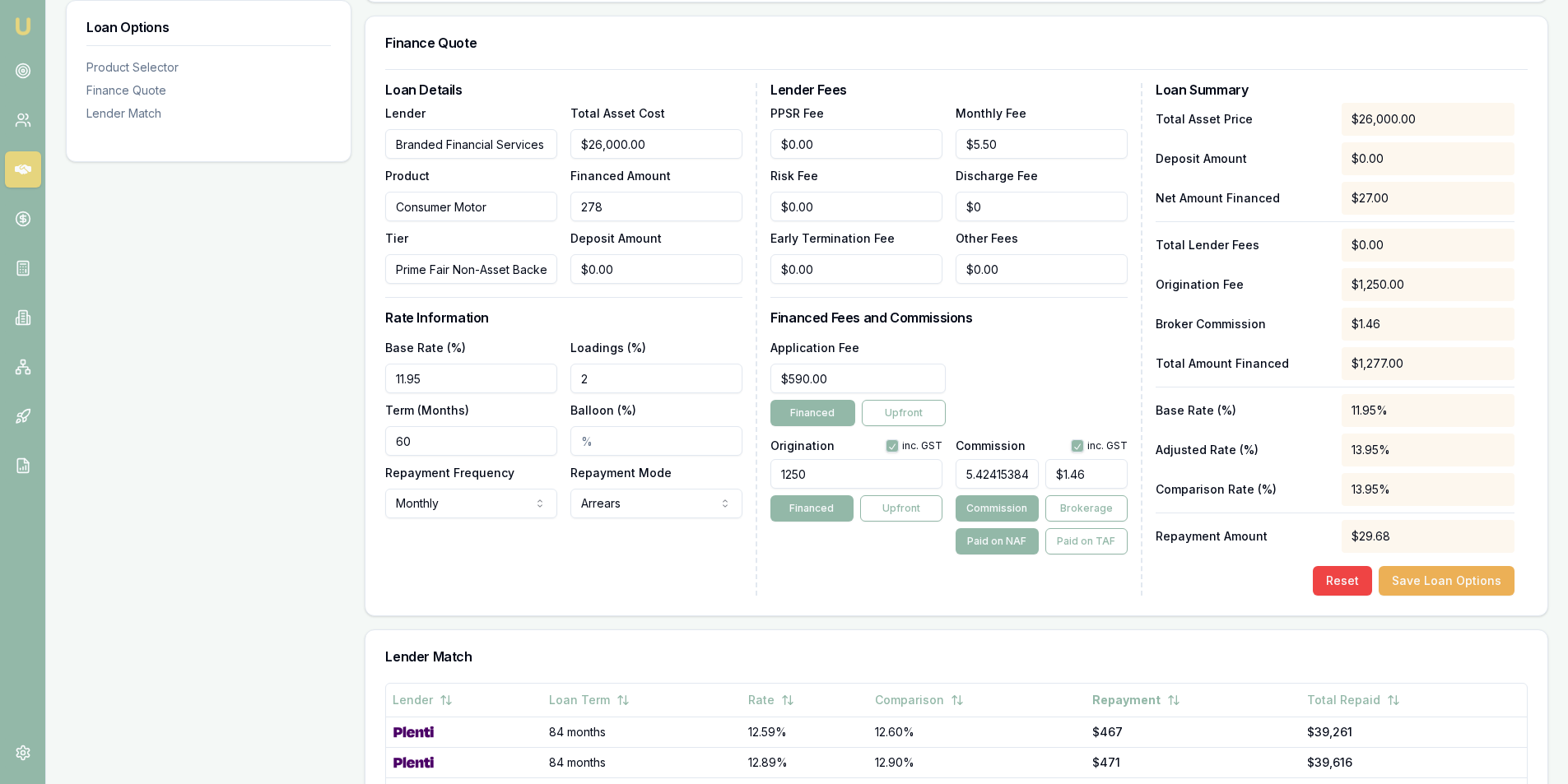
type input "$15.08"
type input "2784"
type input "$151.01"
type input "27846"
type input "$1,510.41"
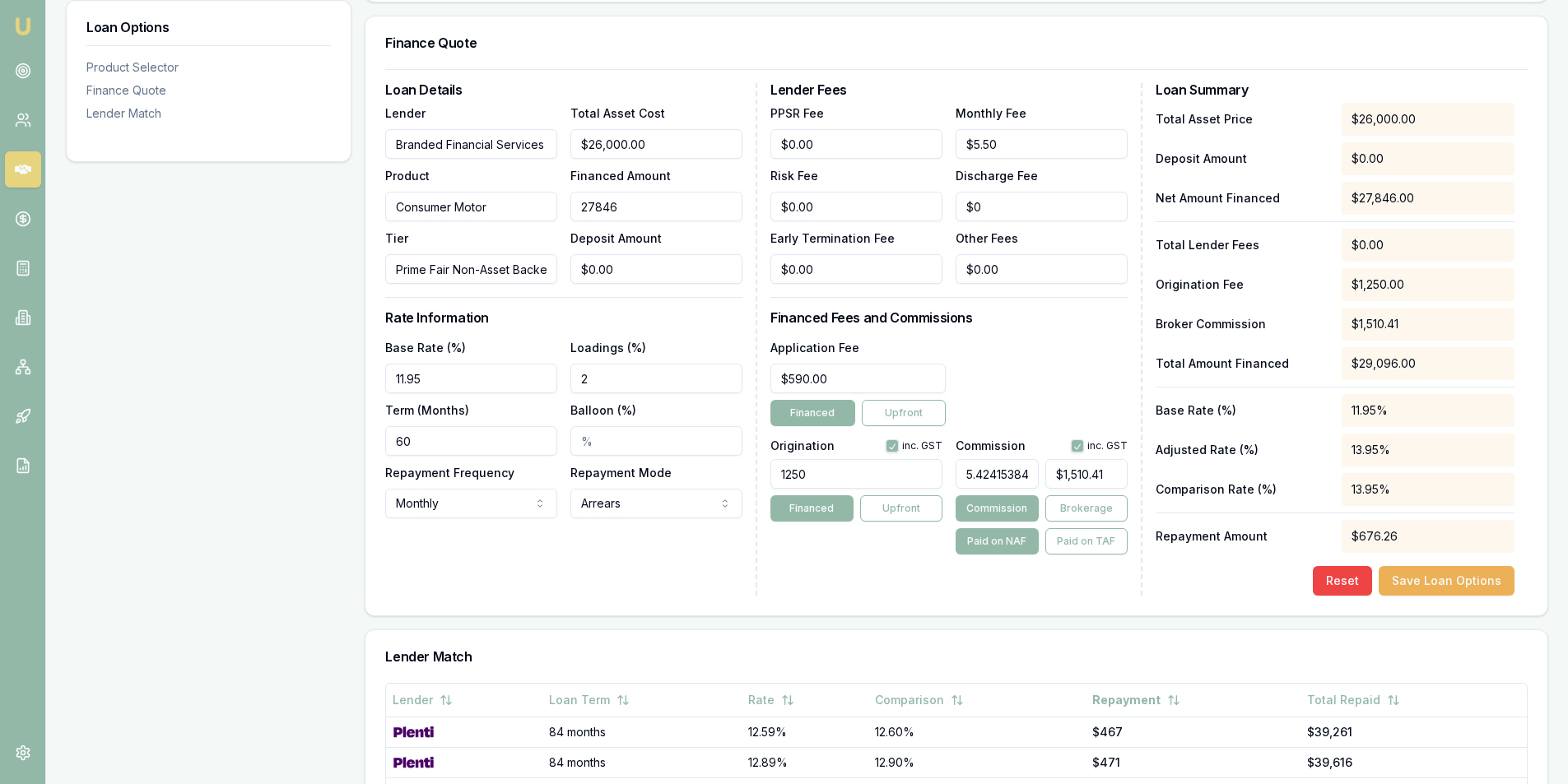
type input "$27,846.00"
click at [846, 589] on div "Lender Fees PPSR Fee $0.00 Monthly Fee $5.50 Risk Fee $0.00 Discharge Fee $0 Ea…" at bounding box center [956, 338] width 372 height 512
type input "1510.4098800000002"
click at [1091, 474] on input "1510.4098800000002" at bounding box center [1086, 473] width 83 height 29
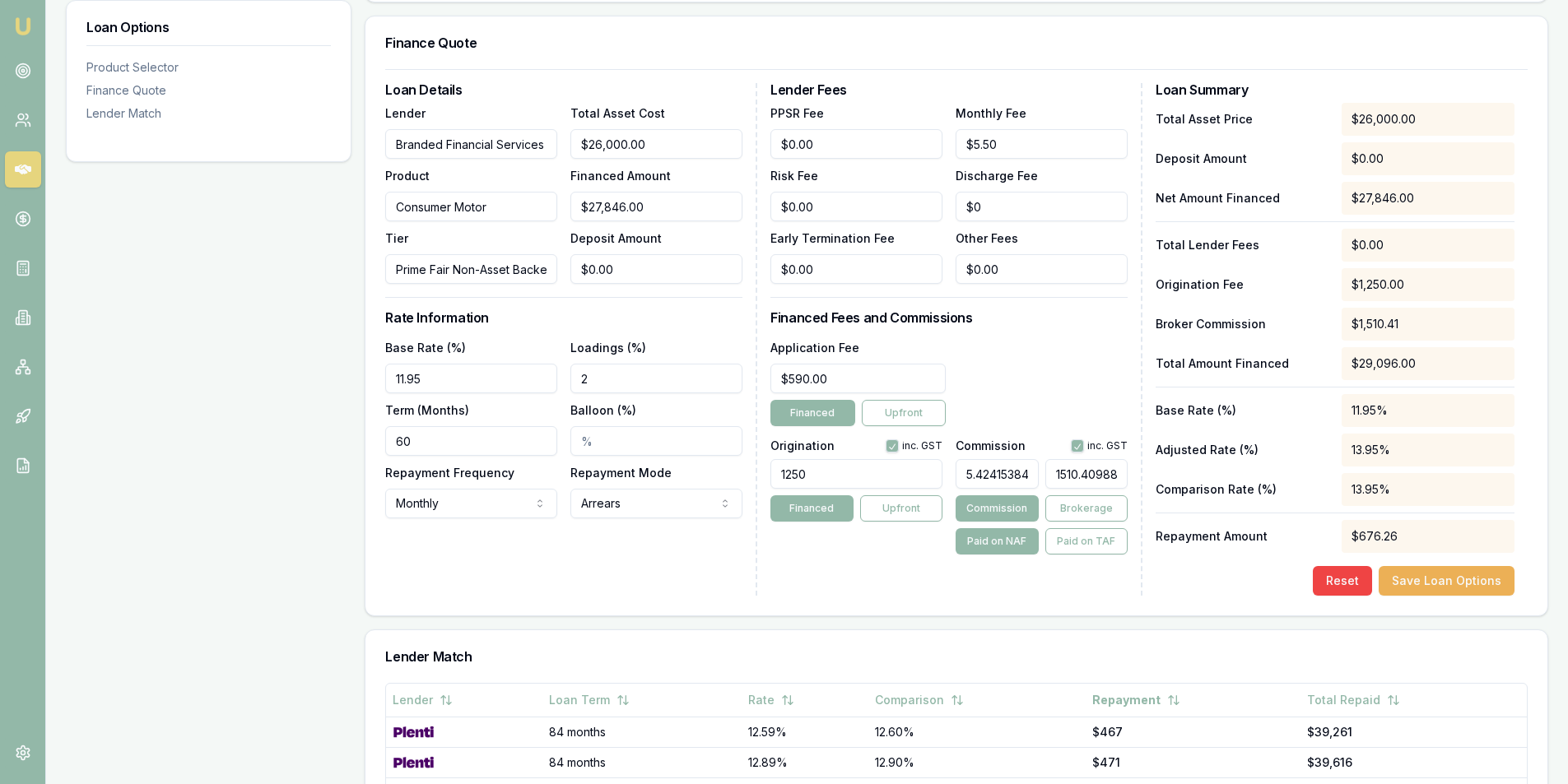
type input "0.0035911800617682973"
type input "1"
type input "0.050276520864756154"
type input "14"
type input "0.5063563887093299"
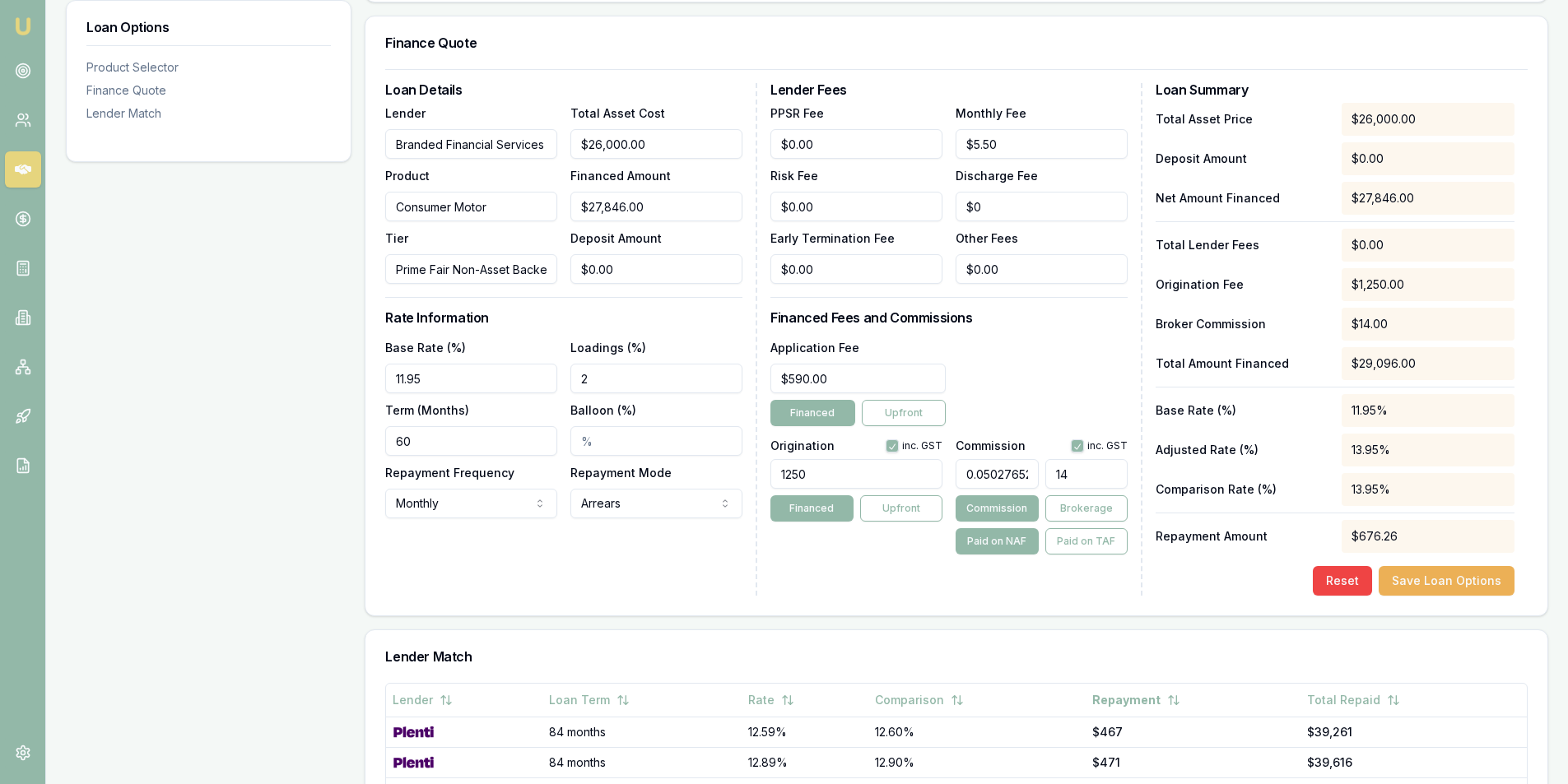
type input "141"
type input "5.063563887093299"
type input "1410."
type input "5.064282123105652"
type input "1410.2"
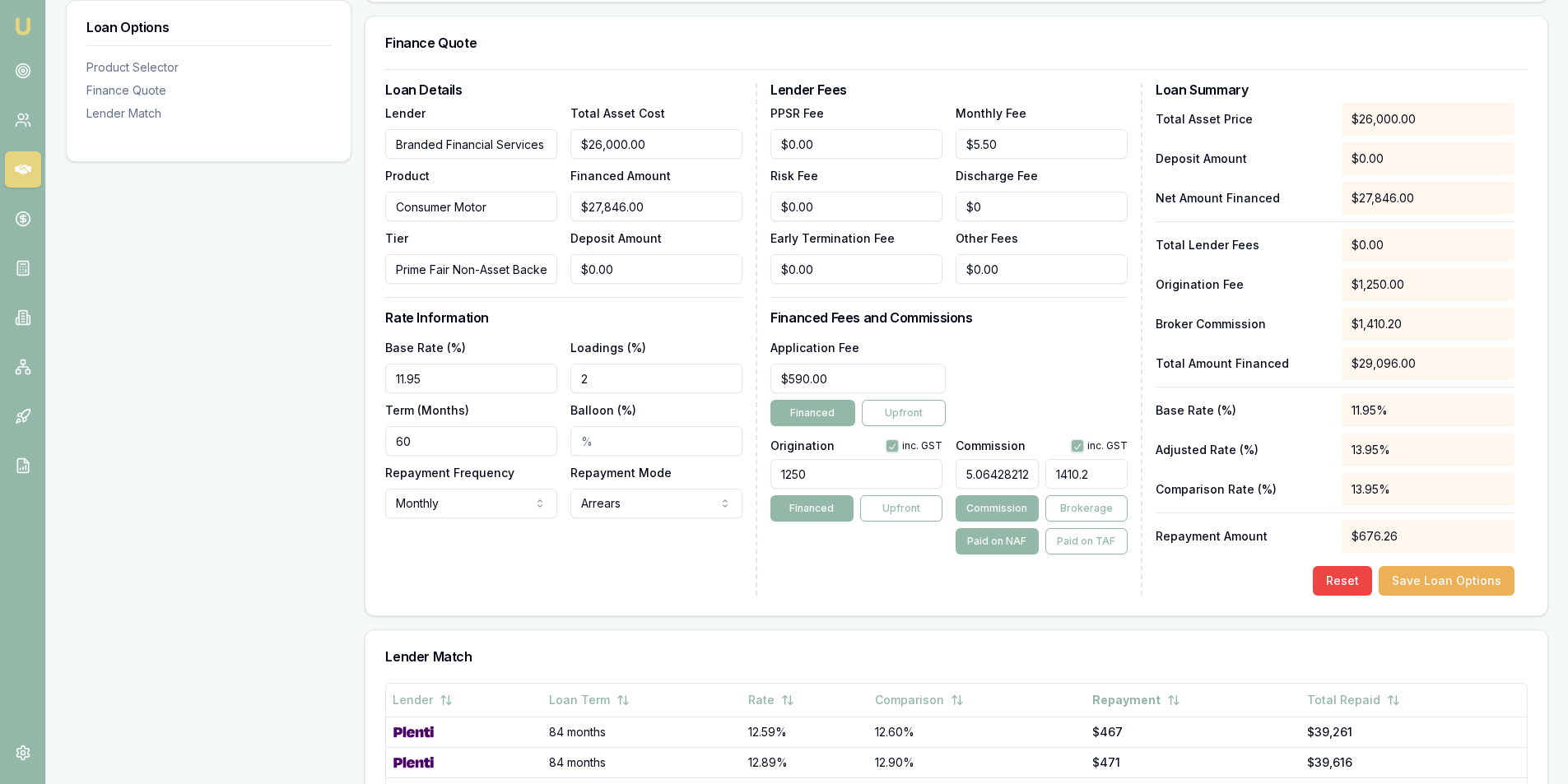
type input "5.064569417510594"
type input "$1,410.28"
click at [896, 561] on div "Lender Fees PPSR Fee $0.00 Monthly Fee $5.50 Risk Fee $0.00 Discharge Fee $0 Ea…" at bounding box center [956, 338] width 372 height 512
click at [1244, 566] on div "Reset Save Loan Options" at bounding box center [1334, 580] width 358 height 29
click at [1453, 578] on button "Save Loan Options" at bounding box center [1446, 580] width 136 height 29
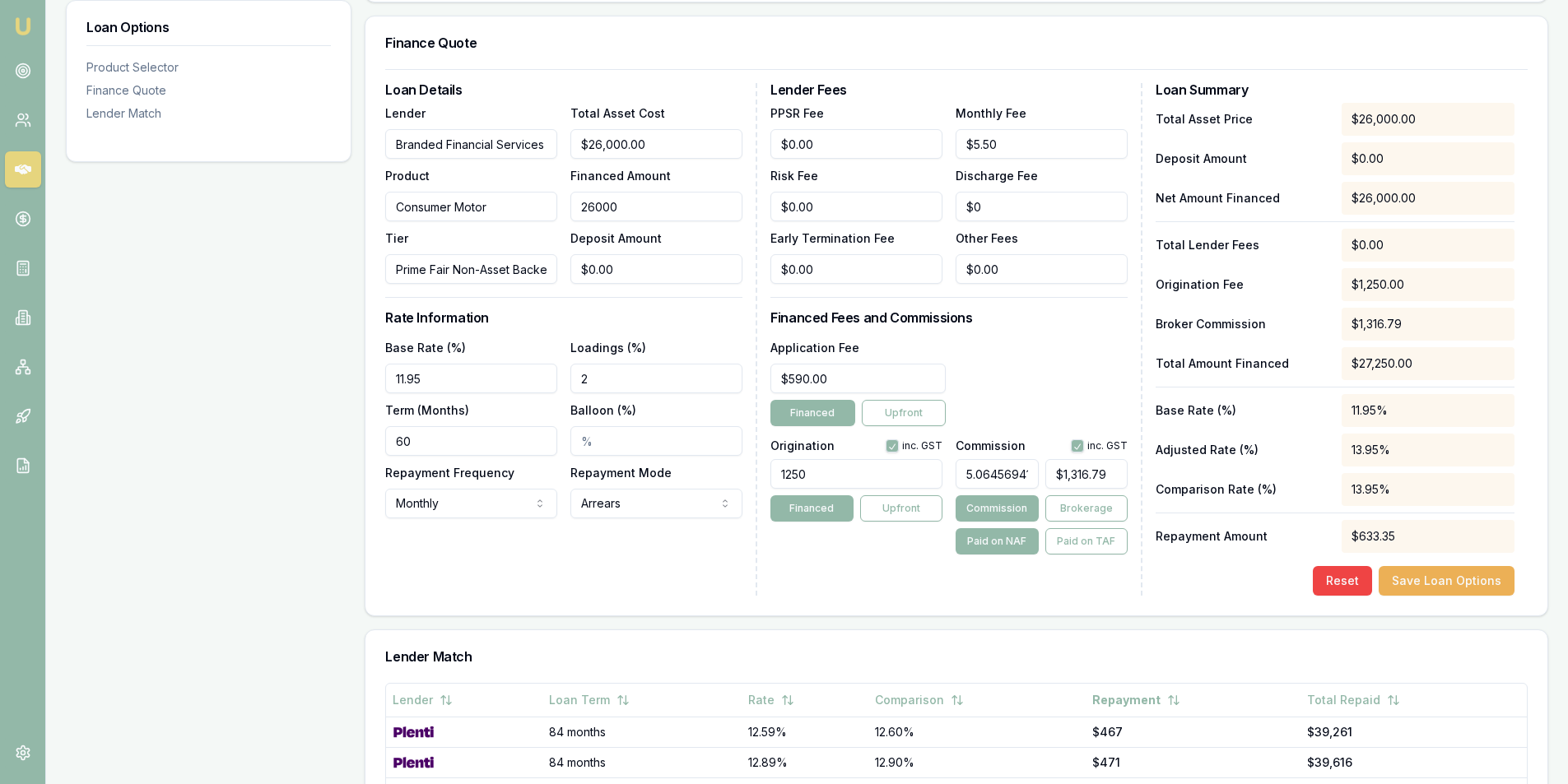
click at [602, 214] on input "26000" at bounding box center [656, 206] width 172 height 29
type input "2"
type input "$0.10"
type input "27"
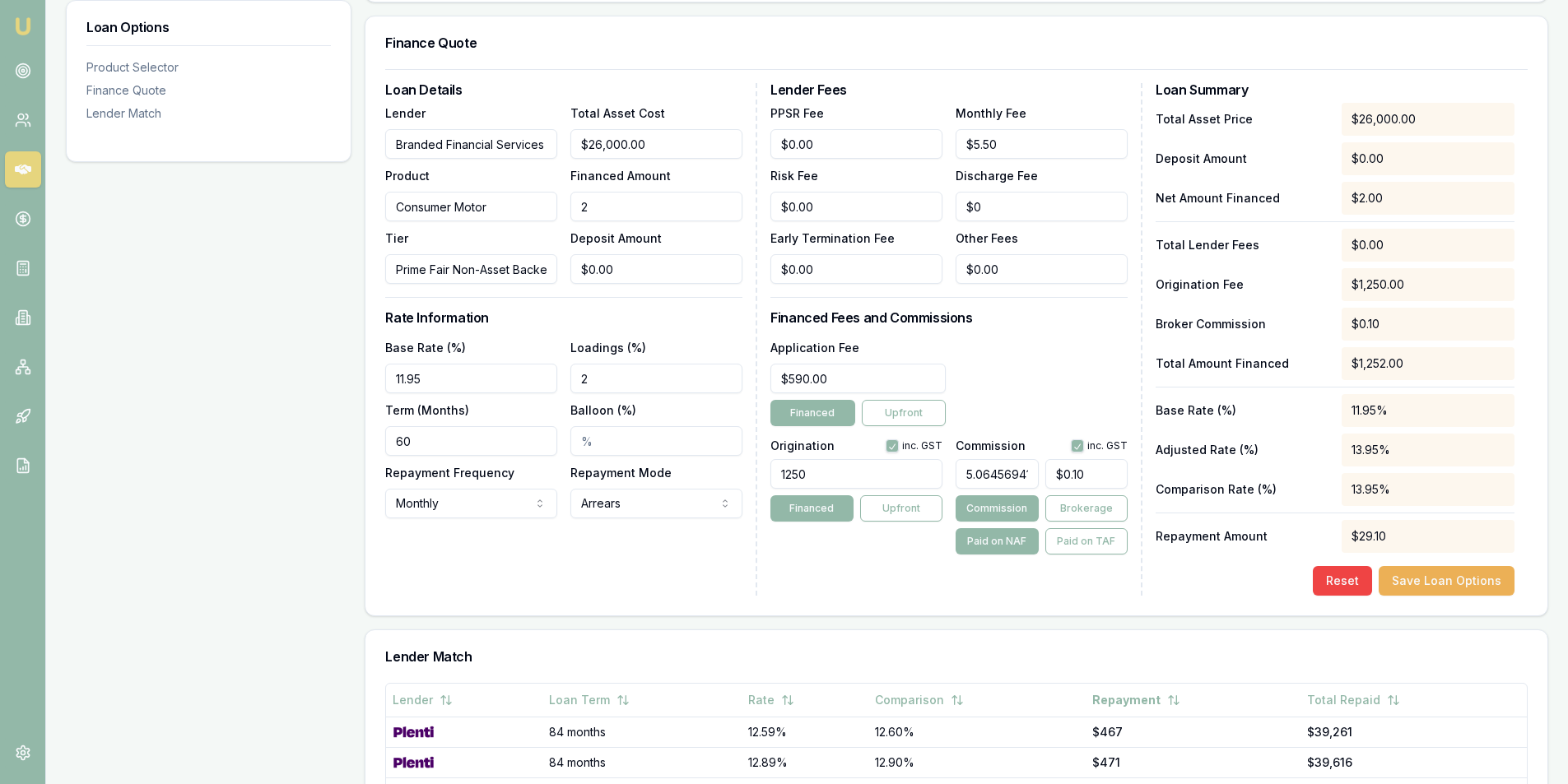
type input "$1.37"
type input "278"
type input "$14.08"
type input "2784"
type input "$141.00"
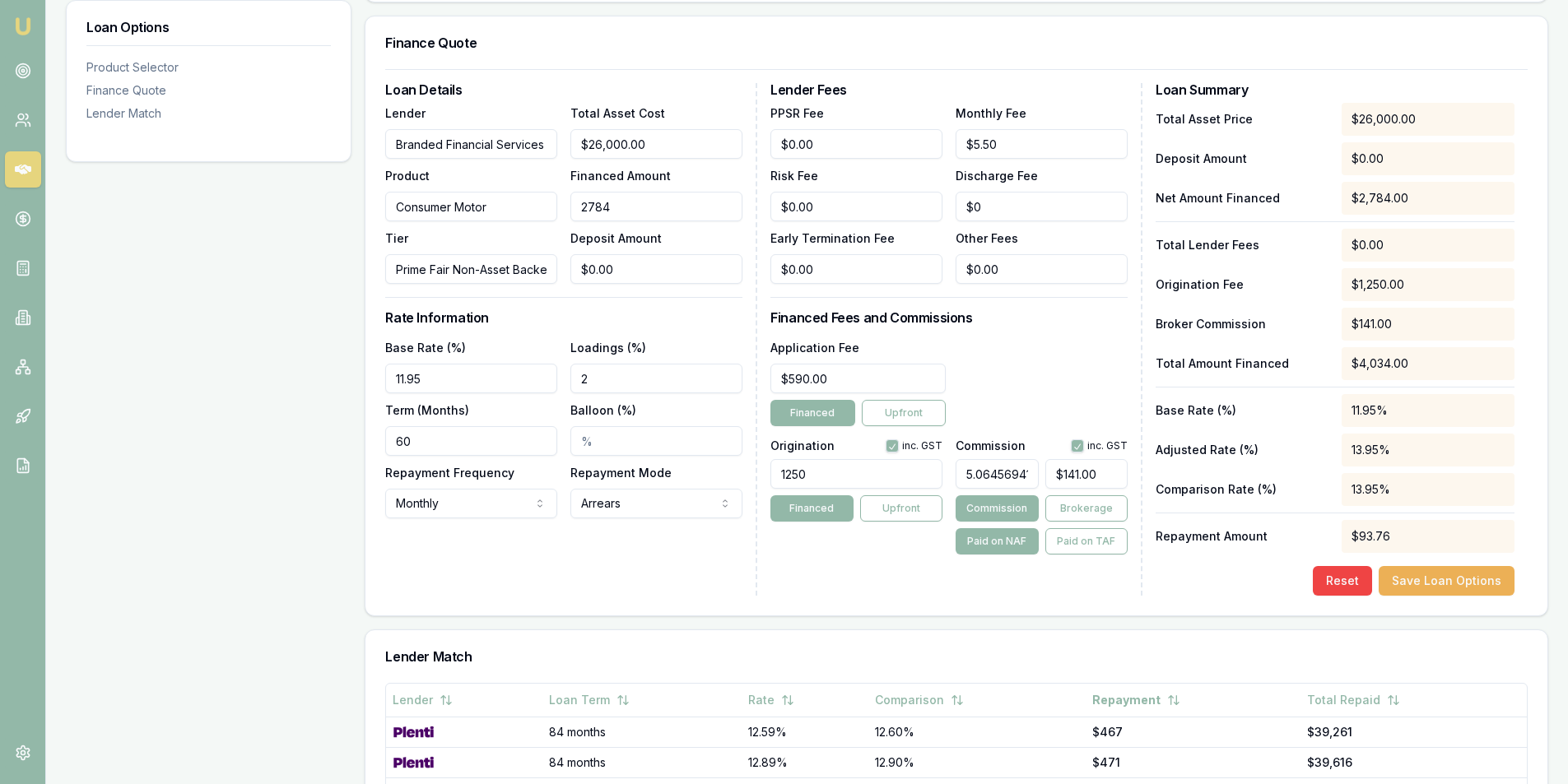
type input "27845"
type input "$1,410.23"
type input "2784"
type input "$141.00"
type input "27846"
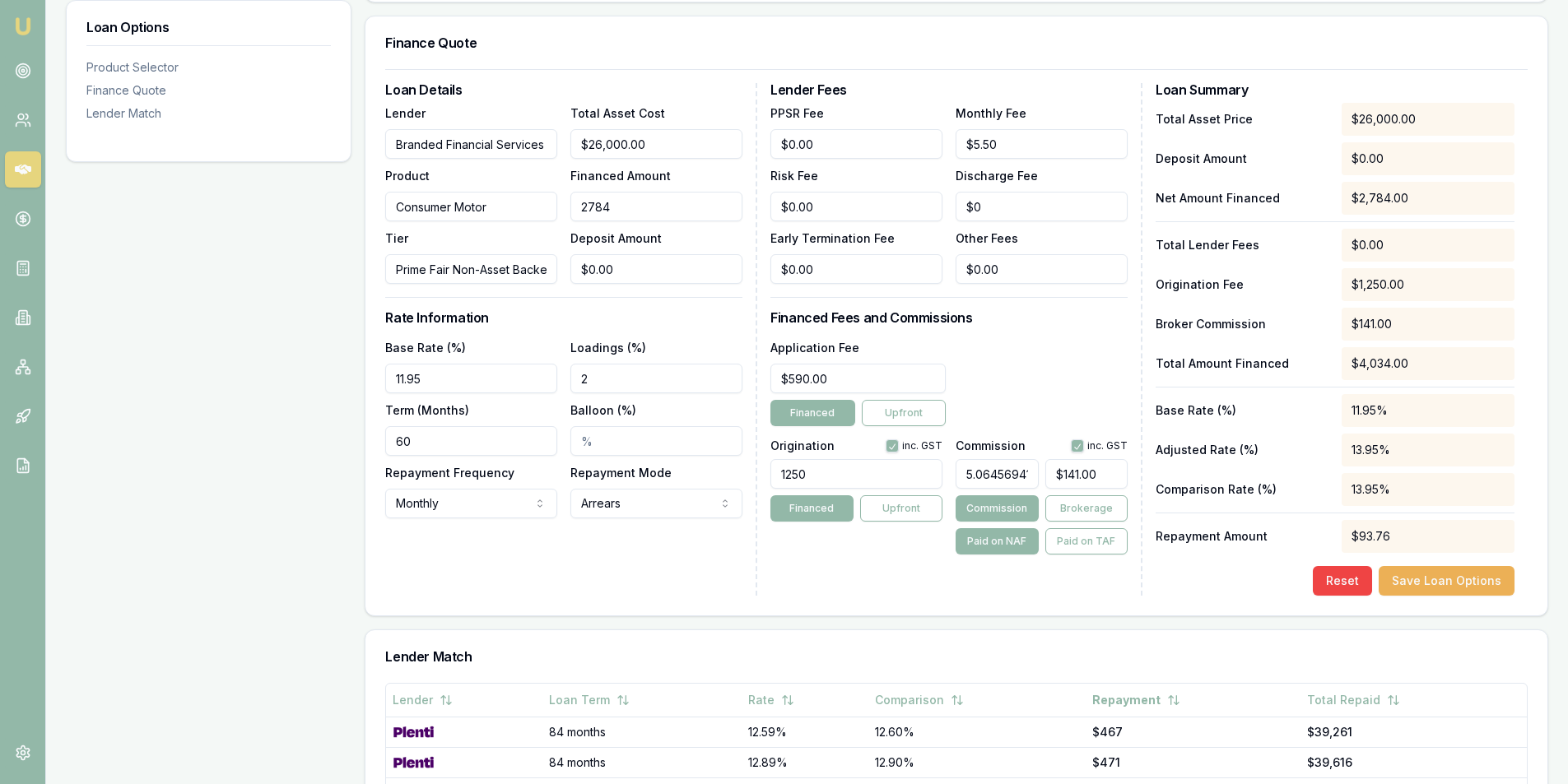
type input "$1,410.28"
type input "$27,846.00"
click at [1043, 571] on div "Lender Fees PPSR Fee $0.00 Monthly Fee $5.50 Risk Fee $0.00 Discharge Fee $0 Ea…" at bounding box center [956, 338] width 372 height 512
click at [1430, 565] on div "Total Asset Price $26,000.00 Deposit Amount $0.00 Net Amount Financed $27,846.0…" at bounding box center [1334, 349] width 358 height 492
click at [1433, 570] on button "Save Loan Options" at bounding box center [1446, 580] width 136 height 29
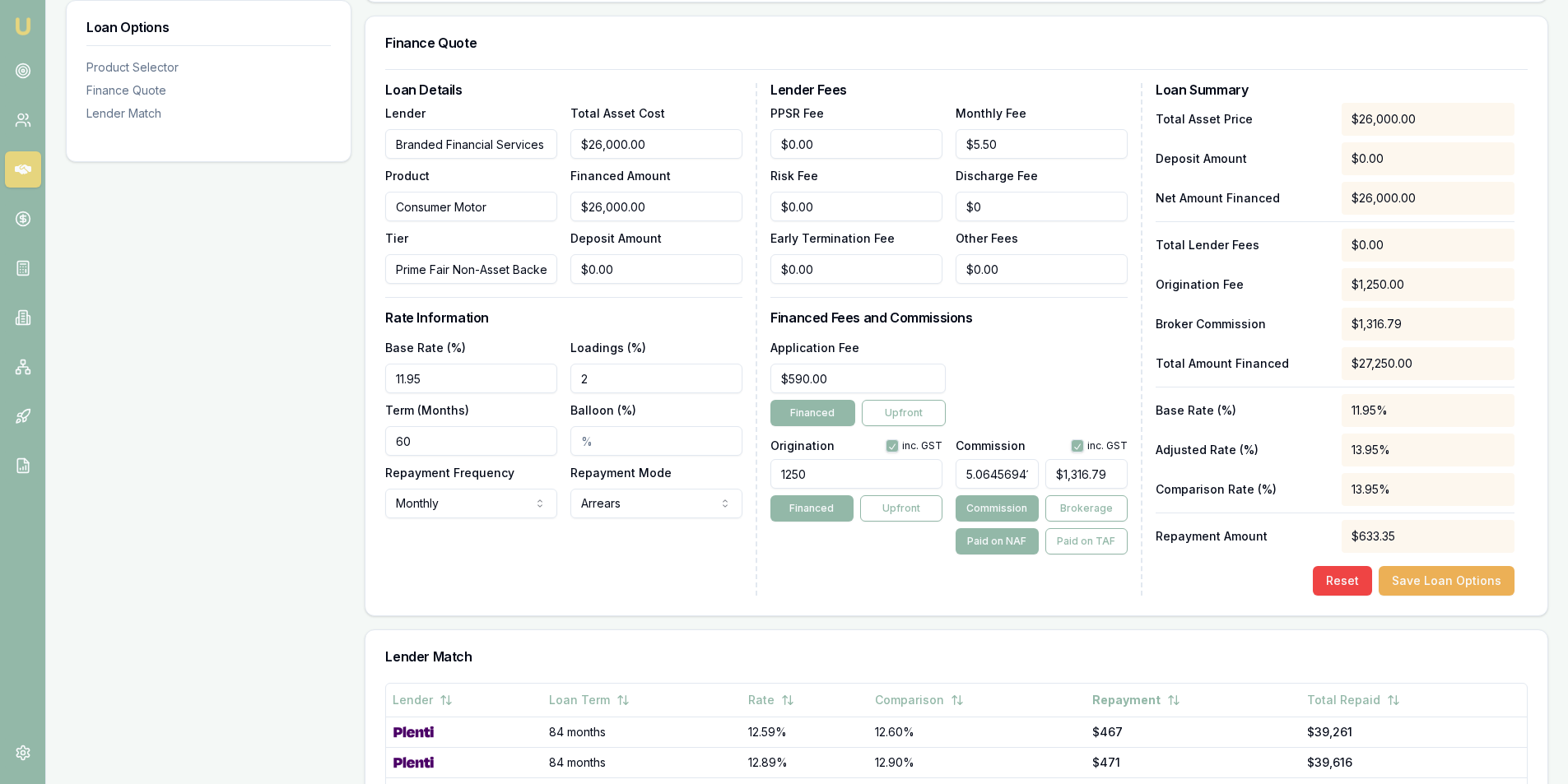
click at [959, 587] on div "Lender Fees PPSR Fee $0.00 Monthly Fee $5.50 Risk Fee $0.00 Discharge Fee $0 Ea…" at bounding box center [956, 338] width 372 height 512
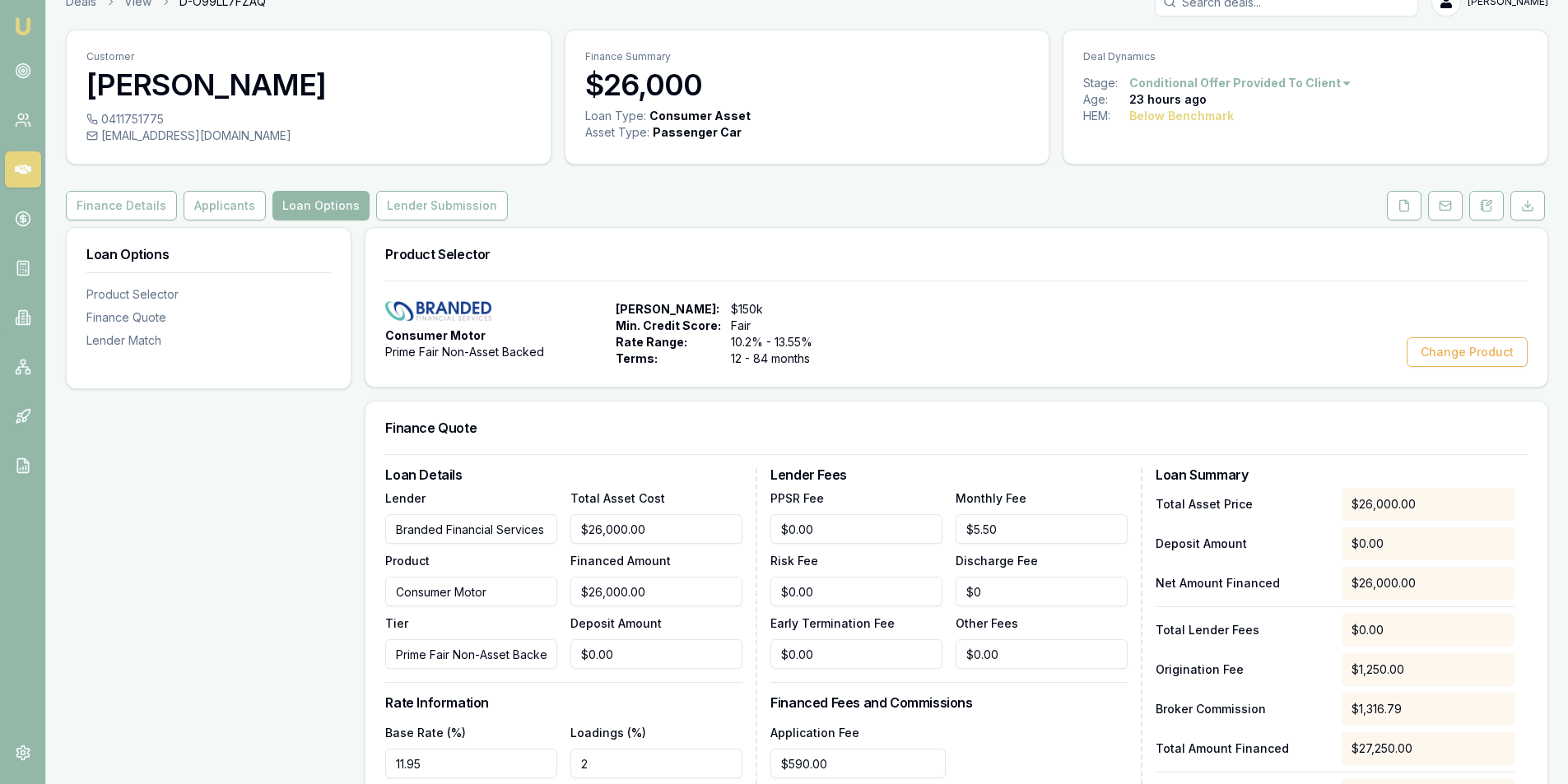
scroll to position [0, 0]
